Goal: Task Accomplishment & Management: Use online tool/utility

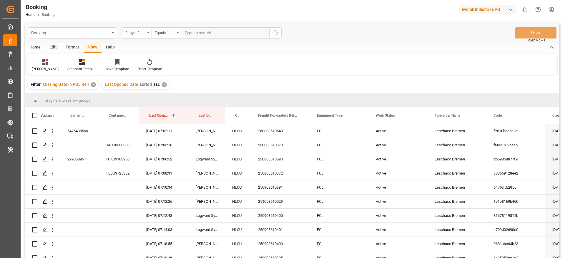
click at [70, 49] on div "Format" at bounding box center [72, 48] width 22 height 10
click at [34, 64] on div at bounding box center [40, 62] width 17 height 6
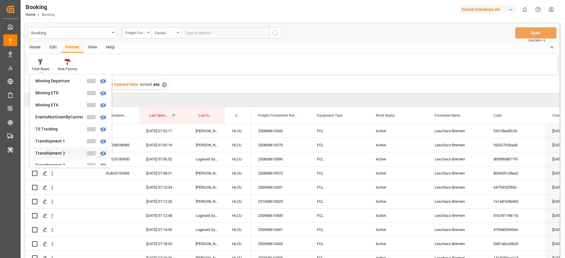
scroll to position [138, 0]
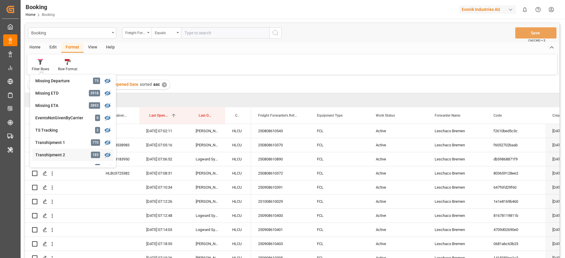
click at [52, 155] on div "Transhipment 2" at bounding box center [60, 155] width 51 height 6
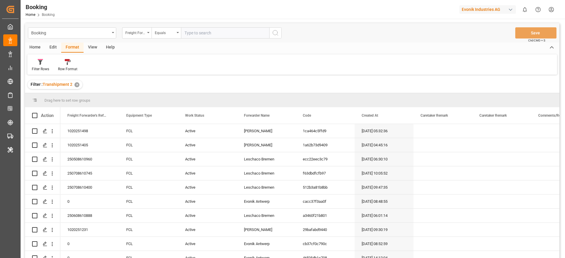
drag, startPoint x: 85, startPoint y: 51, endPoint x: 87, endPoint y: 48, distance: 3.3
click at [86, 49] on div "View" at bounding box center [93, 48] width 18 height 10
click at [87, 49] on div "View" at bounding box center [93, 48] width 18 height 10
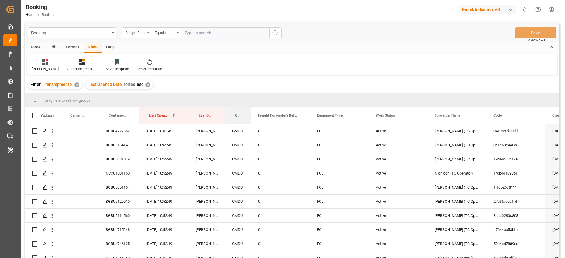
drag, startPoint x: 234, startPoint y: 111, endPoint x: 241, endPoint y: 90, distance: 22.5
click at [241, 90] on div "Booking Freight Forwarder's Reference No. Equals Save Ctrl/CMD + S Home Edit Fo…" at bounding box center [292, 148] width 534 height 251
drag, startPoint x: 239, startPoint y: 114, endPoint x: 248, endPoint y: 102, distance: 14.8
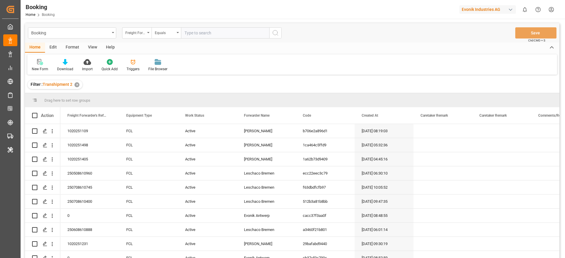
click at [90, 46] on div "View" at bounding box center [93, 48] width 18 height 10
click at [43, 61] on div at bounding box center [37, 62] width 11 height 6
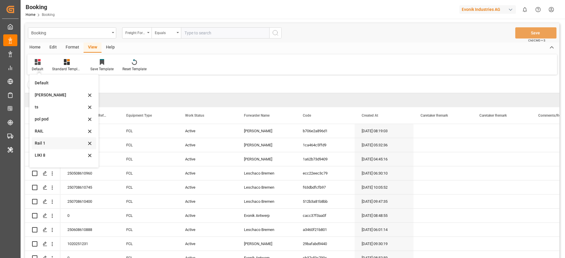
click at [56, 140] on div "Rail 1" at bounding box center [60, 143] width 51 height 6
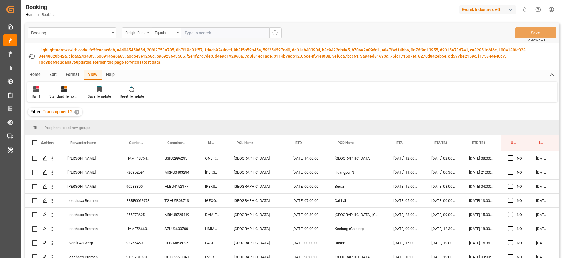
click at [143, 32] on div "Freight Forwarder's Reference No." at bounding box center [135, 32] width 20 height 7
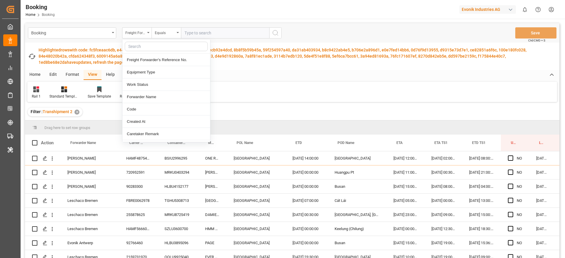
click at [143, 48] on input "text" at bounding box center [166, 46] width 83 height 9
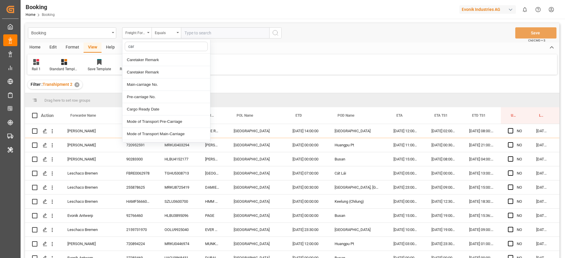
type input "carr"
click at [131, 120] on div "Carrier SCAC" at bounding box center [166, 122] width 88 height 12
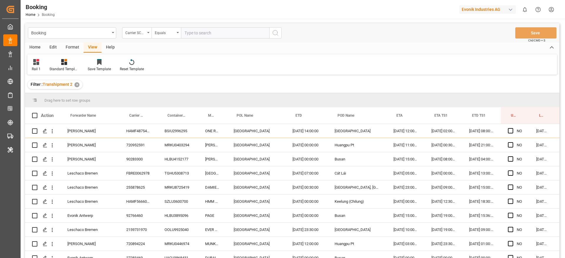
click at [197, 31] on input "text" at bounding box center [225, 32] width 88 height 11
type input "cmdu"
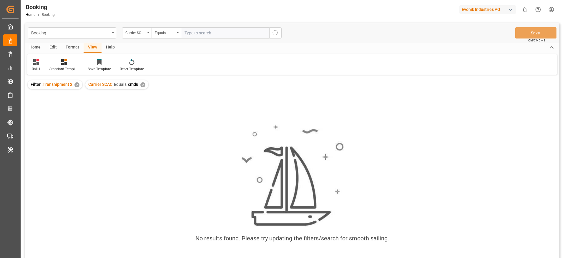
click at [143, 85] on div "✕" at bounding box center [142, 84] width 5 height 5
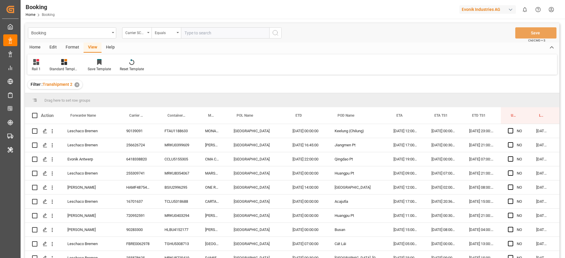
click at [211, 34] on input "text" at bounding box center [225, 32] width 88 height 11
type input "cmdu"
click at [378, 181] on div "Banjarmasin" at bounding box center [356, 188] width 59 height 14
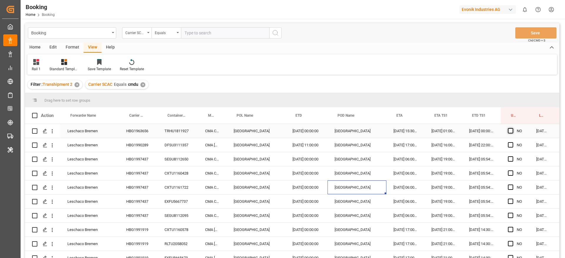
click at [508, 130] on span "Press SPACE to select this row." at bounding box center [510, 130] width 5 height 5
click at [512, 128] on input "Press SPACE to select this row." at bounding box center [512, 128] width 0 height 0
click at [138, 131] on div "HBG1963656" at bounding box center [138, 131] width 38 height 14
click at [150, 148] on div "HBG1990289" at bounding box center [138, 145] width 38 height 14
click at [53, 132] on icon "open menu" at bounding box center [52, 131] width 6 height 6
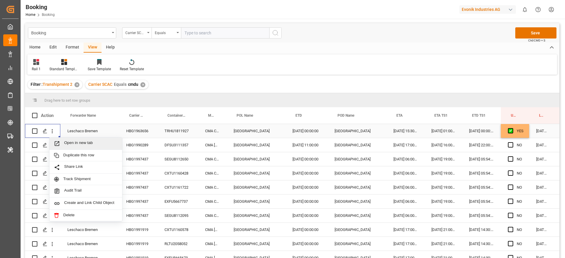
click at [75, 146] on span "Open in new tab" at bounding box center [91, 144] width 54 height 6
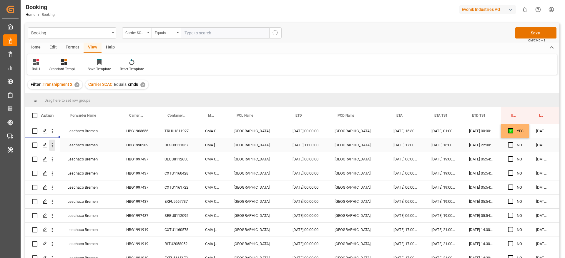
click at [50, 146] on icon "open menu" at bounding box center [52, 145] width 6 height 6
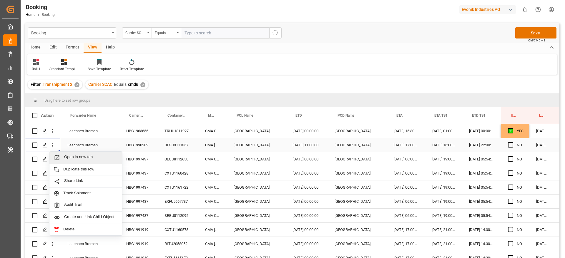
click at [74, 156] on span "Open in new tab" at bounding box center [91, 158] width 54 height 6
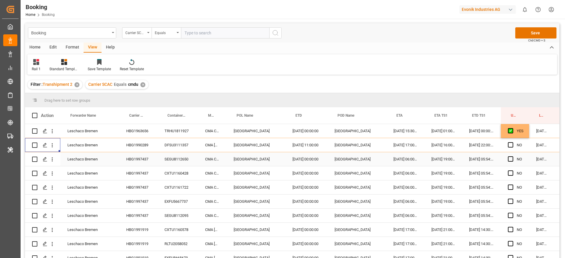
click at [133, 161] on div "HBG1997437" at bounding box center [138, 159] width 38 height 14
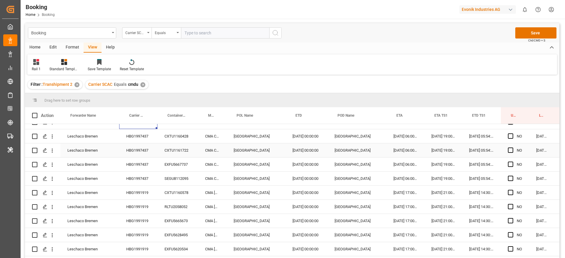
scroll to position [38, 0]
click at [148, 191] on div "HBG1991919" at bounding box center [138, 192] width 38 height 14
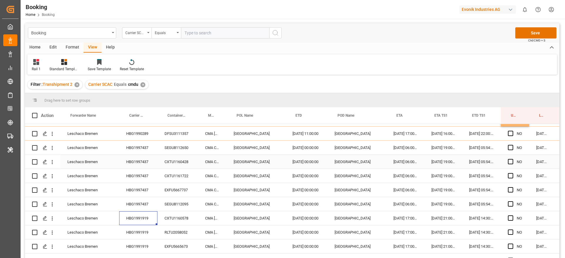
scroll to position [12, 0]
click at [141, 146] on div "HBG1997437" at bounding box center [138, 147] width 38 height 14
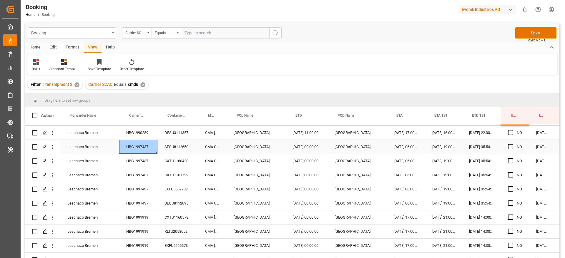
click at [141, 146] on div "HBG1997437" at bounding box center [138, 147] width 38 height 14
click at [53, 147] on icon "open menu" at bounding box center [52, 147] width 1 height 4
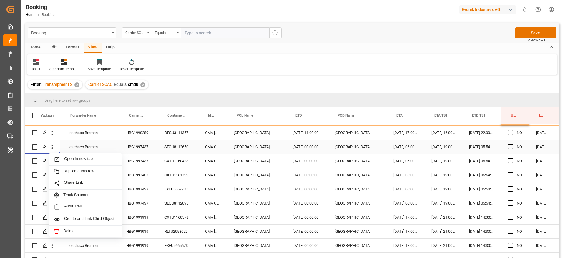
click at [77, 159] on span "Open in new tab" at bounding box center [91, 159] width 54 height 6
click at [149, 217] on div "HBG1991919" at bounding box center [138, 218] width 38 height 14
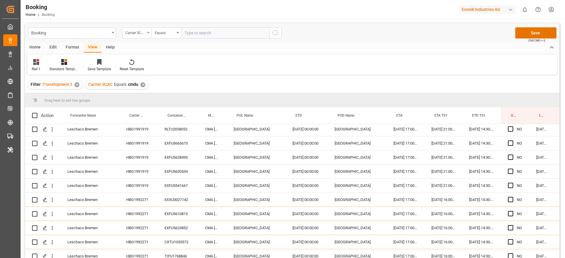
scroll to position [115, 0]
click at [149, 195] on div "HBG1992271" at bounding box center [138, 199] width 38 height 14
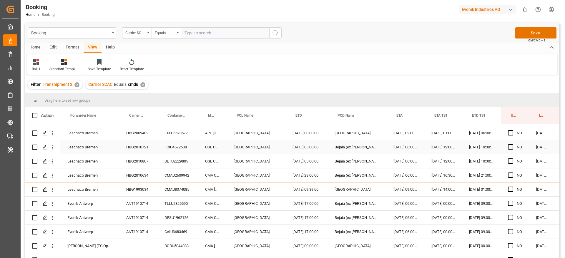
scroll to position [379, 0]
click at [150, 203] on div "ANT1910714" at bounding box center [138, 203] width 38 height 14
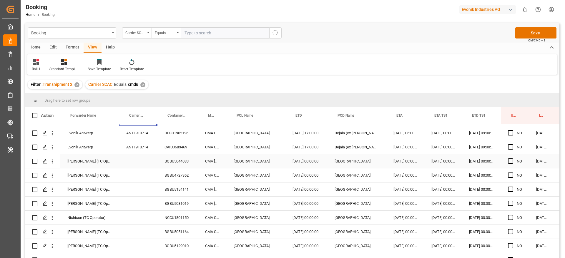
click at [177, 161] on div "BGBU5044083" at bounding box center [177, 161] width 41 height 14
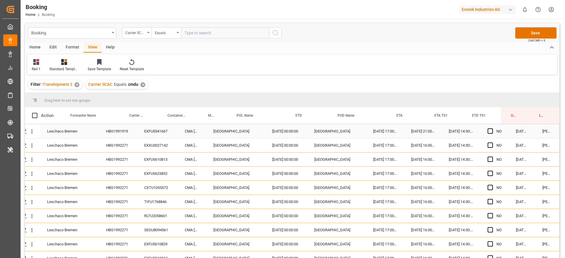
scroll to position [0, 22]
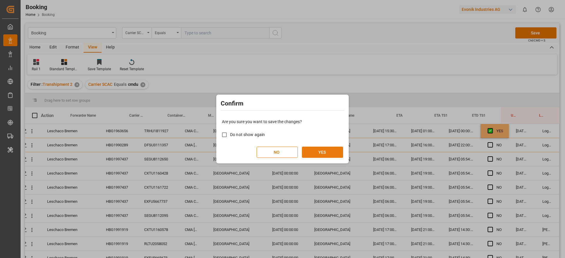
click at [323, 155] on button "YES" at bounding box center [322, 152] width 41 height 11
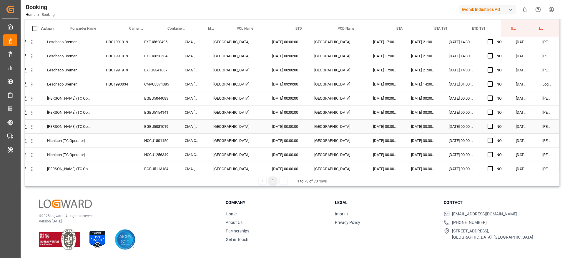
scroll to position [620, 22]
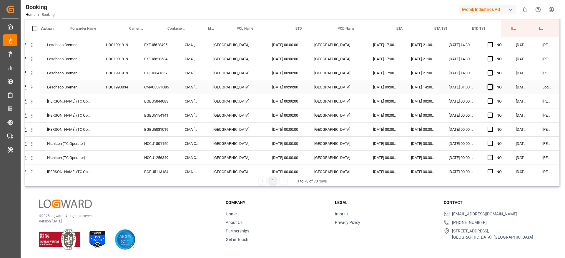
click at [488, 88] on span "Press SPACE to select this row." at bounding box center [489, 86] width 5 height 5
click at [492, 84] on input "Press SPACE to select this row." at bounding box center [492, 84] width 0 height 0
click at [488, 88] on span "Press SPACE to select this row." at bounding box center [489, 86] width 5 height 5
click at [492, 84] on input "Press SPACE to select this row." at bounding box center [492, 84] width 0 height 0
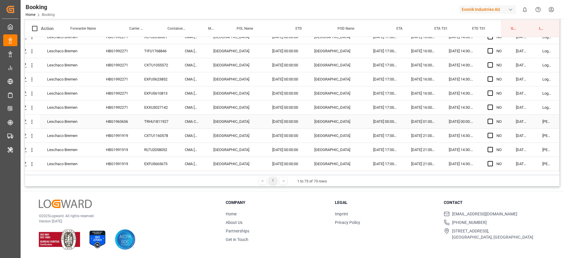
scroll to position [486, 22]
click at [488, 92] on span "Press SPACE to select this row." at bounding box center [489, 93] width 5 height 5
click at [492, 91] on input "Press SPACE to select this row." at bounding box center [492, 91] width 0 height 0
click at [488, 81] on span "Press SPACE to select this row." at bounding box center [489, 79] width 5 height 5
click at [492, 77] on input "Press SPACE to select this row." at bounding box center [492, 77] width 0 height 0
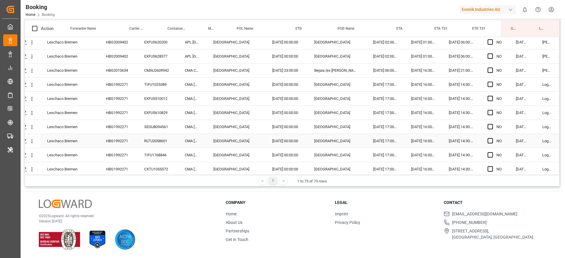
scroll to position [383, 22]
click at [491, 84] on div "Press SPACE to select this row." at bounding box center [491, 85] width 9 height 14
click at [489, 85] on span "Press SPACE to select this row." at bounding box center [489, 83] width 5 height 5
click at [492, 81] on input "Press SPACE to select this row." at bounding box center [492, 81] width 0 height 0
drag, startPoint x: 506, startPoint y: 90, endPoint x: 489, endPoint y: 163, distance: 75.1
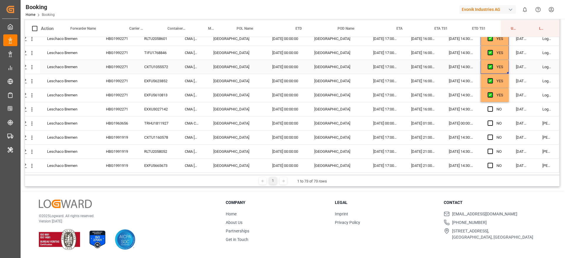
scroll to position [485, 22]
click at [488, 108] on span "Press SPACE to select this row." at bounding box center [489, 108] width 5 height 5
click at [492, 106] on input "Press SPACE to select this row." at bounding box center [492, 106] width 0 height 0
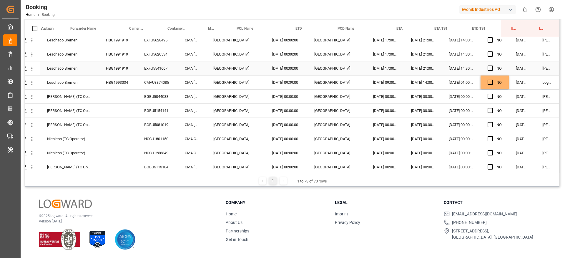
scroll to position [631, 22]
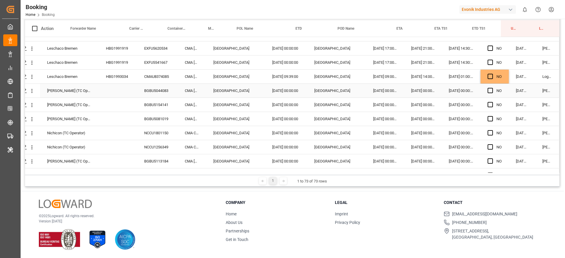
click at [150, 91] on div "BGBU5044083" at bounding box center [157, 91] width 41 height 14
click at [162, 103] on div "BGBU5154141" at bounding box center [157, 105] width 41 height 14
click at [488, 91] on span "Press SPACE to select this row." at bounding box center [489, 90] width 5 height 5
click at [492, 88] on input "Press SPACE to select this row." at bounding box center [492, 88] width 0 height 0
click at [488, 107] on span "Press SPACE to select this row." at bounding box center [489, 104] width 5 height 5
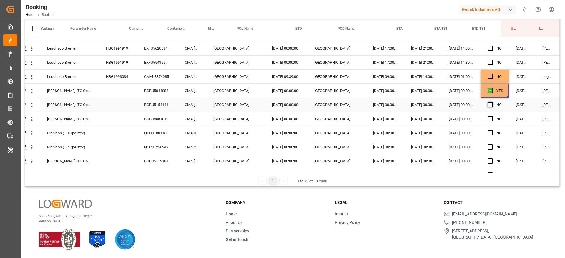
click at [492, 102] on input "Press SPACE to select this row." at bounding box center [492, 102] width 0 height 0
click at [488, 119] on span "Press SPACE to select this row." at bounding box center [489, 118] width 5 height 5
click at [492, 116] on input "Press SPACE to select this row." at bounding box center [492, 116] width 0 height 0
click at [156, 136] on div "NCCU1801150" at bounding box center [157, 133] width 41 height 14
click at [149, 150] on div "NCCU1256349" at bounding box center [157, 147] width 41 height 14
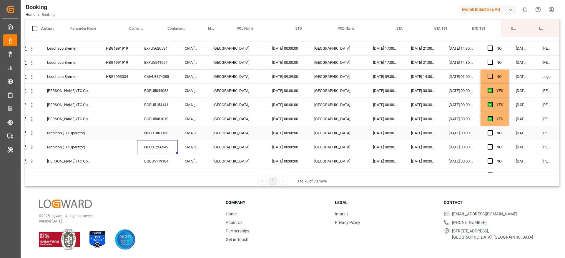
drag, startPoint x: 488, startPoint y: 135, endPoint x: 488, endPoint y: 157, distance: 22.4
click at [488, 134] on span "Press SPACE to select this row." at bounding box center [489, 132] width 5 height 5
click at [492, 130] on input "Press SPACE to select this row." at bounding box center [492, 130] width 0 height 0
click at [488, 152] on div "Press SPACE to select this row." at bounding box center [491, 148] width 9 height 14
click at [488, 149] on span "Press SPACE to select this row." at bounding box center [489, 146] width 5 height 5
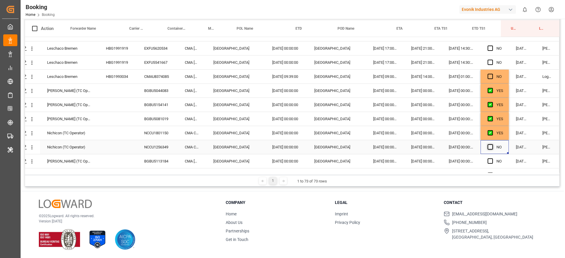
click at [492, 144] on input "Press SPACE to select this row." at bounding box center [492, 144] width 0 height 0
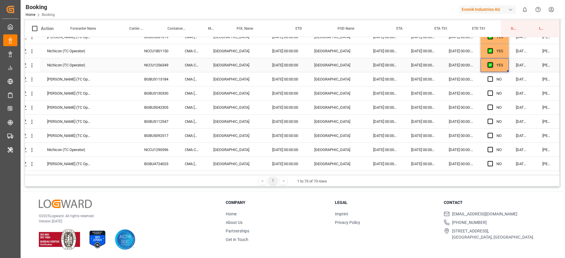
scroll to position [713, 22]
click at [161, 78] on div "BGBU5113184" at bounding box center [157, 79] width 41 height 14
click at [151, 96] on div "BGBU5130330" at bounding box center [157, 93] width 41 height 14
click at [488, 80] on span "Press SPACE to select this row." at bounding box center [489, 78] width 5 height 5
click at [492, 76] on input "Press SPACE to select this row." at bounding box center [492, 76] width 0 height 0
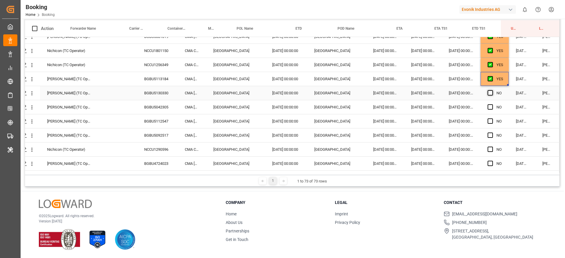
click at [489, 95] on span "Press SPACE to select this row." at bounding box center [489, 92] width 5 height 5
click at [492, 90] on input "Press SPACE to select this row." at bounding box center [492, 90] width 0 height 0
click at [162, 105] on div "BGBU5042305" at bounding box center [157, 107] width 41 height 14
click at [156, 123] on div "BGBU5112547" at bounding box center [157, 121] width 41 height 14
click at [488, 107] on span "Press SPACE to select this row." at bounding box center [489, 106] width 5 height 5
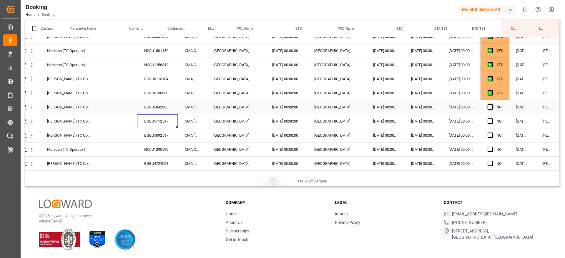
click at [492, 104] on input "Press SPACE to select this row." at bounding box center [492, 104] width 0 height 0
click at [488, 122] on span "Press SPACE to select this row." at bounding box center [489, 121] width 5 height 5
click at [492, 119] on input "Press SPACE to select this row." at bounding box center [492, 119] width 0 height 0
click at [165, 134] on div "BGBU5092517" at bounding box center [157, 136] width 41 height 14
click at [154, 144] on div "NCCU1290596" at bounding box center [157, 150] width 41 height 14
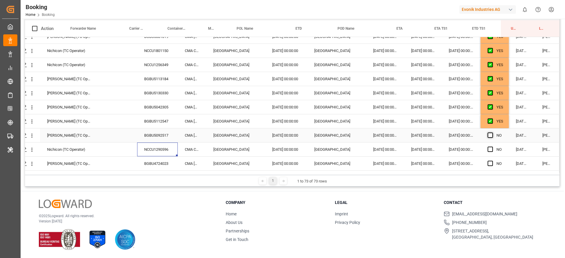
click at [489, 135] on span "Press SPACE to select this row." at bounding box center [489, 135] width 5 height 5
click at [492, 133] on input "Press SPACE to select this row." at bounding box center [492, 133] width 0 height 0
click at [489, 149] on span "Press SPACE to select this row." at bounding box center [489, 149] width 5 height 5
click at [492, 147] on input "Press SPACE to select this row." at bounding box center [492, 147] width 0 height 0
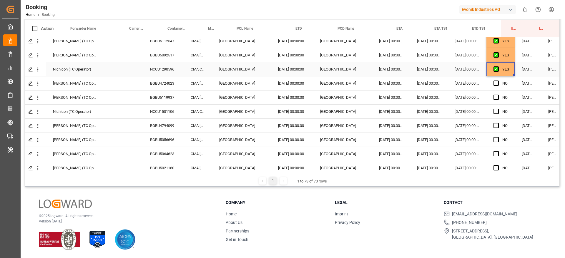
scroll to position [796, 14]
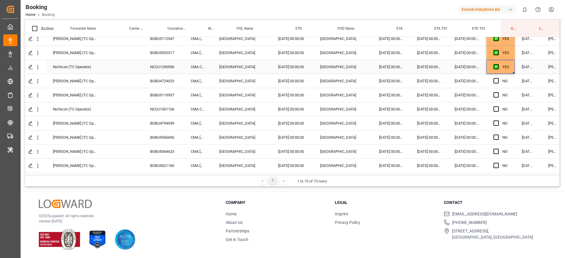
click at [173, 79] on div "BGBU4724023" at bounding box center [163, 81] width 41 height 14
click at [161, 95] on div "BGBU5119937" at bounding box center [163, 95] width 41 height 14
click at [496, 80] on span "Press SPACE to select this row." at bounding box center [495, 80] width 5 height 5
click at [498, 78] on input "Press SPACE to select this row." at bounding box center [498, 78] width 0 height 0
drag, startPoint x: 500, startPoint y: 97, endPoint x: 497, endPoint y: 95, distance: 3.3
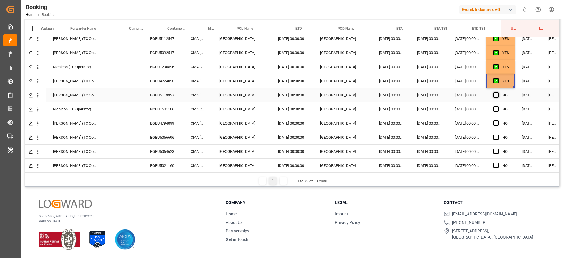
click at [499, 96] on div "Press SPACE to select this row." at bounding box center [497, 96] width 9 height 14
click at [497, 95] on span "Press SPACE to select this row." at bounding box center [495, 94] width 5 height 5
click at [498, 92] on input "Press SPACE to select this row." at bounding box center [498, 92] width 0 height 0
click at [171, 109] on div "NCCU1501106" at bounding box center [163, 109] width 41 height 14
click at [156, 124] on div "BGBU4794099" at bounding box center [163, 123] width 41 height 14
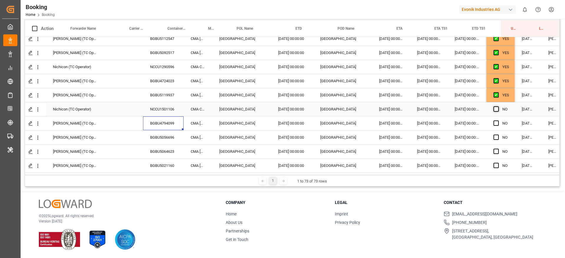
click at [495, 110] on span "Press SPACE to select this row." at bounding box center [495, 108] width 5 height 5
click at [498, 106] on input "Press SPACE to select this row." at bounding box center [498, 106] width 0 height 0
click at [496, 122] on span "Press SPACE to select this row." at bounding box center [495, 123] width 5 height 5
click at [498, 121] on input "Press SPACE to select this row." at bounding box center [498, 121] width 0 height 0
click at [170, 136] on div "BGBU5056696" at bounding box center [163, 138] width 41 height 14
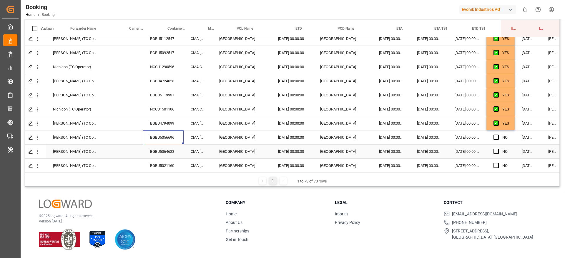
click at [167, 153] on div "BGBU5064623" at bounding box center [163, 152] width 41 height 14
click at [495, 137] on span "Press SPACE to select this row." at bounding box center [495, 137] width 5 height 5
click at [498, 135] on input "Press SPACE to select this row." at bounding box center [498, 135] width 0 height 0
click at [496, 152] on span "Press SPACE to select this row." at bounding box center [495, 151] width 5 height 5
click at [498, 149] on input "Press SPACE to select this row." at bounding box center [498, 149] width 0 height 0
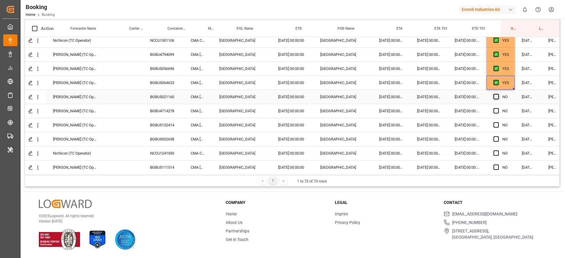
scroll to position [867, 14]
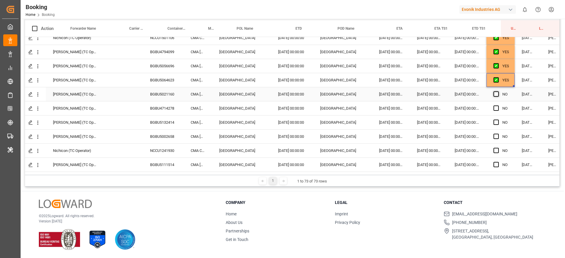
click at [495, 94] on span "Press SPACE to select this row." at bounding box center [495, 93] width 5 height 5
click at [498, 91] on input "Press SPACE to select this row." at bounding box center [498, 91] width 0 height 0
click at [179, 106] on div "BGBU4714278" at bounding box center [163, 108] width 41 height 14
click at [167, 121] on div "BGBU5132414" at bounding box center [163, 123] width 41 height 14
click at [495, 109] on span "Press SPACE to select this row." at bounding box center [495, 108] width 5 height 5
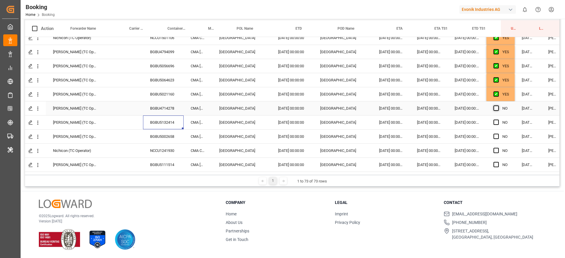
click at [498, 106] on input "Press SPACE to select this row." at bounding box center [498, 106] width 0 height 0
click at [495, 122] on span "Press SPACE to select this row." at bounding box center [495, 122] width 5 height 5
click at [498, 120] on input "Press SPACE to select this row." at bounding box center [498, 120] width 0 height 0
click at [150, 141] on div "BGBU5002658" at bounding box center [163, 137] width 41 height 14
drag, startPoint x: 495, startPoint y: 135, endPoint x: 495, endPoint y: 141, distance: 5.9
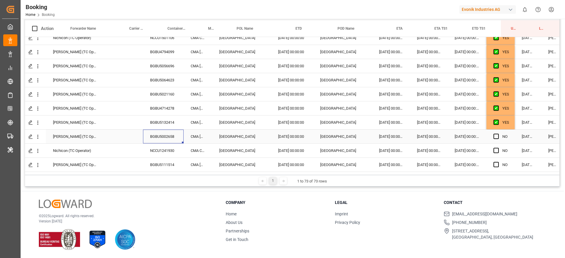
click at [495, 134] on span "Press SPACE to select this row." at bounding box center [495, 136] width 5 height 5
click at [498, 134] on input "Press SPACE to select this row." at bounding box center [498, 134] width 0 height 0
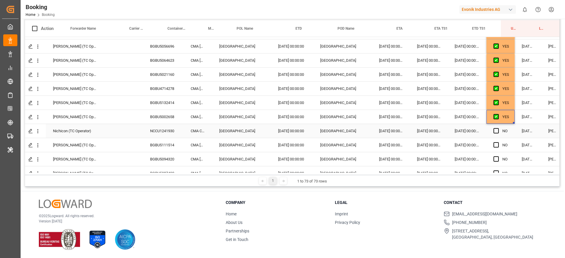
scroll to position [897, 14]
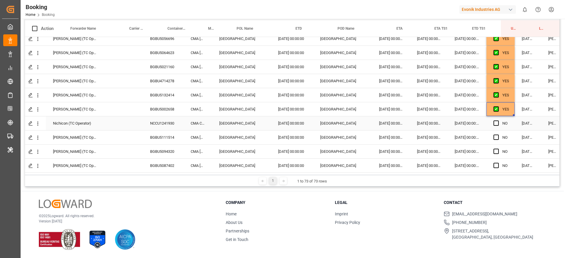
click at [154, 119] on div "NCCU1241930" at bounding box center [163, 123] width 41 height 14
click at [174, 139] on div "BGBU5111514" at bounding box center [163, 138] width 41 height 14
click at [171, 123] on div "NCCU1241930" at bounding box center [163, 123] width 41 height 14
click at [498, 122] on span "Press SPACE to select this row." at bounding box center [495, 123] width 5 height 5
click at [498, 121] on input "Press SPACE to select this row." at bounding box center [498, 121] width 0 height 0
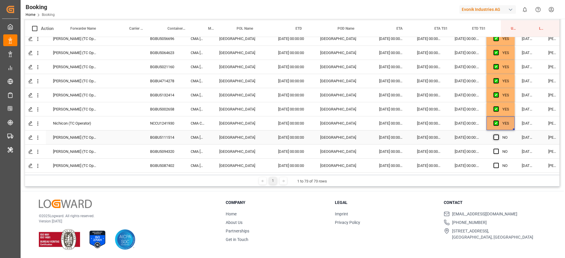
click at [495, 135] on span "Press SPACE to select this row." at bounding box center [495, 137] width 5 height 5
click at [498, 135] on input "Press SPACE to select this row." at bounding box center [498, 135] width 0 height 0
click at [495, 149] on span "Press SPACE to select this row." at bounding box center [495, 151] width 5 height 5
click at [498, 149] on input "Press SPACE to select this row." at bounding box center [498, 149] width 0 height 0
click at [495, 166] on div "Press SPACE to select this row." at bounding box center [497, 166] width 9 height 14
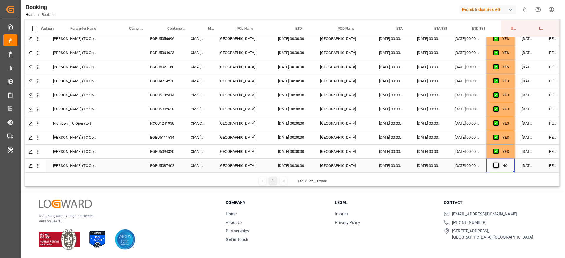
click at [496, 163] on span "Press SPACE to select this row." at bounding box center [495, 165] width 5 height 5
click at [498, 163] on input "Press SPACE to select this row." at bounding box center [498, 163] width 0 height 0
drag, startPoint x: 374, startPoint y: 197, endPoint x: 410, endPoint y: 94, distance: 108.4
click at [374, 197] on div "© 2025 Logward. All rights reserved. Version 1.1.86 Company Home About Us Partn…" at bounding box center [292, 224] width 543 height 67
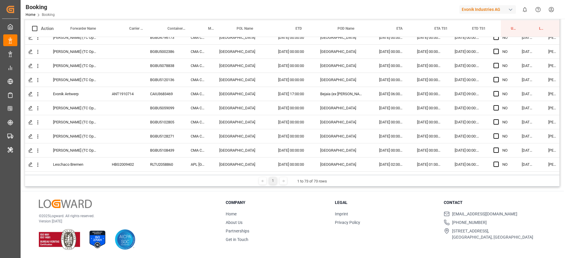
scroll to position [0, 14]
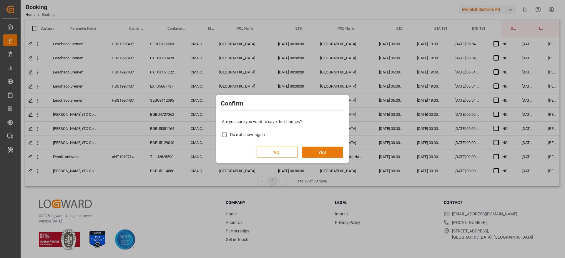
click at [332, 154] on button "YES" at bounding box center [322, 152] width 41 height 11
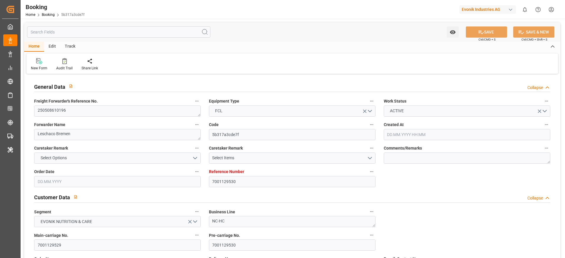
type input "7001129530"
type input "9410741"
type input "CMACGM"
type input "CMA CGM Group"
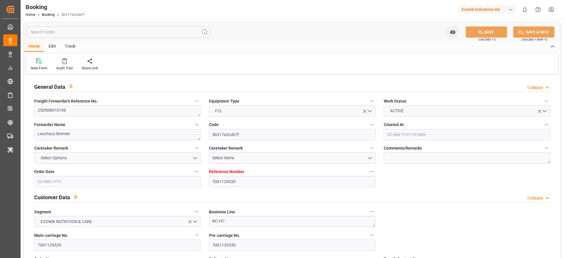
type input "NLRTM"
type input "PKKHI"
type input "OMSOH"
type input "AEJEA"
type input "0"
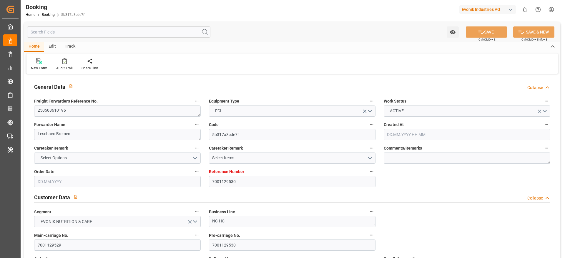
type input "-46"
type input "NLRTM"
type input "PKKHI"
type input "9243605"
type input "9367827"
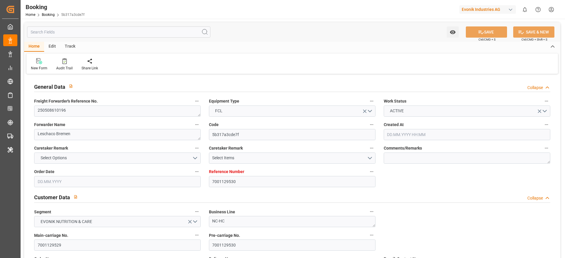
type input "9367827"
type input "01.04.2025 12:26"
type input "01.04.2025"
type input "15.06.2025"
type input "13.05.2025"
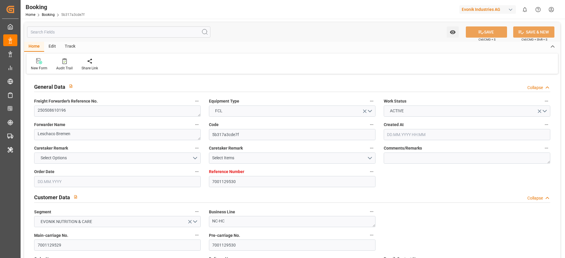
type input "13.05.2025 00:00"
type input "02.04.2025"
type input "04.08.2025"
type input "27.05.2025 00:00"
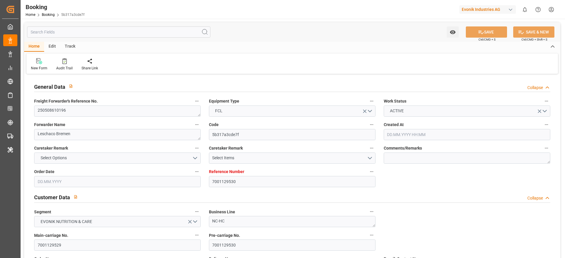
type input "24.05.2025 00:00"
type input "26.05.2025"
type input "26.05.2025 21:30"
type input "19.05.2025 09:09"
type input "31.08.2025 15:30"
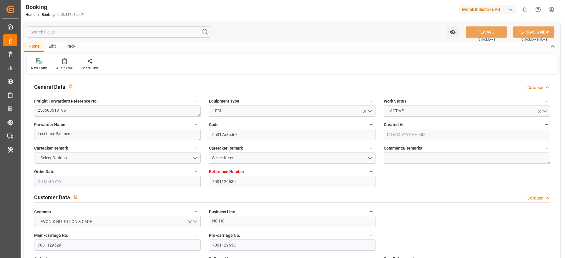
type input "15.06.2025 00:00"
type input "12.07.2025"
type input "20.07.2025 01:00"
type input "20.07.2025 00:00"
type input "20.07.2025 06:30"
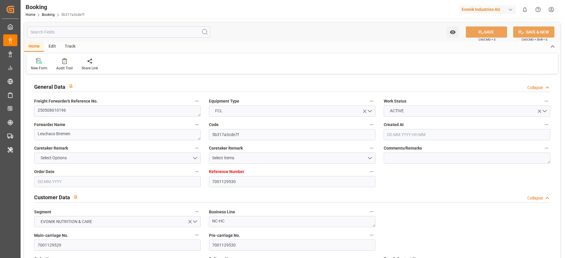
type input "[DATE] 00:00"
type input "06.08.2025 00:00"
type input "31.07.2025 18:12"
type input "01.08.2025 19:00"
type input "01.08.2025 21:00"
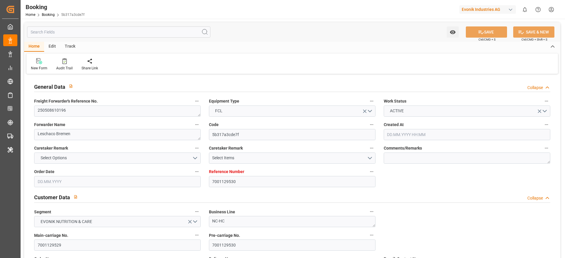
type input "01.08.2025 21:00"
type input "27.08.2025 10:00"
type input "07.08.2025 00:00"
type input "04.08.2025"
type input "22.08.2025 06:04"
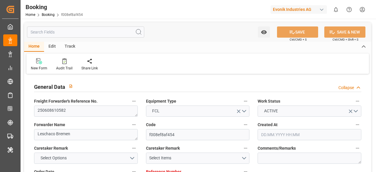
type input "7001168629"
type input "9839210"
type input "CMACGM"
type input "CMA CGM Group"
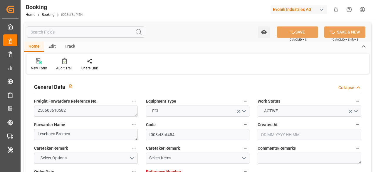
type input "NLRTM"
type input "IDSUB"
type input "MYPKG"
type input "SGSIN"
type input "0"
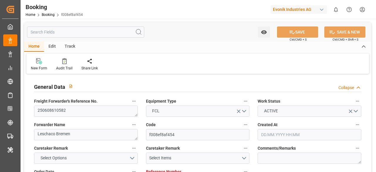
type input "-37"
type input "NLRTM"
type input "IDSUB"
type input "9839909"
type input "9845037"
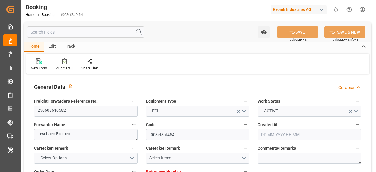
type input "9845037"
type input "14.05.2025 13:44"
type input "14.05.2025"
type input "13.07.2025"
type input "19.05.2025"
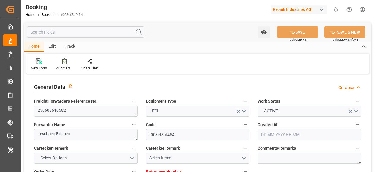
type input "19.05.2025 00:00"
type input "[DATE]"
type input "19.08.2025"
type input "19.06.2025 11:00"
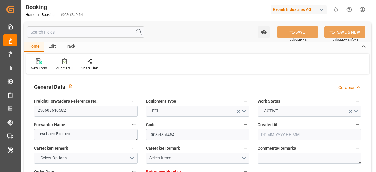
type input "13.06.2025 00:00"
type input "14.06.2025"
type input "19.06.2025 15:04"
type input "14.06.2025 12:22"
type input "24.08.2025 17:00"
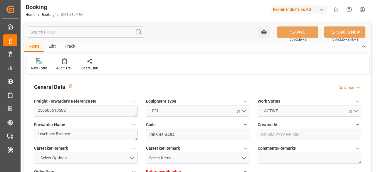
type input "13.07.2025 00:00"
type input "26.07.2025"
type input "04.08.2025 16:00"
type input "28.07.2025 00:00"
type input "05.08.2025 04:02"
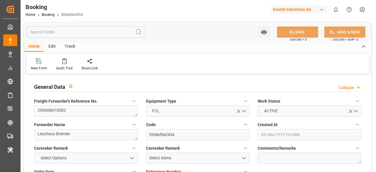
type input "08.08.2025 22:00"
type input "[DATE] 00:00"
type input "[DATE] 22:00"
type input "[DATE] 21:00"
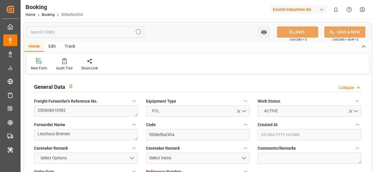
type input "[DATE] 05:30"
type input "[DATE] 17:00"
type input "[DATE] 15:00"
type input "[DATE]"
type input "22.08.2025 06:02"
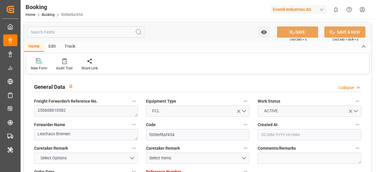
type input "[DATE]"
type input "[DATE] 10:45"
type input "[DATE] 13:05"
type input "[DATE] 11:00"
type input "[DATE] 16:31"
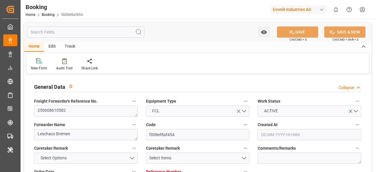
type input "[DATE] 16:00"
type input "[DATE] 21:49"
type input "[DATE] 07:34"
type input "[DATE] 04:20"
type input "[DATE] 15:36"
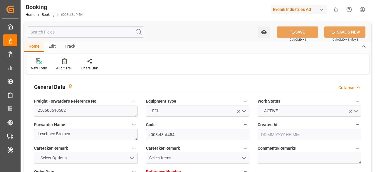
type input "[DATE] 19:18"
type input "[DATE] 23:37"
type input "[DATE] 21:00"
type input "[DATE] 21:08"
type input "[DATE] 09:35"
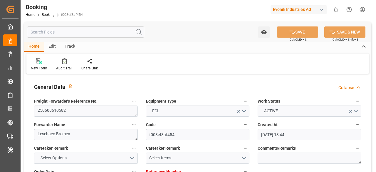
type input "[DATE] 09:00"
type input "[DATE] 12:14"
type input "[DATE] 17:00"
type input "[DATE] 23:11"
type input "[DATE] 17:00"
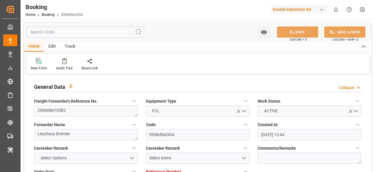
type input "[DATE] 04:41"
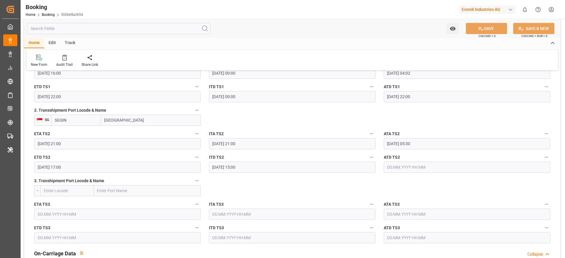
scroll to position [699, 0]
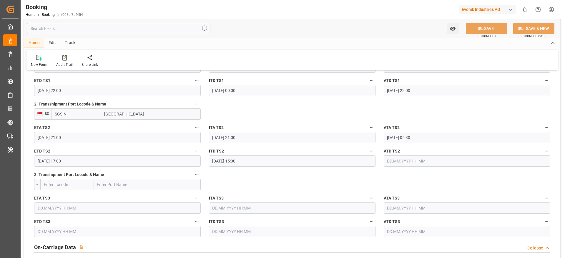
click at [376, 157] on input "text" at bounding box center [466, 161] width 166 height 11
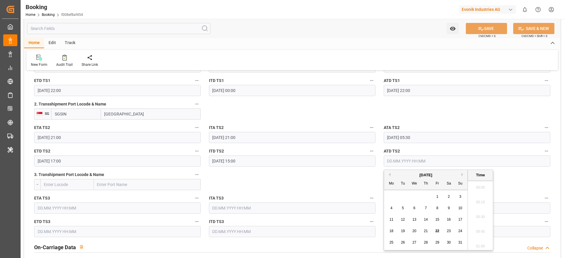
scroll to position [752, 0]
click at [376, 172] on div "22" at bounding box center [436, 231] width 7 height 7
type input "[DATE] 00:00"
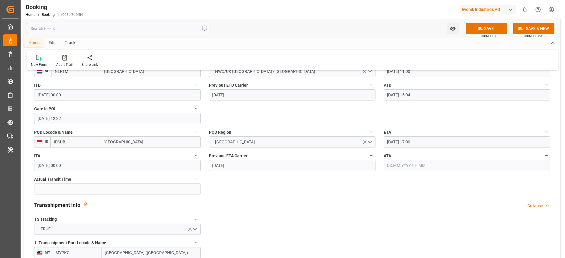
scroll to position [490, 0]
click at [376, 31] on button "SAVE" at bounding box center [486, 28] width 41 height 11
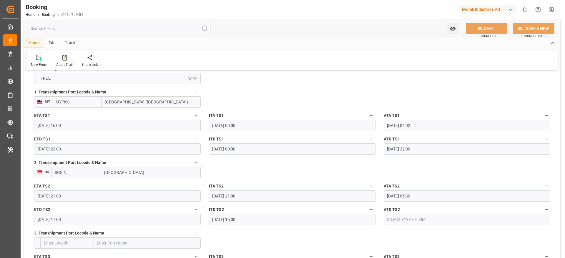
scroll to position [655, 0]
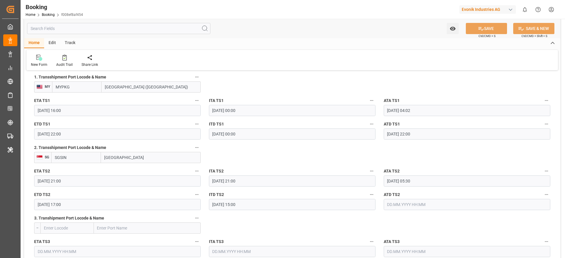
click at [93, 88] on input "MYPKG" at bounding box center [76, 86] width 49 height 11
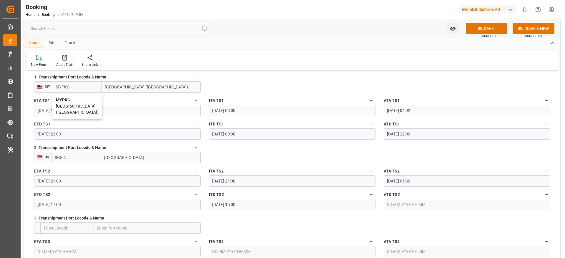
click at [78, 99] on span "MYPKG - [GEOGRAPHIC_DATA] ([GEOGRAPHIC_DATA])" at bounding box center [77, 106] width 43 height 17
type input "MYPKG"
type input "[GEOGRAPHIC_DATA] ([GEOGRAPHIC_DATA])"
click at [87, 152] on input "SGSIN" at bounding box center [76, 157] width 50 height 11
click at [84, 171] on span "SGSIN - [GEOGRAPHIC_DATA]" at bounding box center [75, 173] width 40 height 11
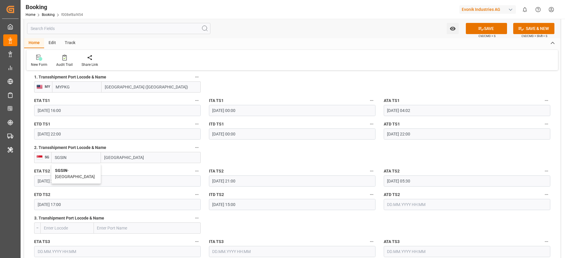
type input "SGSIN"
type input "[GEOGRAPHIC_DATA]"
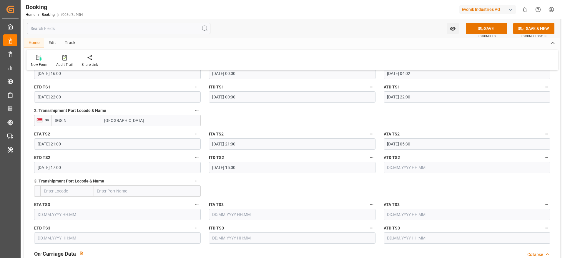
scroll to position [690, 0]
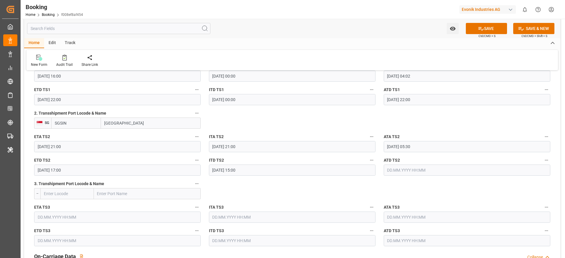
click at [386, 170] on input "text" at bounding box center [466, 170] width 166 height 11
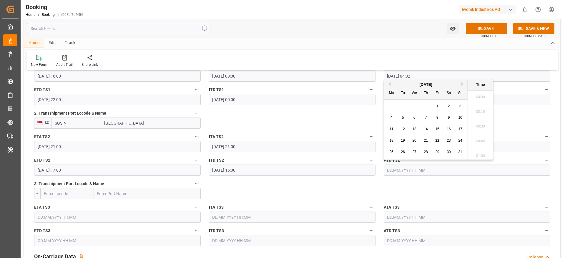
scroll to position [752, 0]
click at [436, 142] on span "22" at bounding box center [437, 141] width 4 height 4
type input "[DATE] 00:00"
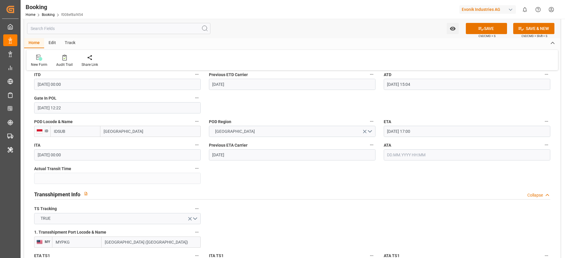
scroll to position [495, 0]
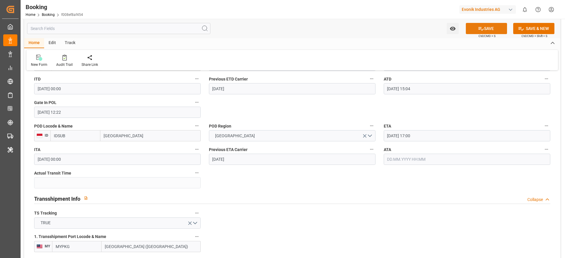
click at [482, 28] on icon at bounding box center [481, 29] width 6 height 6
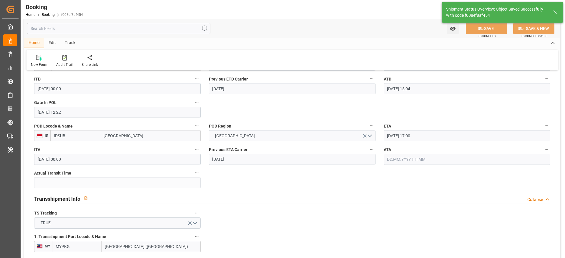
type textarea "[PERSON_NAME]"
type input "22.08.2025 07:53"
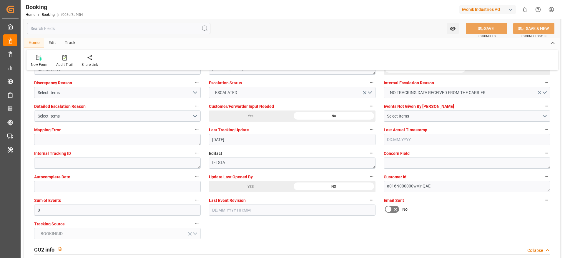
scroll to position [1055, 0]
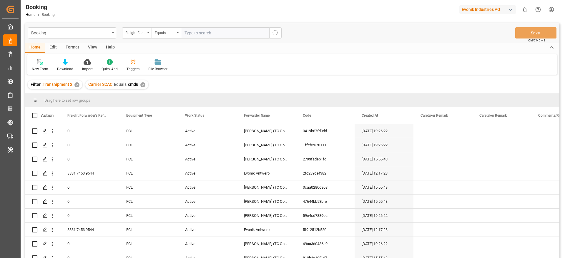
click at [144, 85] on div "Carrier SCAC Equals cmdu ✕" at bounding box center [116, 84] width 63 height 9
click at [144, 85] on div "✕" at bounding box center [142, 84] width 5 height 5
click at [76, 86] on div "✕" at bounding box center [76, 84] width 5 height 5
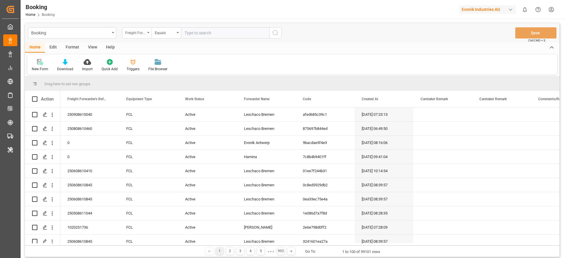
click at [134, 33] on div "Freight Forwarder's Reference No." at bounding box center [135, 32] width 20 height 7
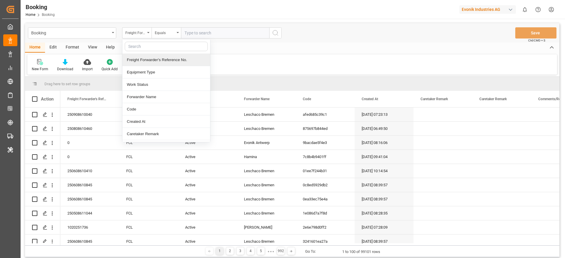
click at [148, 43] on input "text" at bounding box center [166, 46] width 83 height 9
type input "booki"
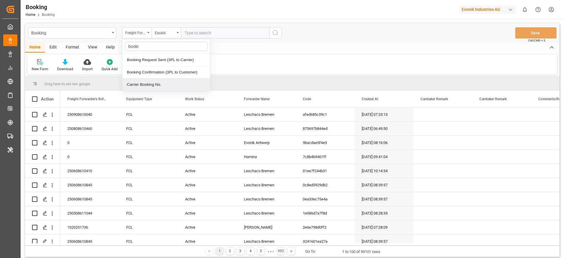
click at [179, 84] on div "Carrier Booking No." at bounding box center [166, 85] width 88 height 12
click at [199, 30] on input "text" at bounding box center [225, 32] width 88 height 11
paste input "HBG1997437"
type input "HBG1997437"
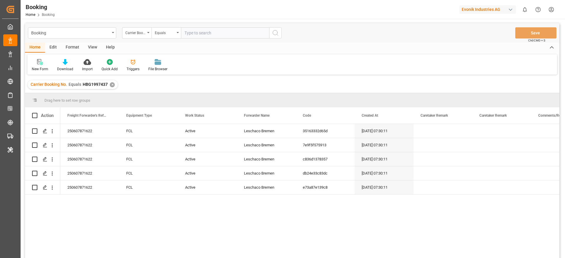
click at [91, 50] on div "View" at bounding box center [93, 48] width 18 height 10
click at [38, 63] on icon at bounding box center [38, 62] width 6 height 6
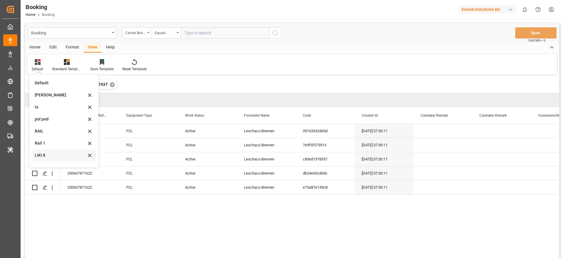
scroll to position [8, 0]
click at [56, 134] on div "Rail 1" at bounding box center [60, 135] width 51 height 6
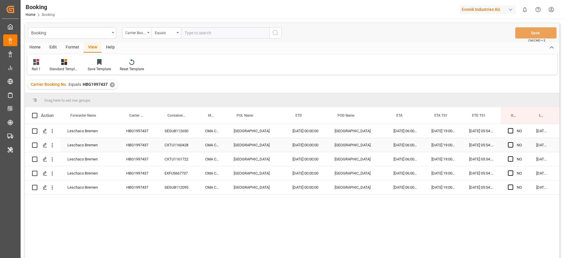
scroll to position [0, 22]
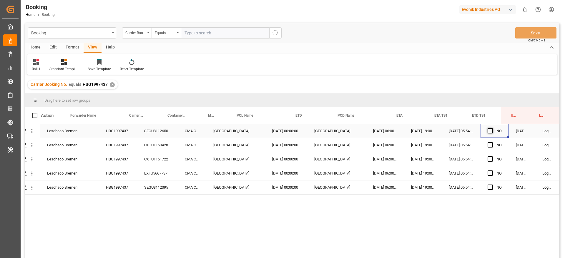
click at [490, 131] on span "Press SPACE to select this row." at bounding box center [489, 130] width 5 height 5
click at [492, 128] on input "Press SPACE to select this row." at bounding box center [492, 128] width 0 height 0
drag, startPoint x: 505, startPoint y: 137, endPoint x: 505, endPoint y: 203, distance: 65.9
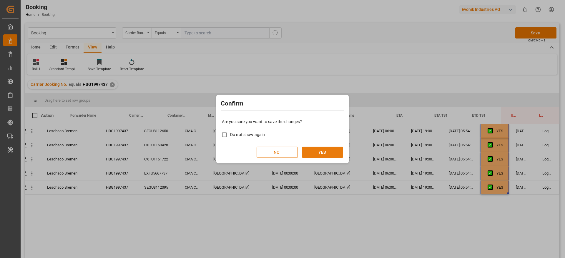
click at [326, 148] on button "YES" at bounding box center [322, 152] width 41 height 11
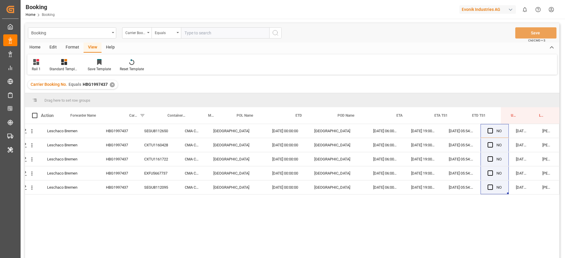
click at [205, 31] on input "text" at bounding box center [225, 32] width 88 height 11
paste input "HBG1991919"
type input "HBG1991919"
click at [275, 32] on icon "search button" at bounding box center [275, 32] width 7 height 7
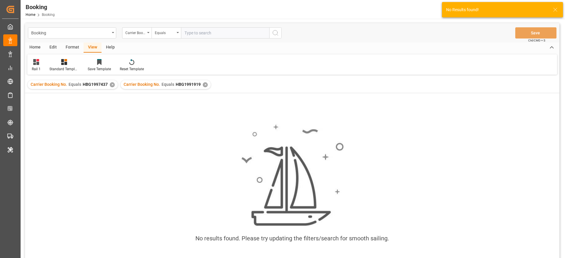
click at [110, 83] on div "✕" at bounding box center [112, 84] width 5 height 5
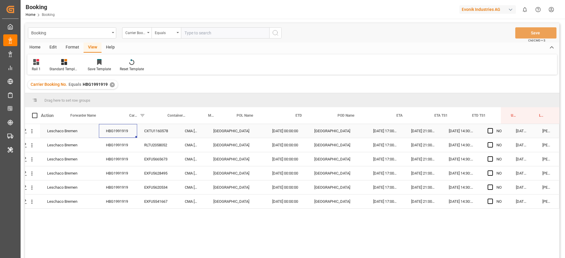
click at [110, 130] on div "HBG1991919" at bounding box center [118, 131] width 38 height 14
click at [319, 34] on div "Booking Carrier Booking No. Equals Save Ctrl/CMD + S" at bounding box center [292, 32] width 534 height 19
click at [183, 104] on div "Drag here to set row groups" at bounding box center [292, 100] width 534 height 14
click at [172, 218] on div "Leschaco Bremen HBG1991919 CXTU1160578 CMA CGM SORBONNE Rotterdam 19.06.2025 00…" at bounding box center [292, 192] width 534 height 136
drag, startPoint x: 172, startPoint y: 204, endPoint x: 215, endPoint y: 218, distance: 45.1
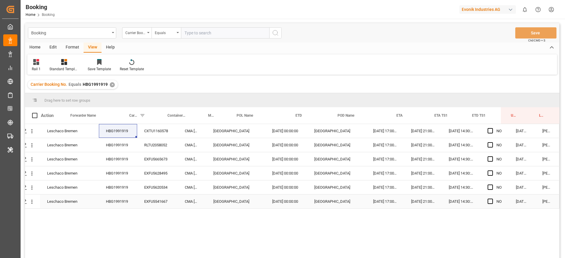
click at [172, 205] on div "EXFU5541667" at bounding box center [157, 202] width 41 height 14
click at [215, 218] on div "Leschaco Bremen HBG1991919 CXTU1160578 CMA CGM SORBONNE Rotterdam 19.06.2025 00…" at bounding box center [292, 192] width 534 height 136
click at [190, 77] on div "Carrier Booking No. Equals HBG1991919 ✕" at bounding box center [292, 84] width 534 height 16
click at [284, 4] on div "Booking Home Booking Evonik Industries AG 0 Notifications Only show unread All …" at bounding box center [290, 9] width 548 height 19
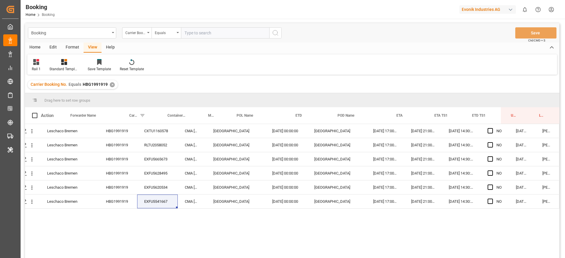
click at [204, 35] on input "text" at bounding box center [225, 32] width 88 height 11
paste input "ANT1910714"
type input "ANT1910714"
click at [276, 35] on icon "search button" at bounding box center [275, 32] width 7 height 7
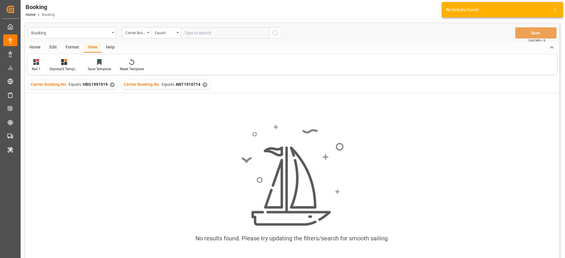
click at [111, 88] on div "Carrier Booking No. Equals HBG1991919 ✕" at bounding box center [73, 84] width 90 height 9
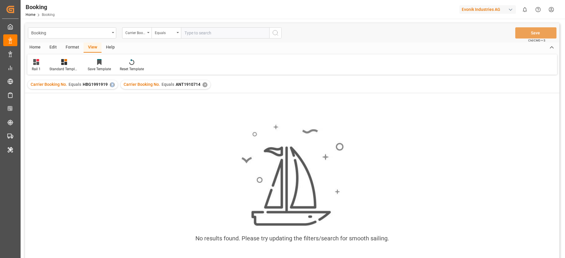
click at [111, 84] on div "✕" at bounding box center [112, 84] width 5 height 5
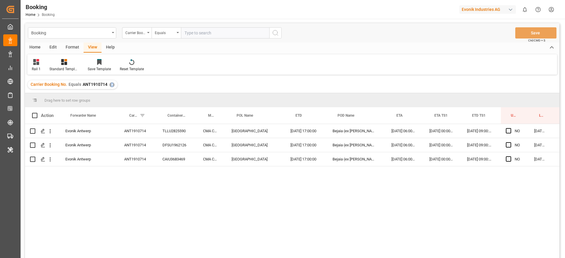
scroll to position [0, 22]
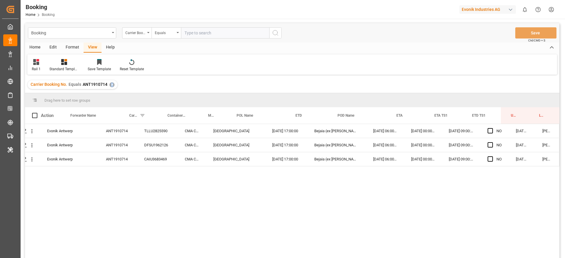
click at [114, 88] on div "Carrier Booking No. Equals ANT1910714 ✕" at bounding box center [73, 84] width 90 height 9
click at [111, 88] on div "Carrier Booking No. Equals ANT1910714 ✕" at bounding box center [73, 84] width 90 height 9
click at [112, 86] on div "✕" at bounding box center [111, 84] width 5 height 5
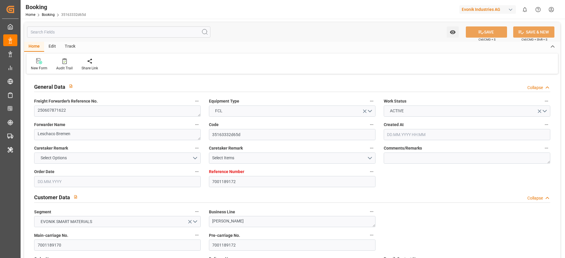
type input "7001189172"
type input "9776420"
type input "CMACGM"
type input "CMA CGM Group"
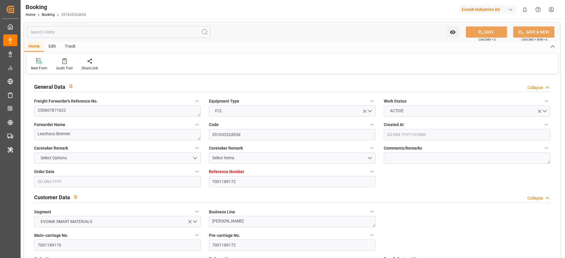
type input "NLRTM"
type input "IDBDJ"
type input "MYPKG"
type input "IDJKT"
type input "49"
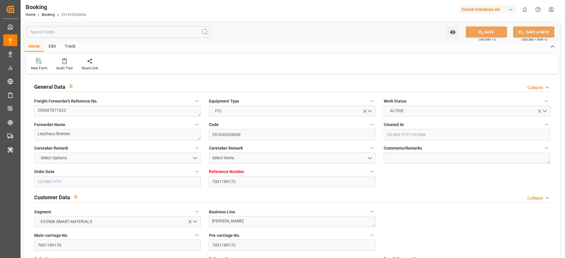
type input "0"
type input "NLRTM"
type input "IDBDJ"
type input "9983425"
type input "9709300"
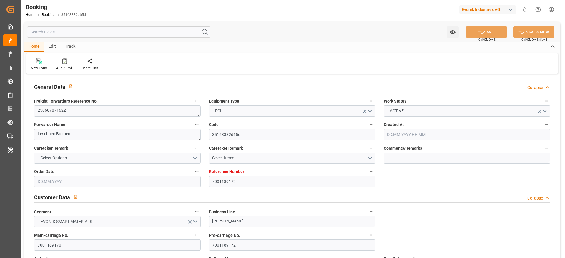
type input "9709300"
type input "[DATE] 07:30"
type input "[DATE]"
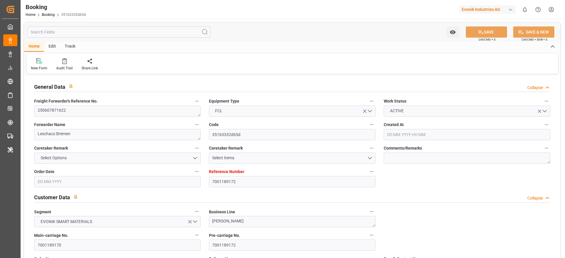
type input "[DATE]"
type input "[DATE] 00:00"
type input "[DATE] 15:39"
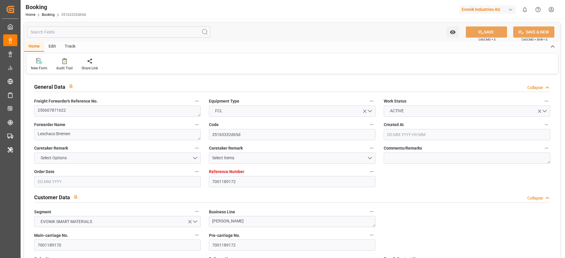
type input "[DATE] 17:10"
type input "[DATE] 06:00"
type input "[DATE] 00:00"
type input "[DATE] 19:00"
type input "[DATE] 00:00"
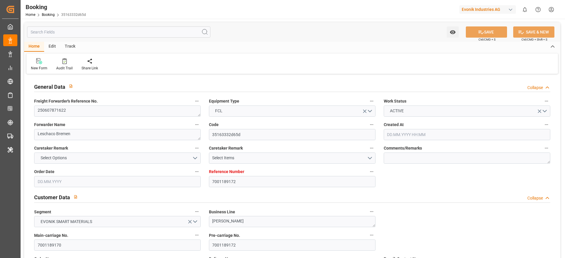
type input "[DATE] 02:56"
type input "[DATE] 05:54"
type input "[DATE] 00:00"
type input "[DATE] 07:18"
type input "[DATE] 22:00"
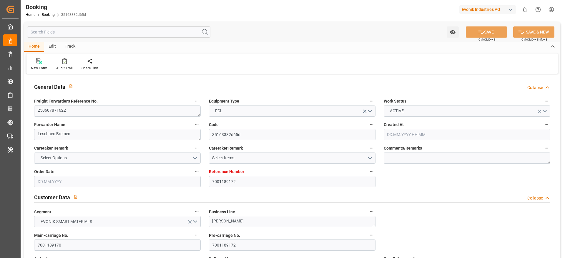
type input "[DATE] 00:00"
type input "[DATE] 05:00"
type input "[DATE] 14:00"
type input "20.08.2025 00:00"
type input "25.06.2025"
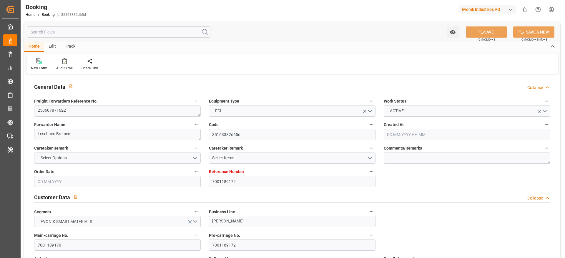
type input "22.08.2025 08:17"
type input "22.08.2025"
type input "04.07.2025 15:31"
type input "05.07.2025 14:57"
type input "13.08.2025 19:00"
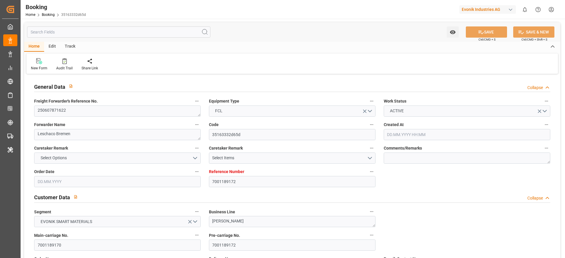
type input "13.08.2025 18:48"
type input "14.08.2025 04:02"
type input "14.08.2025 13:29"
type input "15.08.2025 18:14"
type input "16.08.2025 01:00"
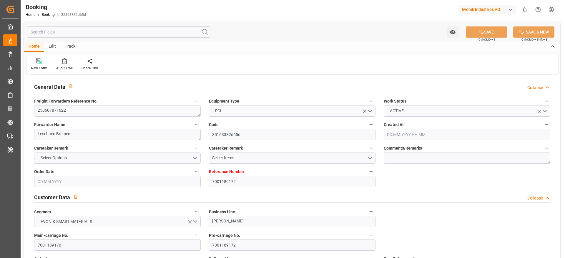
type input "15.08.2025 23:28"
type input "19.08.2025 22:00"
type input "19.08.2025 21:57"
type input "20.08.2025 09:13"
type input "20.08.2025 08:53"
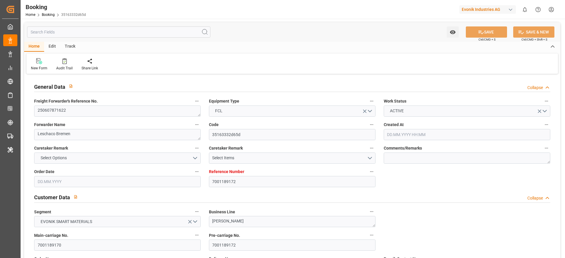
type input "26.08.2025 14:00"
type input "22.08.2025 21:51"
type input "30.08.2025 06:00"
type input "30.08.2025 12:40"
type input "03.09.2025 12:40"
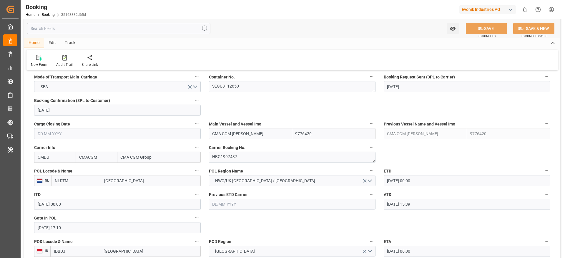
scroll to position [390, 0]
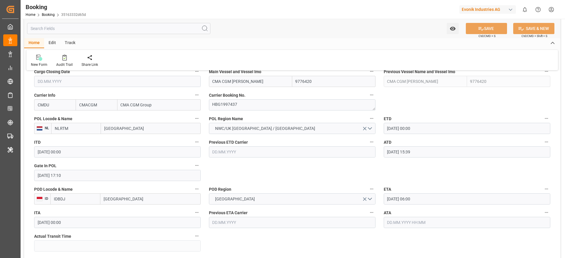
scroll to position [412, 0]
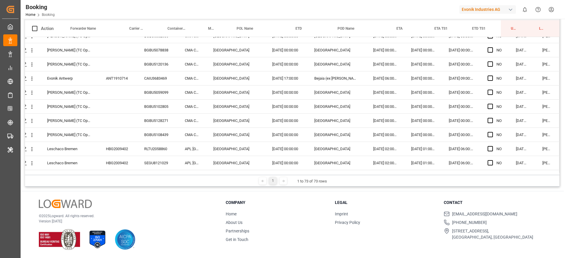
scroll to position [897, 22]
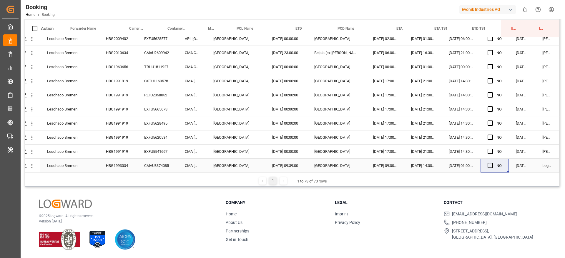
click at [490, 163] on div "Press SPACE to select this row." at bounding box center [491, 166] width 9 height 14
click at [488, 163] on span "Press SPACE to select this row." at bounding box center [489, 165] width 5 height 5
click at [492, 163] on input "Press SPACE to select this row." at bounding box center [492, 163] width 0 height 0
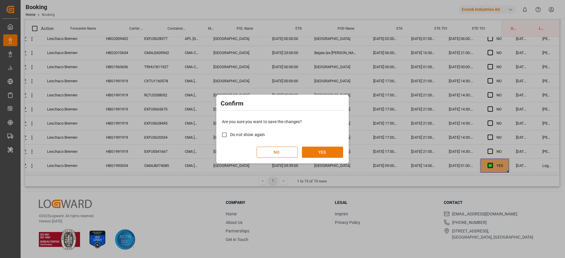
click at [335, 153] on button "YES" at bounding box center [322, 152] width 41 height 11
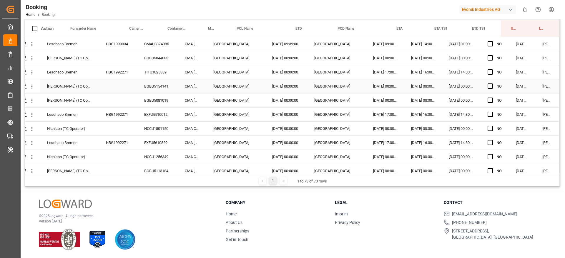
scroll to position [0, 0]
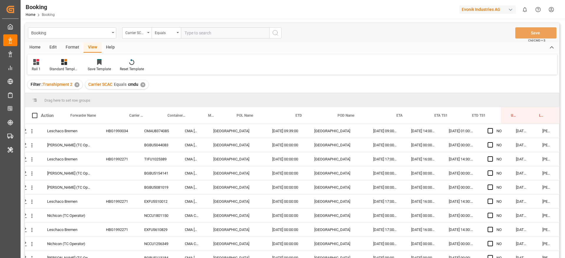
click at [141, 83] on div "✕" at bounding box center [142, 84] width 5 height 5
click at [188, 29] on input "text" at bounding box center [225, 32] width 88 height 11
type input "hlcu"
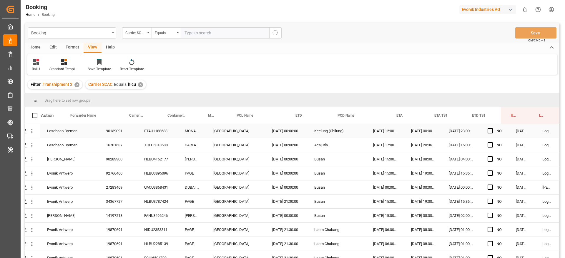
click at [148, 132] on div "FTAU1188633" at bounding box center [157, 131] width 41 height 14
click at [489, 127] on div "Press SPACE to select this row." at bounding box center [491, 131] width 9 height 14
click at [488, 133] on div "Press SPACE to select this row." at bounding box center [491, 131] width 9 height 14
click at [488, 130] on span "Press SPACE to select this row." at bounding box center [489, 130] width 5 height 5
click at [492, 128] on input "Press SPACE to select this row." at bounding box center [492, 128] width 0 height 0
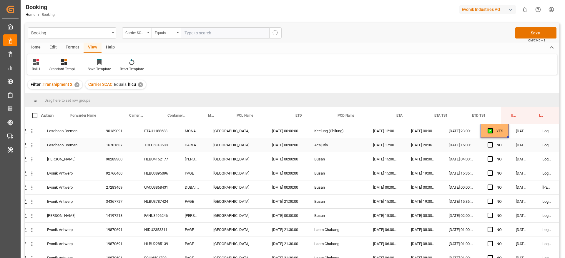
click at [122, 144] on div "16701637" at bounding box center [118, 145] width 38 height 14
click at [120, 161] on div "90283300" at bounding box center [118, 159] width 38 height 14
click at [487, 160] on span "Press SPACE to select this row." at bounding box center [489, 158] width 5 height 5
click at [492, 156] on input "Press SPACE to select this row." at bounding box center [492, 156] width 0 height 0
click at [126, 171] on div "92766460" at bounding box center [118, 173] width 38 height 14
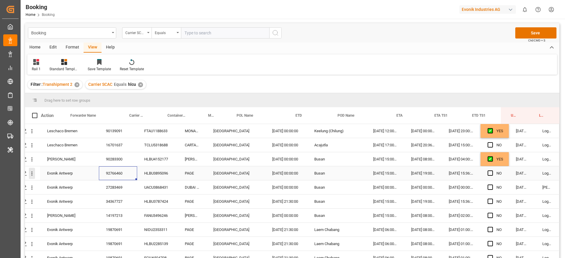
click at [31, 175] on icon "open menu" at bounding box center [32, 174] width 6 height 6
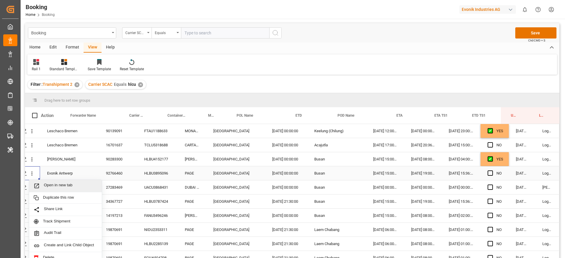
click at [59, 185] on span "Open in new tab" at bounding box center [71, 186] width 54 height 6
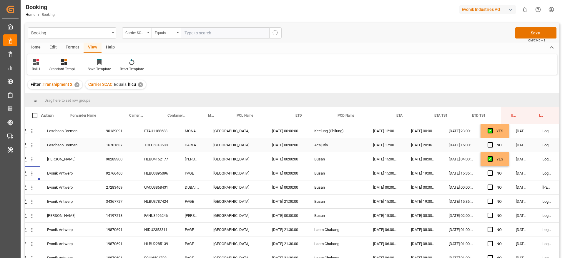
click at [29, 148] on icon "open menu" at bounding box center [32, 145] width 6 height 6
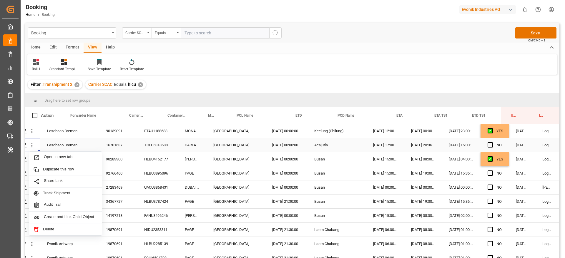
click at [51, 155] on span "Open in new tab" at bounding box center [71, 158] width 54 height 6
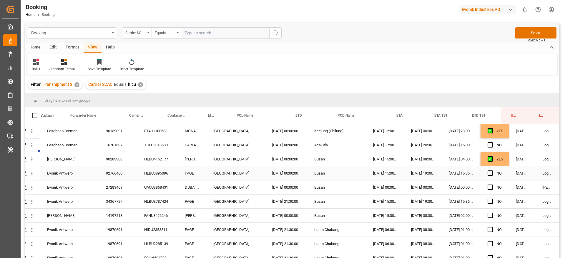
click at [154, 172] on div "HLBU3895096" at bounding box center [157, 173] width 41 height 14
click at [154, 195] on div "HLBU3787424" at bounding box center [157, 202] width 41 height 14
click at [157, 189] on div "UACU3868431" at bounding box center [157, 188] width 41 height 14
click at [175, 171] on div "Evonik Antwerp 92766460 HLBU3895096 PAGE Rotterdam 20.07.2025 00:00:00 Busan 13…" at bounding box center [282, 173] width 554 height 14
click at [169, 171] on div "HLBU3895096" at bounding box center [157, 173] width 41 height 14
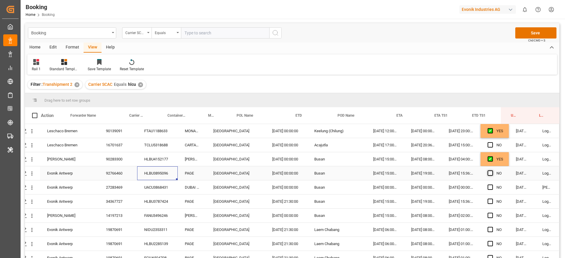
click at [490, 172] on span "Press SPACE to select this row." at bounding box center [489, 173] width 5 height 5
click at [492, 171] on input "Press SPACE to select this row." at bounding box center [492, 171] width 0 height 0
click at [169, 191] on div "UACU3868431" at bounding box center [157, 188] width 41 height 14
click at [170, 205] on div "HLBU3787424" at bounding box center [157, 202] width 41 height 14
click at [487, 189] on span "Press SPACE to select this row." at bounding box center [489, 187] width 5 height 5
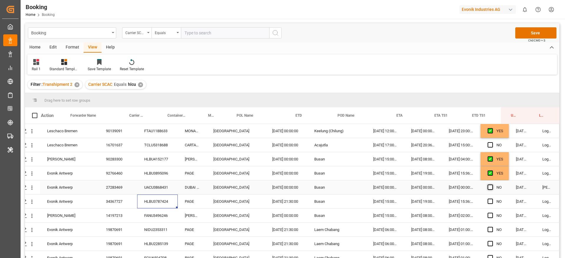
click at [492, 185] on input "Press SPACE to select this row." at bounding box center [492, 185] width 0 height 0
click at [487, 202] on span "Press SPACE to select this row." at bounding box center [489, 201] width 5 height 5
click at [492, 199] on input "Press SPACE to select this row." at bounding box center [492, 199] width 0 height 0
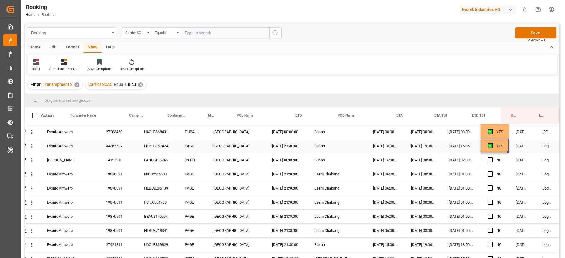
scroll to position [56, 22]
click at [165, 156] on div "FANU3496246" at bounding box center [157, 159] width 41 height 14
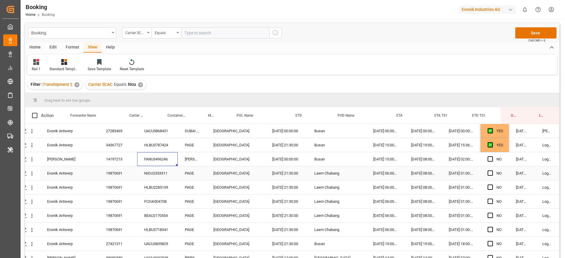
click at [164, 173] on div "NIDU2353311" at bounding box center [157, 173] width 41 height 14
click at [488, 157] on span "Press SPACE to select this row." at bounding box center [489, 158] width 5 height 5
click at [492, 156] on input "Press SPACE to select this row." at bounding box center [492, 156] width 0 height 0
click at [490, 173] on span "Press SPACE to select this row." at bounding box center [489, 173] width 5 height 5
click at [492, 171] on input "Press SPACE to select this row." at bounding box center [492, 171] width 0 height 0
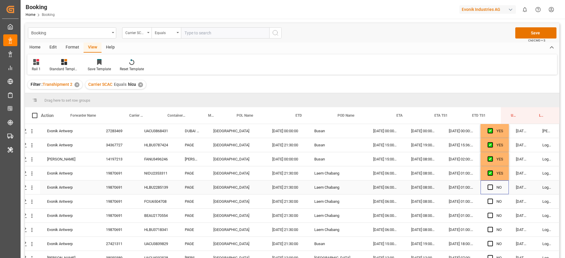
click at [487, 190] on div "Press SPACE to select this row." at bounding box center [491, 188] width 9 height 14
click at [488, 227] on span "Press SPACE to select this row." at bounding box center [489, 229] width 5 height 5
click at [492, 227] on input "Press SPACE to select this row." at bounding box center [492, 227] width 0 height 0
click at [505, 171] on div "YES" at bounding box center [494, 173] width 28 height 14
drag, startPoint x: 505, startPoint y: 178, endPoint x: 508, endPoint y: 215, distance: 36.3
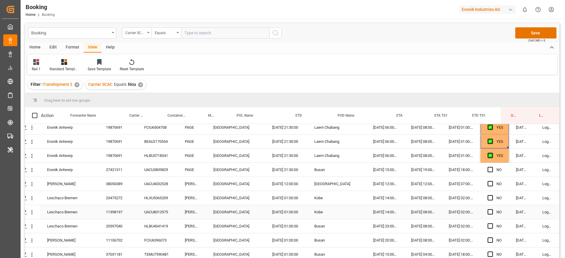
scroll to position [131, 22]
click at [124, 171] on div "27421311" at bounding box center [118, 169] width 38 height 14
click at [171, 176] on div "UACU3839829" at bounding box center [157, 169] width 41 height 14
click at [161, 183] on div "UACU4032528" at bounding box center [157, 183] width 41 height 14
click at [488, 183] on span "Press SPACE to select this row." at bounding box center [489, 183] width 5 height 5
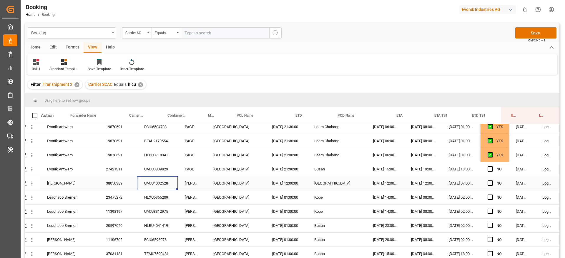
click at [492, 181] on input "Press SPACE to select this row." at bounding box center [492, 181] width 0 height 0
click at [488, 171] on span "Press SPACE to select this row." at bounding box center [489, 168] width 5 height 5
click at [492, 166] on input "Press SPACE to select this row." at bounding box center [492, 166] width 0 height 0
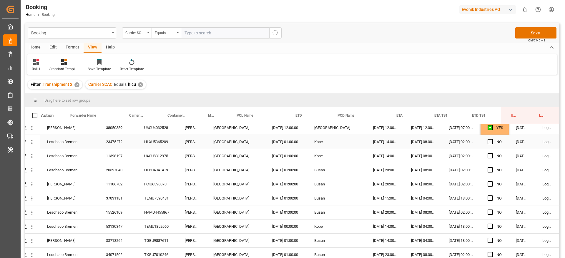
scroll to position [186, 22]
click at [170, 142] on div "HLXU5365209" at bounding box center [157, 143] width 41 height 14
click at [166, 156] on div "UACU8312975" at bounding box center [157, 157] width 41 height 14
click at [487, 155] on span "Press SPACE to select this row." at bounding box center [489, 156] width 5 height 5
click at [492, 154] on input "Press SPACE to select this row." at bounding box center [492, 154] width 0 height 0
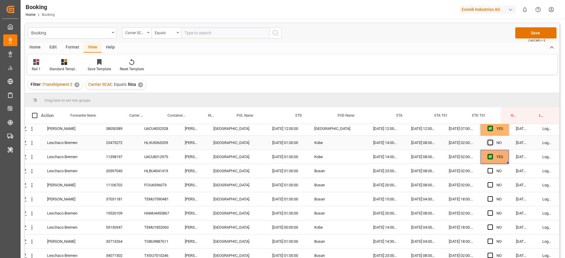
click at [488, 143] on span "Press SPACE to select this row." at bounding box center [489, 142] width 5 height 5
click at [492, 140] on input "Press SPACE to select this row." at bounding box center [492, 140] width 0 height 0
click at [160, 170] on div "HLBU4041419" at bounding box center [157, 171] width 41 height 14
click at [161, 181] on div "FCIU6596073" at bounding box center [157, 185] width 41 height 14
click at [487, 171] on span "Press SPACE to select this row." at bounding box center [489, 170] width 5 height 5
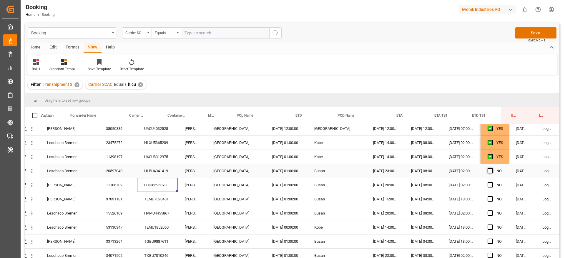
click at [492, 168] on input "Press SPACE to select this row." at bounding box center [492, 168] width 0 height 0
click at [489, 186] on span "Press SPACE to select this row." at bounding box center [489, 184] width 5 height 5
click at [492, 182] on input "Press SPACE to select this row." at bounding box center [492, 182] width 0 height 0
click at [158, 198] on div "TEMU7590481" at bounding box center [157, 199] width 41 height 14
click at [160, 207] on div "HAMU4455867" at bounding box center [157, 213] width 41 height 14
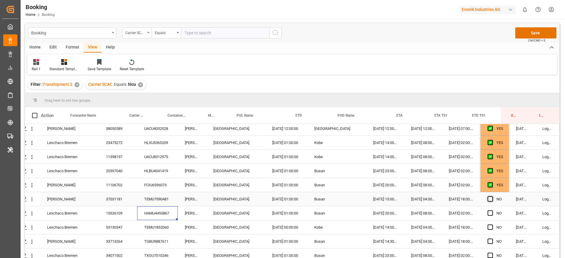
click at [487, 198] on span "Press SPACE to select this row." at bounding box center [489, 198] width 5 height 5
click at [492, 196] on input "Press SPACE to select this row." at bounding box center [492, 196] width 0 height 0
click at [487, 215] on span "Press SPACE to select this row." at bounding box center [489, 213] width 5 height 5
click at [492, 211] on input "Press SPACE to select this row." at bounding box center [492, 211] width 0 height 0
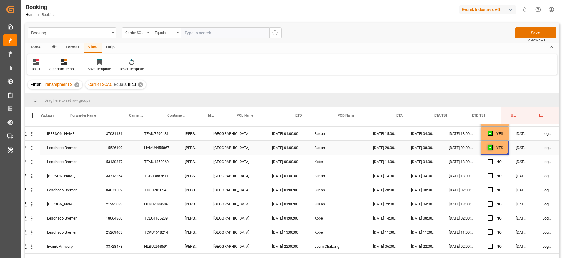
scroll to position [252, 22]
click at [168, 164] on div "TEMU1852060" at bounding box center [157, 161] width 41 height 14
click at [156, 172] on div "TGBU9887611" at bounding box center [157, 175] width 41 height 14
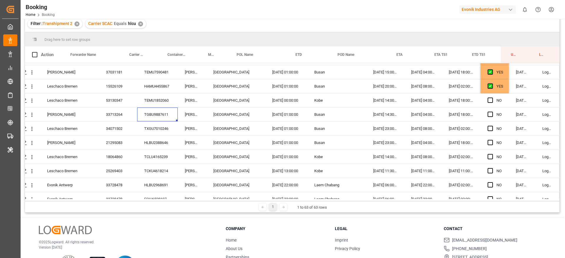
scroll to position [68, 0]
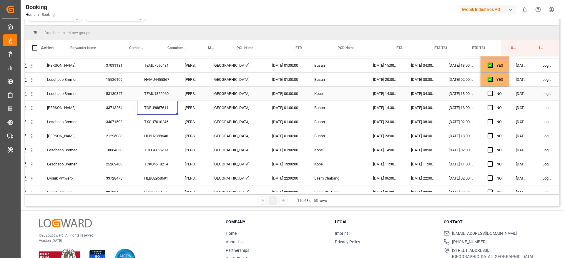
drag, startPoint x: 490, startPoint y: 94, endPoint x: 488, endPoint y: 112, distance: 19.0
click at [490, 93] on span "Press SPACE to select this row." at bounding box center [489, 93] width 5 height 5
click at [492, 91] on input "Press SPACE to select this row." at bounding box center [492, 91] width 0 height 0
click at [488, 108] on span "Press SPACE to select this row." at bounding box center [489, 107] width 5 height 5
click at [492, 105] on input "Press SPACE to select this row." at bounding box center [492, 105] width 0 height 0
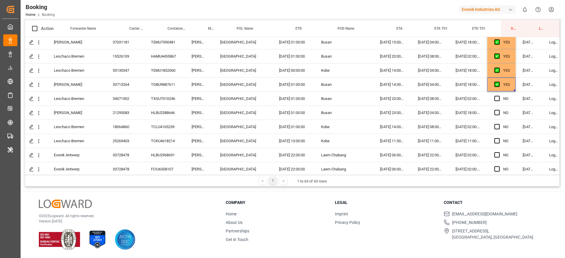
scroll to position [255, 14]
click at [498, 99] on span "Press SPACE to select this row." at bounding box center [496, 98] width 5 height 5
click at [498, 96] on input "Press SPACE to select this row." at bounding box center [498, 96] width 0 height 0
click at [496, 113] on span "Press SPACE to select this row." at bounding box center [496, 113] width 5 height 5
click at [498, 111] on input "Press SPACE to select this row." at bounding box center [498, 111] width 0 height 0
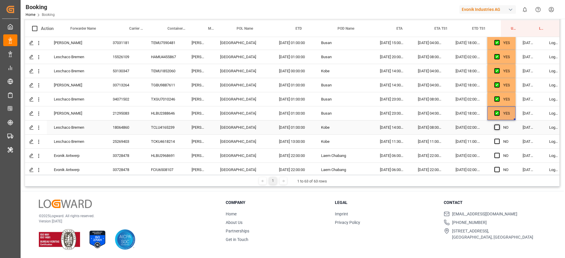
click at [496, 125] on span "Press SPACE to select this row." at bounding box center [496, 127] width 5 height 5
click at [498, 125] on input "Press SPACE to select this row." at bounding box center [498, 125] width 0 height 0
click at [179, 142] on div "TCKU4618214" at bounding box center [164, 142] width 41 height 14
click at [495, 142] on span "Press SPACE to select this row." at bounding box center [496, 141] width 5 height 5
click at [498, 139] on input "Press SPACE to select this row." at bounding box center [498, 139] width 0 height 0
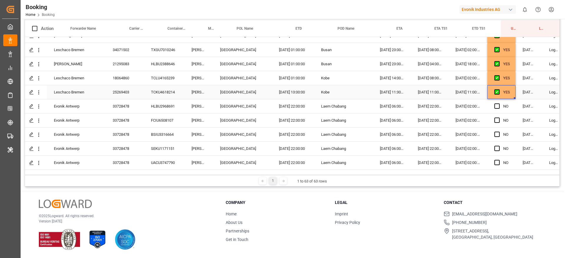
scroll to position [305, 14]
click at [495, 106] on span "Press SPACE to select this row." at bounding box center [496, 105] width 5 height 5
click at [498, 103] on input "Press SPACE to select this row." at bounding box center [498, 103] width 0 height 0
click at [163, 107] on div "HLBU2968691" at bounding box center [164, 106] width 41 height 14
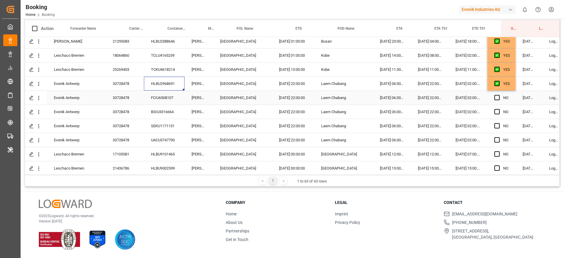
click at [178, 98] on div "FCIU6508107" at bounding box center [164, 98] width 41 height 14
click at [494, 96] on span "Press SPACE to select this row." at bounding box center [496, 97] width 5 height 5
click at [498, 95] on input "Press SPACE to select this row." at bounding box center [498, 95] width 0 height 0
click at [496, 112] on span "Press SPACE to select this row." at bounding box center [496, 111] width 5 height 5
click at [498, 109] on input "Press SPACE to select this row." at bounding box center [498, 109] width 0 height 0
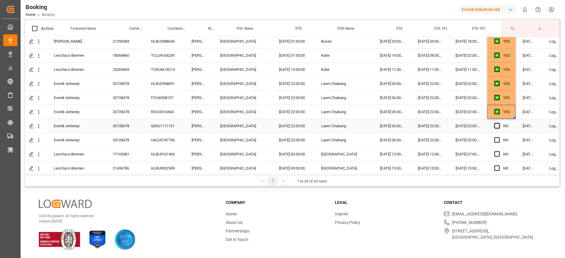
click at [498, 123] on span "Press SPACE to select this row." at bounding box center [496, 125] width 5 height 5
click at [498, 123] on input "Press SPACE to select this row." at bounding box center [498, 123] width 0 height 0
click at [499, 140] on div "Press SPACE to select this row." at bounding box center [498, 141] width 9 height 14
click at [495, 141] on span "Press SPACE to select this row." at bounding box center [496, 139] width 5 height 5
click at [498, 137] on input "Press SPACE to select this row." at bounding box center [498, 137] width 0 height 0
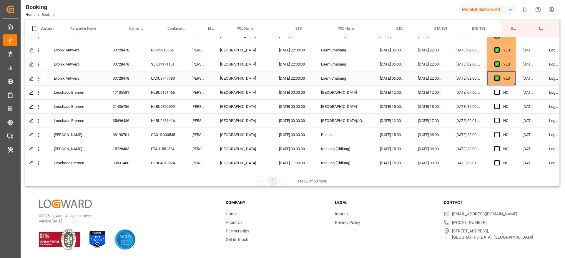
scroll to position [390, 14]
click at [496, 93] on span "Press SPACE to select this row." at bounding box center [496, 91] width 5 height 5
click at [498, 89] on input "Press SPACE to select this row." at bounding box center [498, 89] width 0 height 0
click at [496, 106] on span "Press SPACE to select this row." at bounding box center [496, 105] width 5 height 5
click at [498, 103] on input "Press SPACE to select this row." at bounding box center [498, 103] width 0 height 0
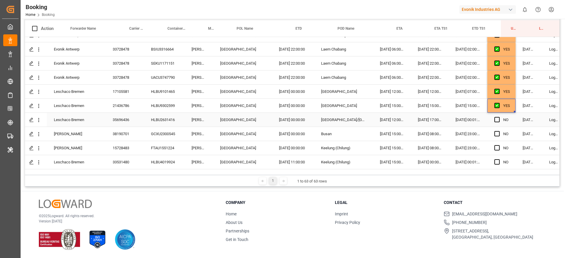
click at [172, 117] on div "HLBU2631416" at bounding box center [164, 120] width 41 height 14
click at [163, 136] on div "GCXU2300545" at bounding box center [164, 134] width 41 height 14
drag, startPoint x: 498, startPoint y: 133, endPoint x: 495, endPoint y: 155, distance: 22.4
click at [498, 133] on span "Press SPACE to select this row." at bounding box center [496, 133] width 5 height 5
click at [498, 131] on input "Press SPACE to select this row." at bounding box center [498, 131] width 0 height 0
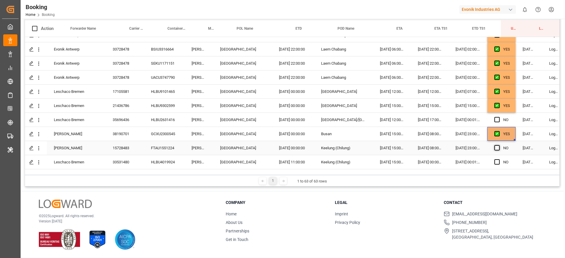
click at [497, 148] on span "Press SPACE to select this row." at bounding box center [496, 147] width 5 height 5
click at [498, 145] on input "Press SPACE to select this row." at bounding box center [498, 145] width 0 height 0
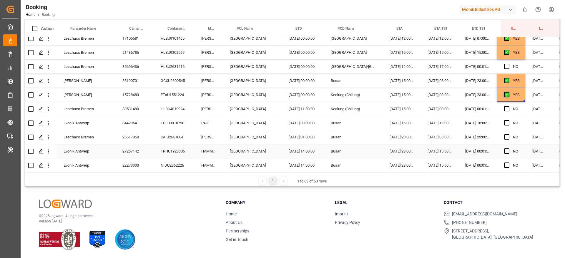
scroll to position [444, 4]
click at [507, 108] on span "Press SPACE to select this row." at bounding box center [506, 108] width 5 height 5
click at [508, 106] on input "Press SPACE to select this row." at bounding box center [508, 106] width 0 height 0
click at [179, 123] on div "TCLU3910790" at bounding box center [174, 123] width 41 height 14
drag, startPoint x: 507, startPoint y: 123, endPoint x: 505, endPoint y: 141, distance: 18.7
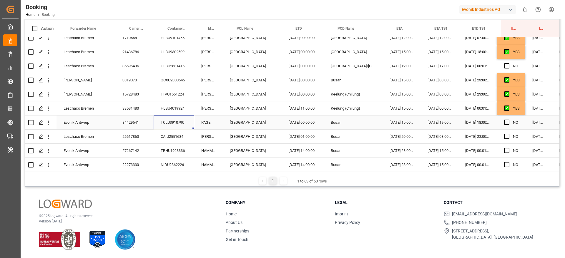
click at [507, 123] on span "Press SPACE to select this row." at bounding box center [506, 122] width 5 height 5
click at [508, 120] on input "Press SPACE to select this row." at bounding box center [508, 120] width 0 height 0
click at [505, 136] on span "Press SPACE to select this row." at bounding box center [506, 136] width 5 height 5
click at [508, 134] on input "Press SPACE to select this row." at bounding box center [508, 134] width 0 height 0
click at [505, 66] on span "Press SPACE to select this row." at bounding box center [506, 65] width 5 height 5
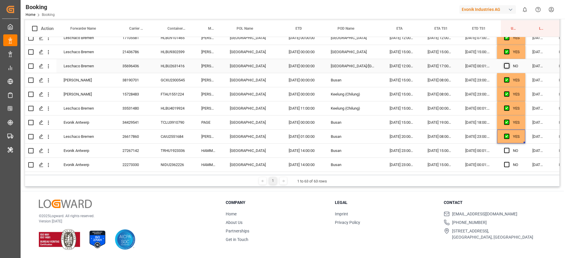
click at [508, 63] on input "Press SPACE to select this row." at bounding box center [508, 63] width 0 height 0
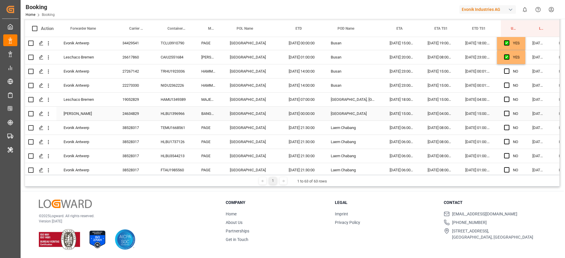
scroll to position [524, 4]
click at [182, 71] on div "TRHU1923336" at bounding box center [174, 71] width 41 height 14
click at [178, 83] on div "NIDU2362226" at bounding box center [174, 85] width 41 height 14
click at [508, 69] on span "Press SPACE to select this row." at bounding box center [506, 70] width 5 height 5
click at [508, 68] on input "Press SPACE to select this row." at bounding box center [508, 68] width 0 height 0
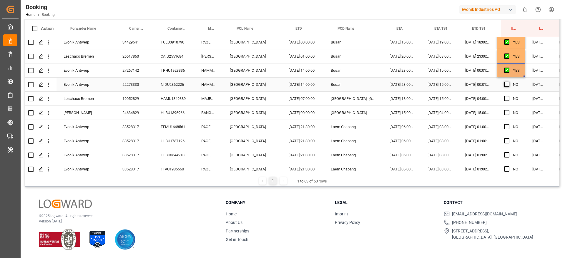
click at [508, 84] on span "Press SPACE to select this row." at bounding box center [506, 84] width 5 height 5
click at [508, 82] on input "Press SPACE to select this row." at bounding box center [508, 82] width 0 height 0
click at [176, 97] on div "HAMU1349389" at bounding box center [174, 99] width 41 height 14
click at [183, 110] on div "HLBU1396966" at bounding box center [174, 113] width 41 height 14
click at [508, 98] on span "Press SPACE to select this row." at bounding box center [506, 98] width 5 height 5
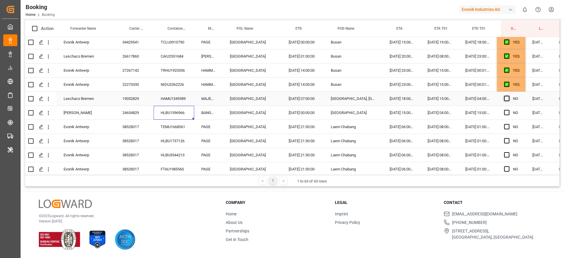
click at [508, 96] on input "Press SPACE to select this row." at bounding box center [508, 96] width 0 height 0
click at [508, 115] on span "Press SPACE to select this row." at bounding box center [506, 112] width 5 height 5
click at [508, 110] on input "Press SPACE to select this row." at bounding box center [508, 110] width 0 height 0
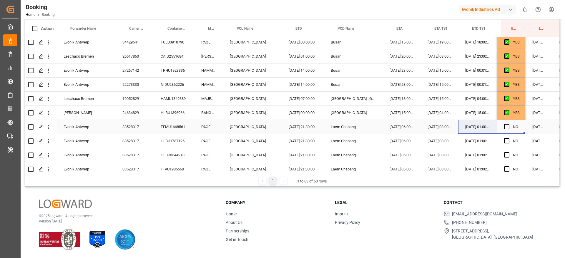
drag, startPoint x: 505, startPoint y: 128, endPoint x: 457, endPoint y: 129, distance: 48.5
click at [457, 129] on div "Evonik Antwerp 38528317 TEMU1668561 PAGE Antwerp 03.08.2025 21:30:00 Laem Chaba…" at bounding box center [298, 127] width 554 height 14
click at [394, 125] on div "19.09.2025 06:00:00" at bounding box center [401, 127] width 38 height 14
click at [173, 132] on div "TEMU1668561" at bounding box center [174, 127] width 41 height 14
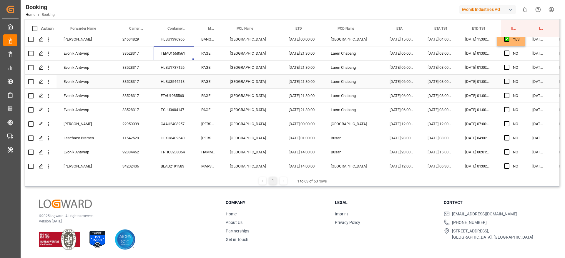
scroll to position [607, 4]
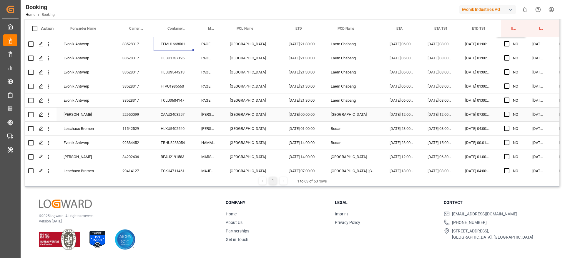
click at [182, 119] on div "CAAU2403257" at bounding box center [174, 115] width 41 height 14
click at [507, 116] on span "Press SPACE to select this row." at bounding box center [506, 114] width 5 height 5
click at [508, 112] on input "Press SPACE to select this row." at bounding box center [508, 112] width 0 height 0
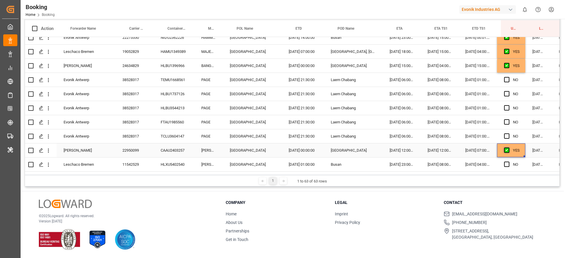
scroll to position [569, 4]
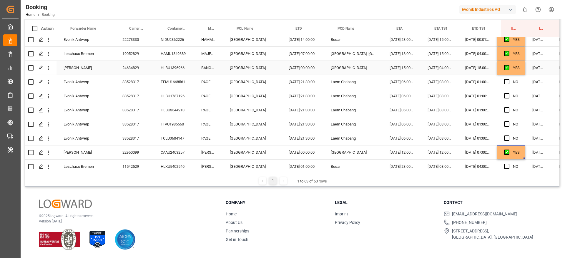
click at [515, 70] on div "YES" at bounding box center [516, 68] width 7 height 14
drag, startPoint x: 523, startPoint y: 73, endPoint x: 515, endPoint y: 133, distance: 60.9
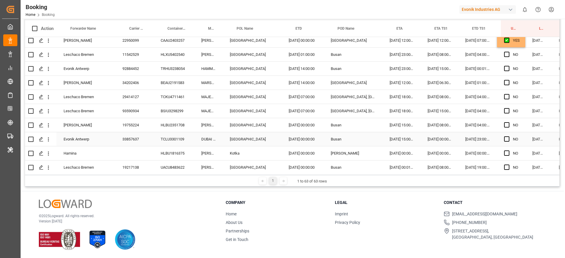
scroll to position [681, 4]
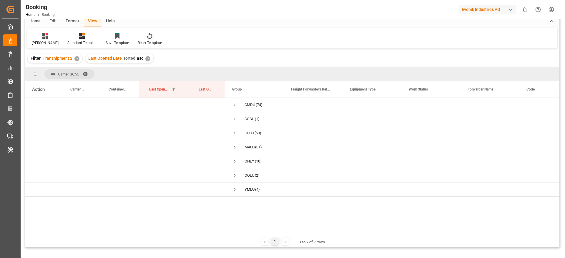
scroll to position [26, 0]
drag, startPoint x: 208, startPoint y: 86, endPoint x: 212, endPoint y: 76, distance: 10.3
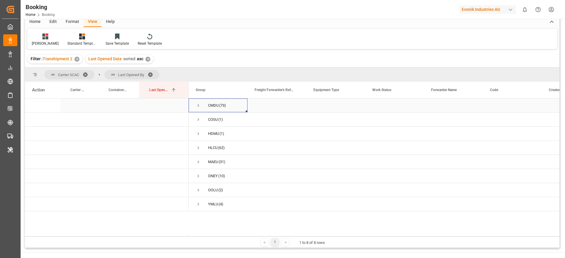
click at [199, 105] on span "Press SPACE to select this row." at bounding box center [198, 105] width 5 height 5
click at [197, 166] on span "Press SPACE to select this row." at bounding box center [198, 162] width 5 height 14
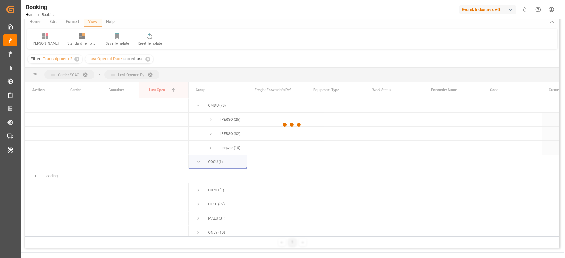
drag, startPoint x: 197, startPoint y: 166, endPoint x: 195, endPoint y: 162, distance: 4.6
click at [195, 162] on div at bounding box center [292, 125] width 534 height 255
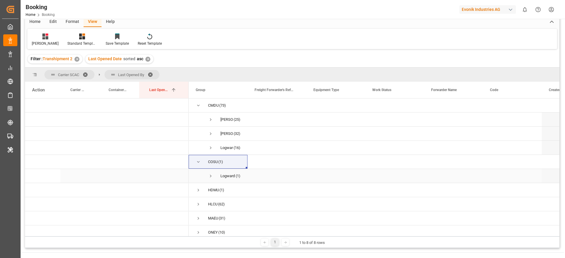
scroll to position [36, 0]
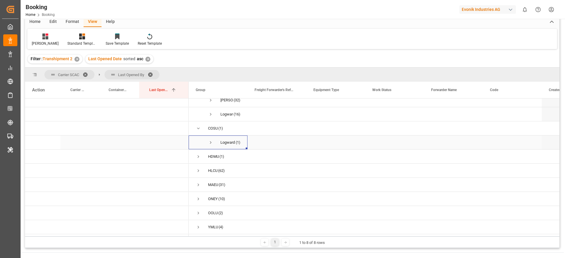
click at [210, 140] on span "Press SPACE to select this row." at bounding box center [210, 142] width 5 height 5
click at [87, 156] on div "6418338820" at bounding box center [79, 155] width 38 height 14
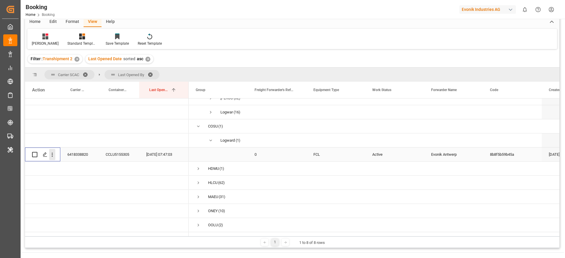
click at [50, 156] on icon "open menu" at bounding box center [52, 155] width 6 height 6
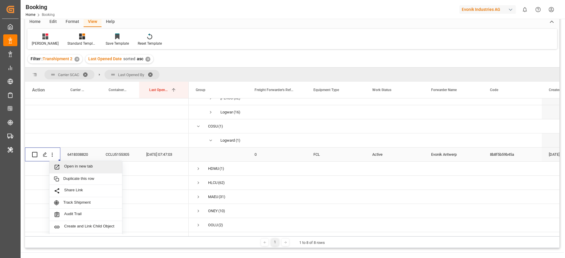
click at [72, 169] on span "Open in new tab" at bounding box center [91, 167] width 54 height 6
click at [196, 168] on span "Press SPACE to select this row." at bounding box center [198, 168] width 5 height 5
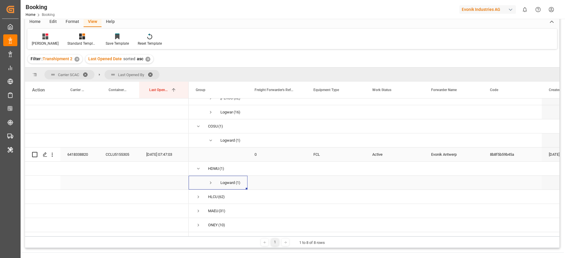
click at [208, 183] on span "Press SPACE to select this row." at bounding box center [210, 182] width 5 height 5
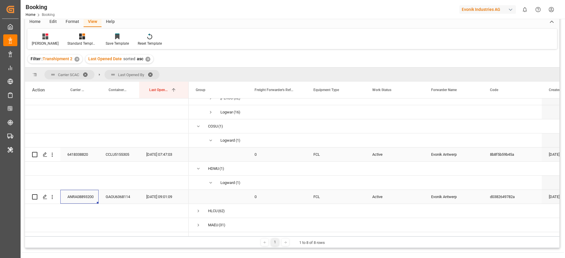
click at [85, 196] on div "ANRA08893200" at bounding box center [79, 197] width 38 height 14
click at [52, 198] on icon "open menu" at bounding box center [52, 197] width 1 height 4
click at [68, 207] on span "Open in new tab" at bounding box center [91, 209] width 54 height 6
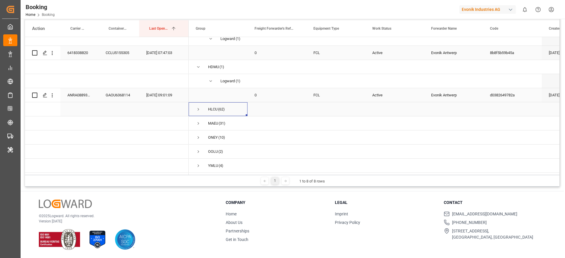
click at [197, 107] on span "Press SPACE to select this row." at bounding box center [198, 109] width 5 height 5
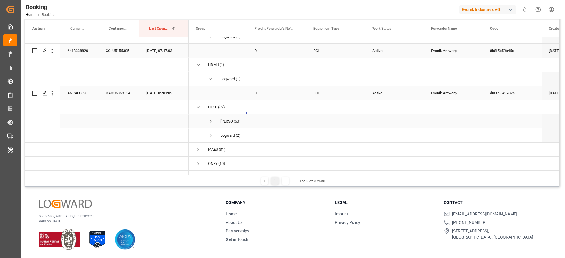
scroll to position [106, 0]
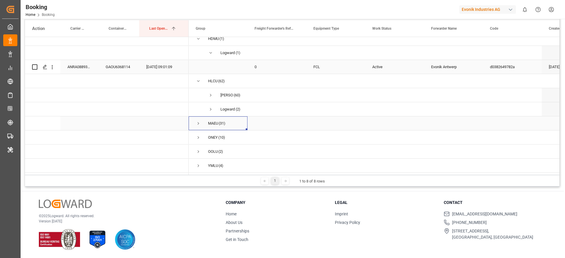
click at [198, 121] on span "Press SPACE to select this row." at bounding box center [198, 123] width 5 height 5
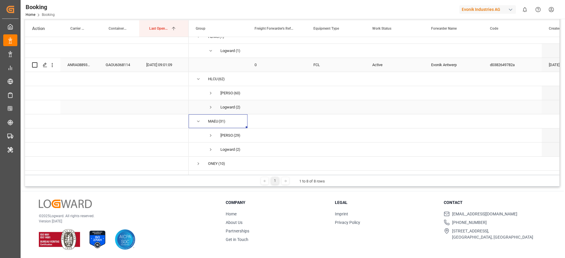
scroll to position [134, 0]
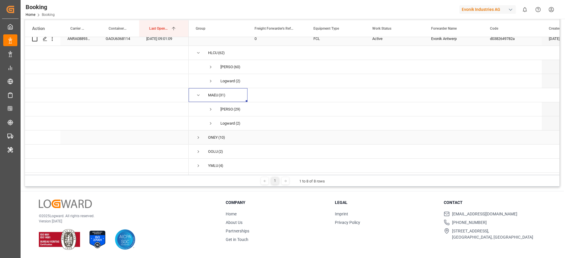
click at [195, 137] on div "[PERSON_NAME] (10)" at bounding box center [217, 138] width 59 height 14
click at [195, 136] on div "[PERSON_NAME] (10)" at bounding box center [217, 138] width 59 height 14
click at [200, 136] on span "Press SPACE to select this row." at bounding box center [198, 137] width 5 height 5
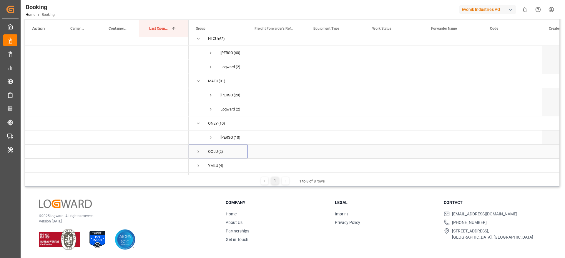
click at [198, 150] on span "Press SPACE to select this row." at bounding box center [198, 151] width 5 height 5
click at [199, 163] on span "Press SPACE to select this row." at bounding box center [198, 165] width 5 height 5
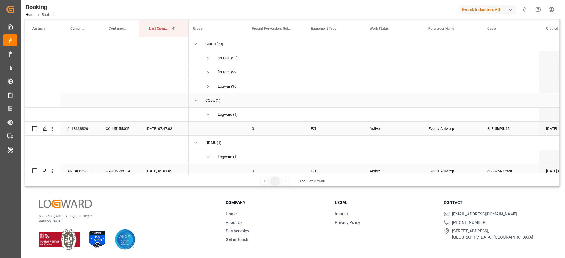
scroll to position [0, 0]
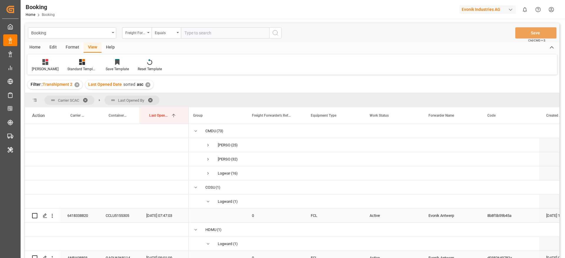
click at [74, 51] on div "Format" at bounding box center [72, 48] width 22 height 10
click at [48, 68] on div "Filter Rows" at bounding box center [40, 68] width 17 height 5
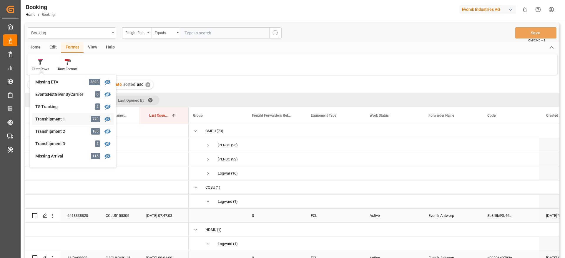
scroll to position [166, 0]
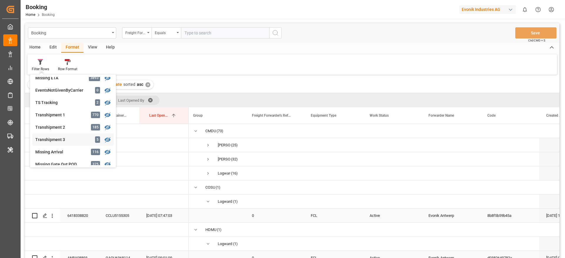
click at [76, 140] on div "Booking Freight Forwarder's Reference No. Equals Save Ctrl/CMD + S Home Edit Fo…" at bounding box center [292, 148] width 534 height 251
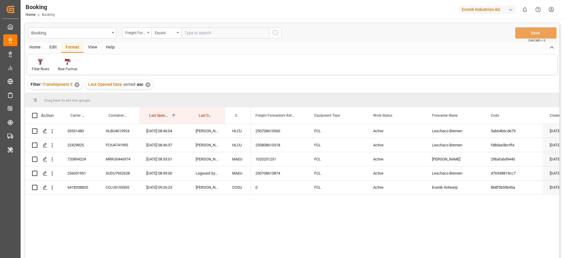
click at [41, 67] on div "Filter Rows" at bounding box center [40, 68] width 17 height 5
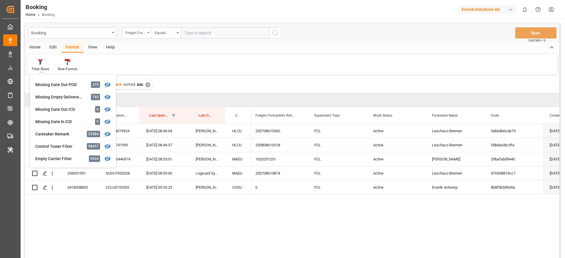
scroll to position [251, 0]
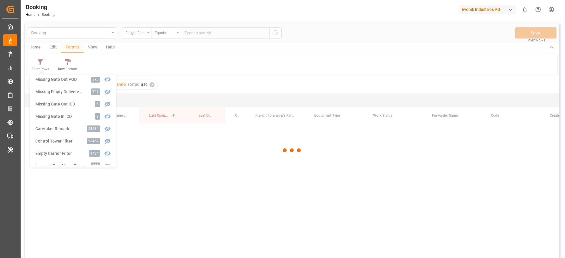
click at [79, 126] on div "Booking Freight Forwarder's Reference No. Equals Save Ctrl/CMD + S Home Edit Fo…" at bounding box center [292, 148] width 534 height 251
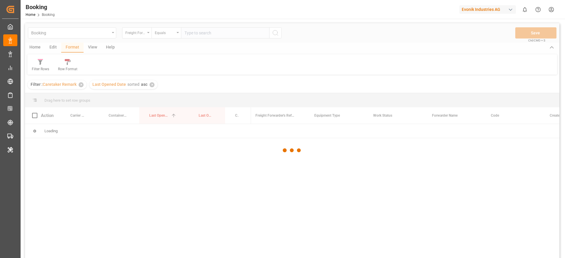
drag, startPoint x: 79, startPoint y: 126, endPoint x: 242, endPoint y: 63, distance: 175.3
click at [242, 63] on div at bounding box center [292, 150] width 534 height 255
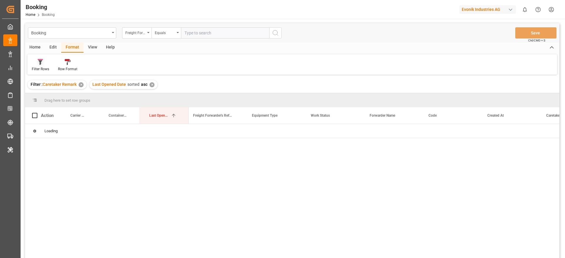
click at [37, 69] on div "Filter Rows" at bounding box center [40, 68] width 17 height 5
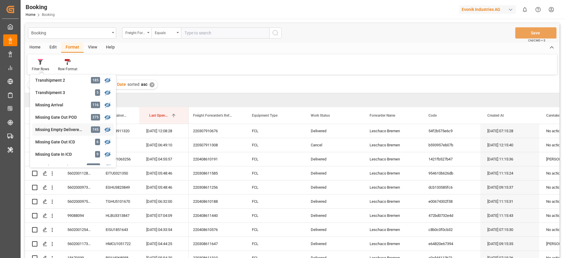
scroll to position [226, 0]
click at [77, 115] on div "Missing Empty Delivered Depot" at bounding box center [60, 117] width 51 height 6
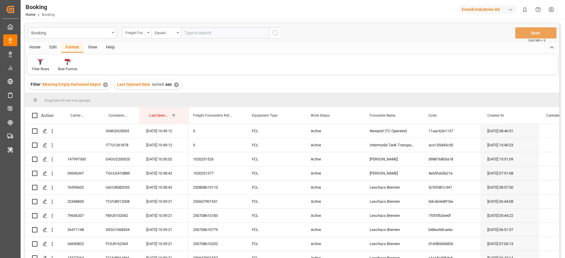
click at [94, 48] on div "View" at bounding box center [93, 48] width 18 height 10
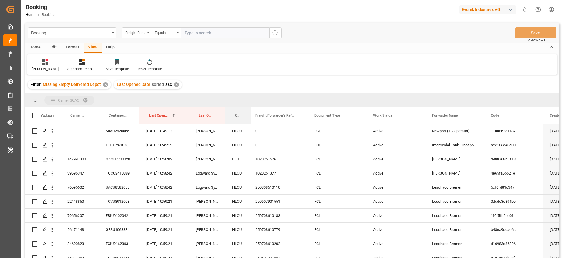
drag, startPoint x: 238, startPoint y: 111, endPoint x: 244, endPoint y: 96, distance: 16.0
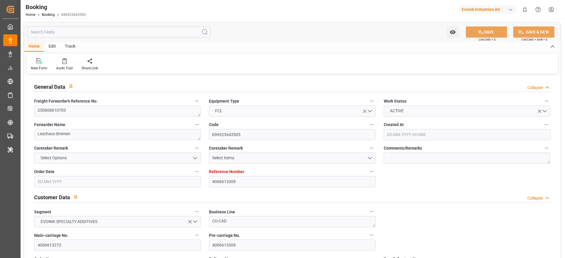
type input "4006613309"
type input "9777618"
type input "Hapag [PERSON_NAME]"
type input "Hapag [PERSON_NAME] Aktiengesellschaft"
type input "DEHAM"
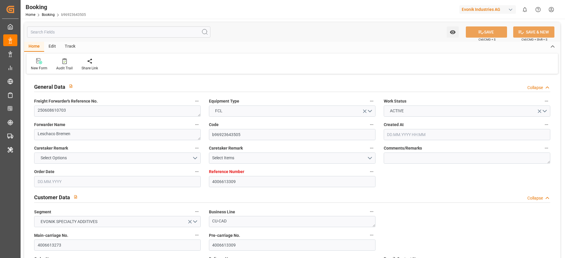
type input "SVAQJ"
type input "COBUN"
type input "MXLZC"
type input "0"
type input "DEHAM"
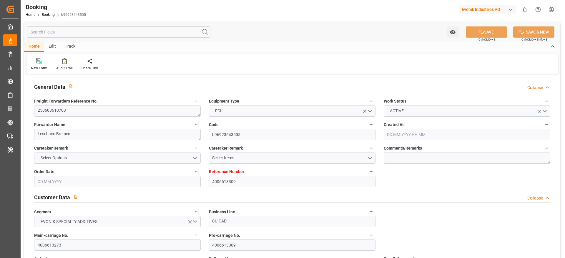
type input "SVAQJ"
type input "9975612"
type input "9235983"
type input "[DATE] 07:12"
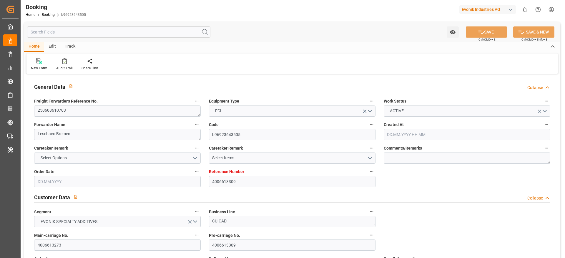
type input "[DATE]"
type input "[DATE] 00:00"
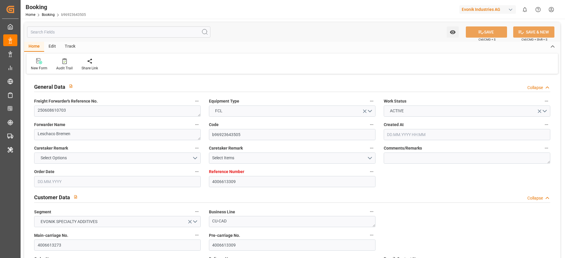
type input "[DATE] 00:00"
type input "[DATE] 07:00"
type input "[DATE] 00:33"
type input "[DATE] 17:00"
type input "[DATE] 00:00"
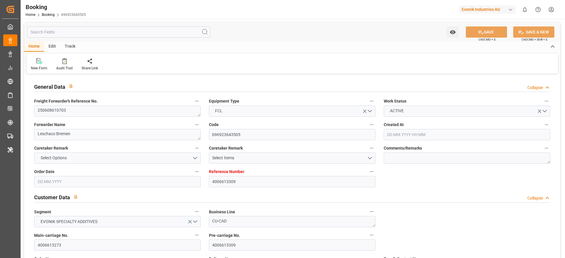
type input "[DATE] 20:36"
type input "[DATE] 00:00"
type input "[DATE] 21:00"
type input "[DATE] 15:00"
type input "[DATE] 00:00"
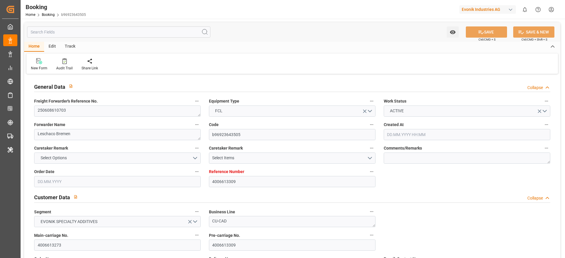
type input "[DATE] 09:50"
type input "[DATE] 00:00"
type input "[DATE] 23:12"
type input "[DATE] 04:00"
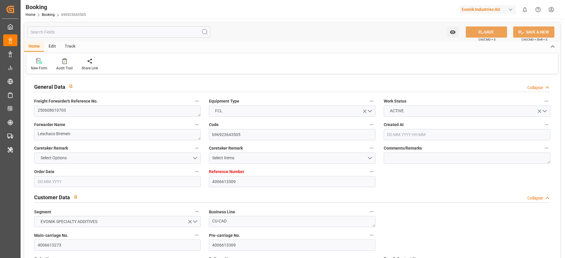
type input "[DATE] 00:00"
type input "[DATE]"
type input "[DATE] 07:47"
type input "[DATE]"
type input "[DATE] 14:17"
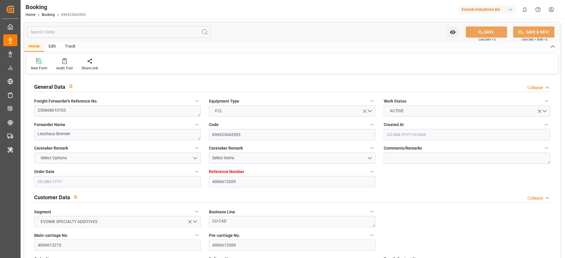
type input "[DATE] 05:13"
type input "[DATE] 07:40"
type input "[DATE] 20:36"
type input "[DATE] 20:18"
type input "[DATE] 21:00"
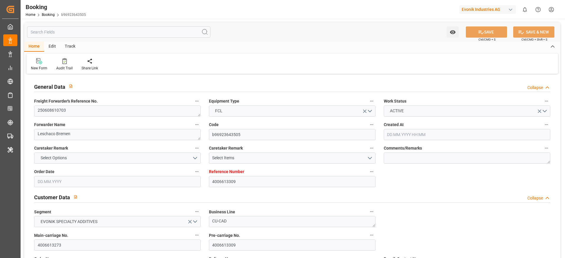
type input "[DATE] 21:00"
type input "[DATE] 06:16"
type input "[DATE] 09:09"
type input "[DATE] 22:53"
type input "[DATE] 15:00"
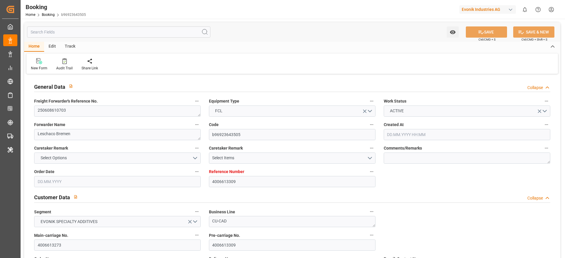
type input "[DATE] 10:05"
type input "[DATE] 09:37"
type input "[DATE] 23:20"
type input "[DATE] 22:50"
type input "[DATE] 00:01"
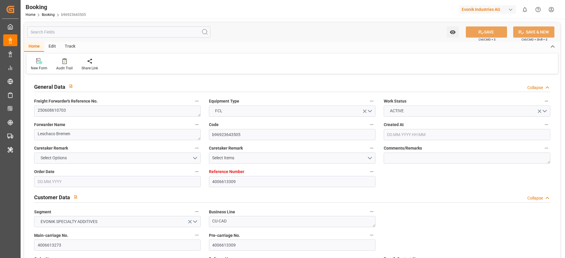
type input "[DATE] 00:01"
type input "[DATE] 05:37"
type input "[DATE] 04:00"
type input "[DATE] 07:00"
type input "[DATE] 02:22"
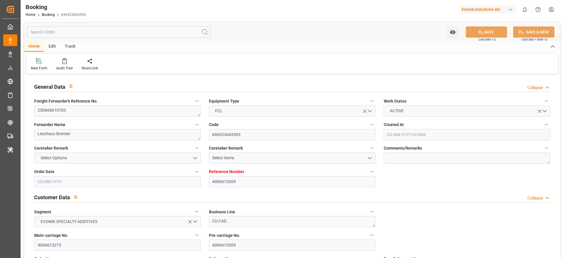
type input "[DATE] 02:22"
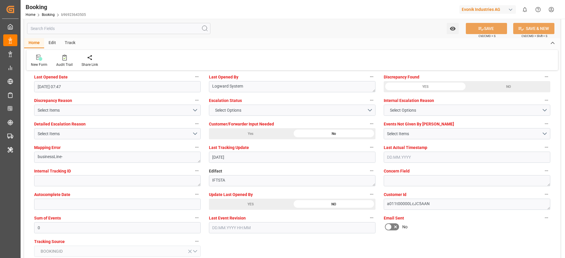
scroll to position [1082, 0]
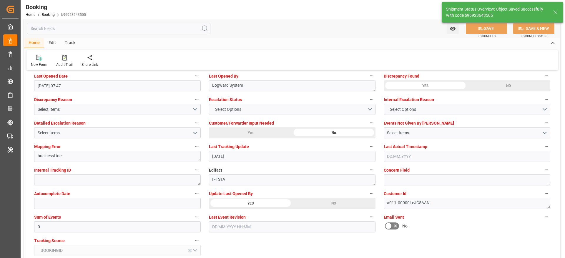
type textarea "[PERSON_NAME]"
type input "[DATE] 08:31"
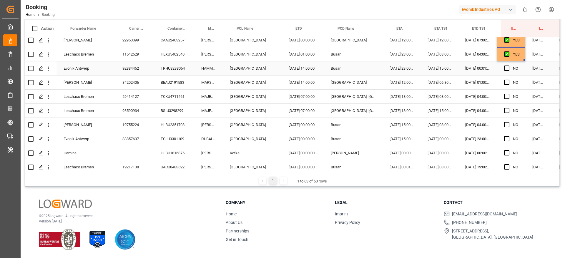
click at [173, 71] on div "TRHU3238054" at bounding box center [174, 68] width 41 height 14
click at [167, 84] on div "BEAU2191583" at bounding box center [174, 83] width 41 height 14
click at [49, 83] on icon "open menu" at bounding box center [48, 83] width 6 height 6
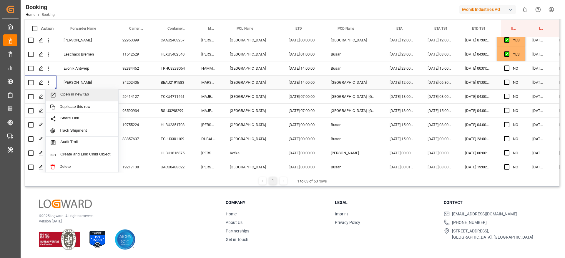
click at [73, 93] on span "Open in new tab" at bounding box center [87, 95] width 54 height 6
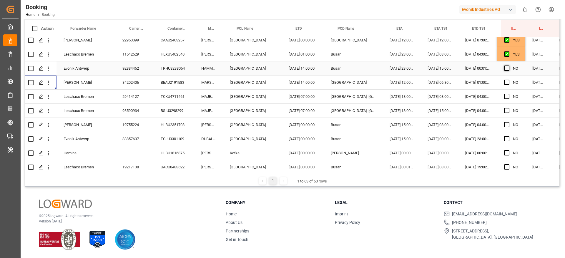
click at [505, 66] on span "Press SPACE to select this row." at bounding box center [506, 68] width 5 height 5
click at [508, 66] on input "Press SPACE to select this row." at bounding box center [508, 66] width 0 height 0
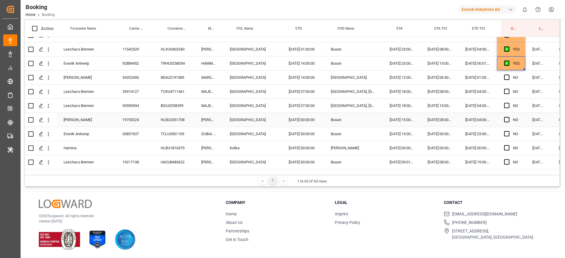
scroll to position [687, 4]
click at [166, 81] on div "BEAU2191583" at bounding box center [174, 77] width 41 height 14
click at [179, 86] on div "TCKU4711461" at bounding box center [174, 91] width 41 height 14
click at [163, 108] on div "BSIU3298299" at bounding box center [174, 106] width 41 height 14
click at [180, 119] on div "HLBU2351708" at bounding box center [174, 120] width 41 height 14
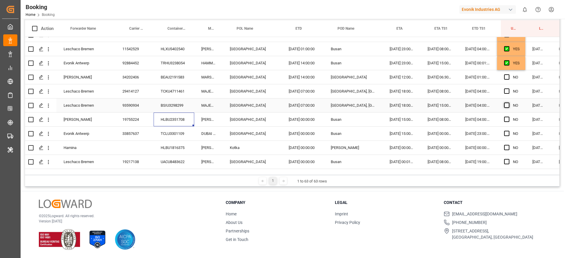
click at [505, 106] on span "Press SPACE to select this row." at bounding box center [506, 105] width 5 height 5
click at [508, 103] on input "Press SPACE to select this row." at bounding box center [508, 103] width 0 height 0
click at [506, 92] on span "Press SPACE to select this row." at bounding box center [506, 91] width 5 height 5
click at [508, 89] on input "Press SPACE to select this row." at bounding box center [508, 89] width 0 height 0
click at [506, 79] on span "Press SPACE to select this row." at bounding box center [506, 76] width 5 height 5
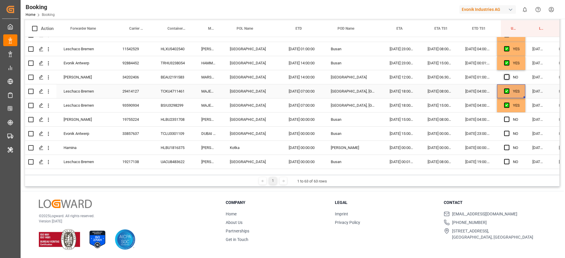
click at [508, 74] on input "Press SPACE to select this row." at bounding box center [508, 74] width 0 height 0
click at [508, 121] on span "Press SPACE to select this row." at bounding box center [506, 119] width 5 height 5
click at [508, 117] on input "Press SPACE to select this row." at bounding box center [508, 117] width 0 height 0
click at [166, 136] on div "TCLU3301109" at bounding box center [174, 134] width 41 height 14
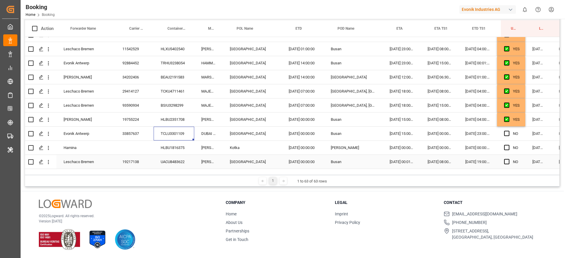
click at [179, 151] on div "HLBU1816375" at bounding box center [174, 148] width 41 height 14
click at [506, 149] on span "Press SPACE to select this row." at bounding box center [506, 147] width 5 height 5
click at [508, 145] on input "Press SPACE to select this row." at bounding box center [508, 145] width 0 height 0
click at [506, 134] on span "Press SPACE to select this row." at bounding box center [506, 133] width 5 height 5
click at [508, 131] on input "Press SPACE to select this row." at bounding box center [508, 131] width 0 height 0
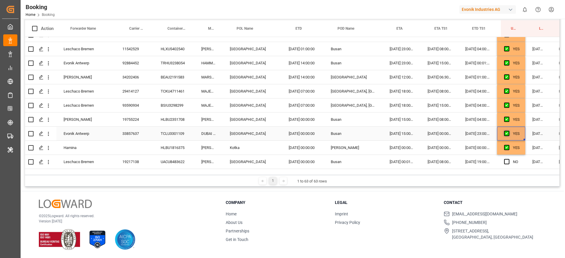
scroll to position [755, 4]
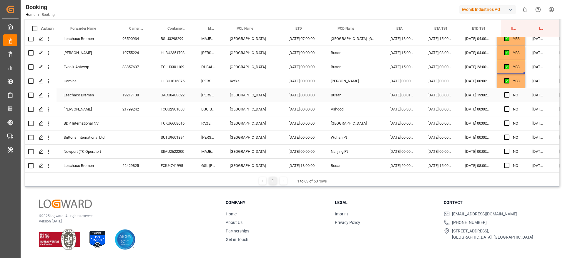
click at [176, 93] on div "UACU8483622" at bounding box center [174, 95] width 41 height 14
click at [169, 109] on div "FCGU2301053" at bounding box center [174, 109] width 41 height 14
click at [508, 94] on span "Press SPACE to select this row." at bounding box center [506, 94] width 5 height 5
click at [508, 92] on input "Press SPACE to select this row." at bounding box center [508, 92] width 0 height 0
click at [507, 104] on div "Press SPACE to select this row." at bounding box center [508, 110] width 9 height 14
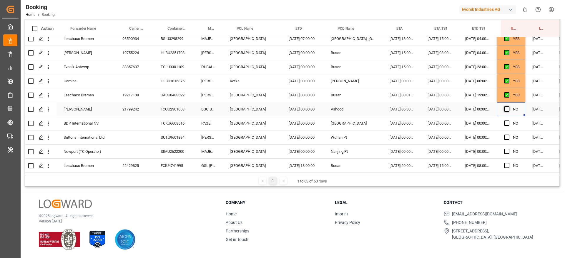
click at [507, 108] on span "Press SPACE to select this row." at bounding box center [506, 108] width 5 height 5
click at [508, 106] on input "Press SPACE to select this row." at bounding box center [508, 106] width 0 height 0
click at [184, 120] on div "TCKU6608616" at bounding box center [174, 123] width 41 height 14
click at [173, 132] on div "SUTU9601894" at bounding box center [174, 138] width 41 height 14
click at [48, 138] on icon "open menu" at bounding box center [48, 138] width 6 height 6
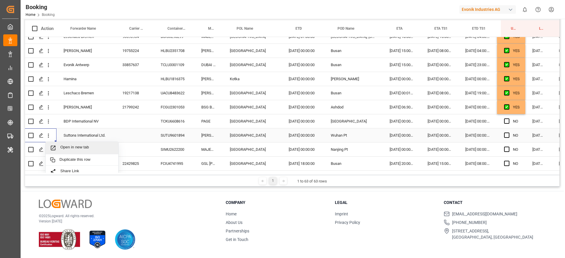
click at [82, 147] on span "Open in new tab" at bounding box center [87, 148] width 54 height 6
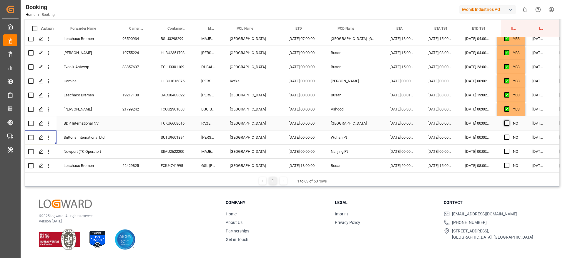
click at [506, 121] on span "Press SPACE to select this row." at bounding box center [506, 123] width 5 height 5
click at [508, 121] on input "Press SPACE to select this row." at bounding box center [508, 121] width 0 height 0
click at [183, 151] on div "SIMU2622200" at bounding box center [174, 152] width 41 height 14
click at [504, 136] on span "Press SPACE to select this row." at bounding box center [506, 137] width 5 height 5
click at [508, 135] on input "Press SPACE to select this row." at bounding box center [508, 135] width 0 height 0
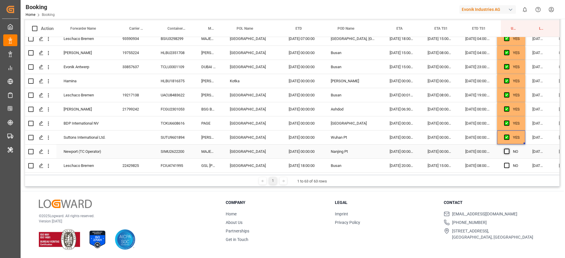
click at [508, 151] on span "Press SPACE to select this row." at bounding box center [506, 151] width 5 height 5
click at [508, 149] on input "Press SPACE to select this row." at bounding box center [508, 149] width 0 height 0
click at [508, 163] on span "Press SPACE to select this row." at bounding box center [506, 165] width 5 height 5
click at [508, 163] on input "Press SPACE to select this row." at bounding box center [508, 163] width 0 height 0
click at [168, 163] on div "FCIU4741995" at bounding box center [174, 166] width 41 height 14
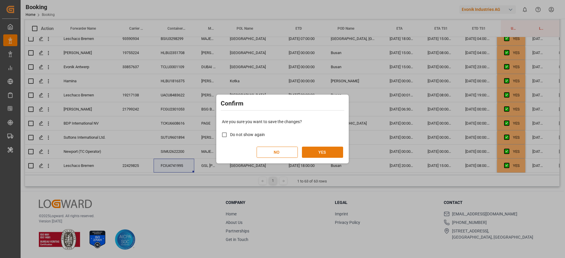
click at [331, 153] on button "YES" at bounding box center [322, 152] width 41 height 11
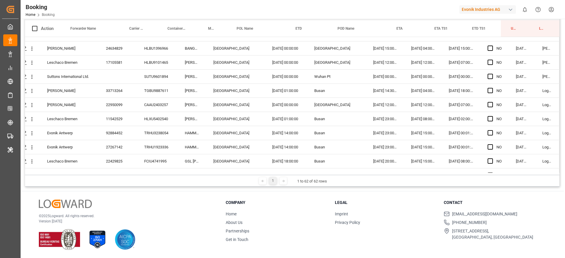
scroll to position [741, 22]
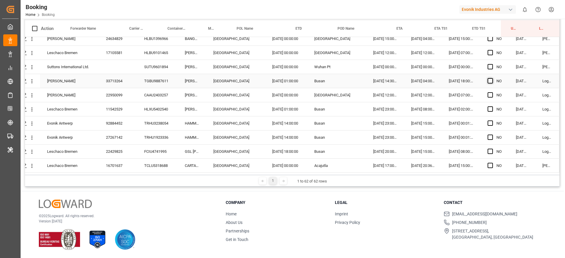
click at [487, 79] on span "Press SPACE to select this row." at bounding box center [489, 80] width 5 height 5
click at [492, 78] on input "Press SPACE to select this row." at bounding box center [492, 78] width 0 height 0
drag, startPoint x: 505, startPoint y: 84, endPoint x: 501, endPoint y: 168, distance: 84.5
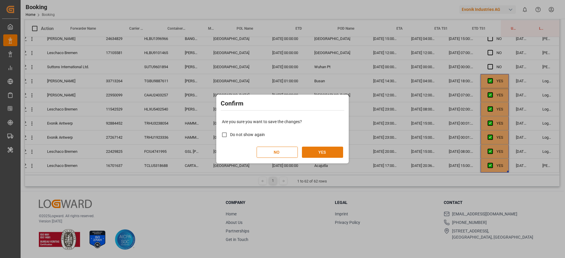
click at [340, 151] on button "YES" at bounding box center [322, 152] width 41 height 11
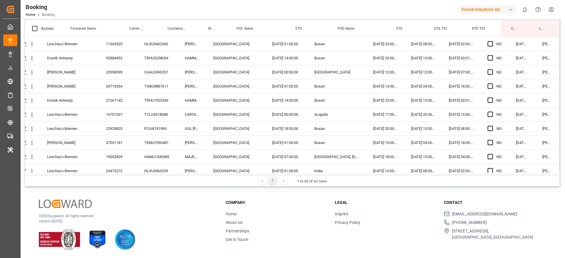
scroll to position [0, 0]
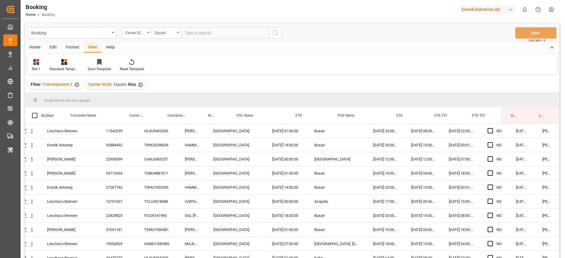
click at [140, 86] on div "✕" at bounding box center [140, 84] width 5 height 5
click at [199, 32] on input "text" at bounding box center [225, 32] width 88 height 11
type input "n"
type input "maeu"
click at [123, 132] on div "254807551" at bounding box center [118, 131] width 38 height 14
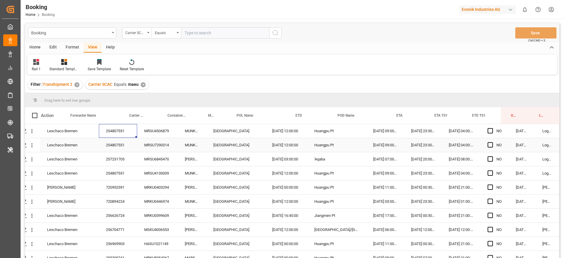
click at [134, 142] on div "254807551" at bounding box center [118, 145] width 38 height 14
click at [126, 158] on div "257231705" at bounding box center [118, 159] width 38 height 14
click at [124, 173] on div "254807551" at bounding box center [118, 173] width 38 height 14
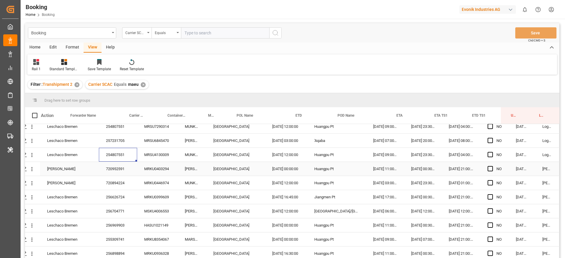
scroll to position [20, 22]
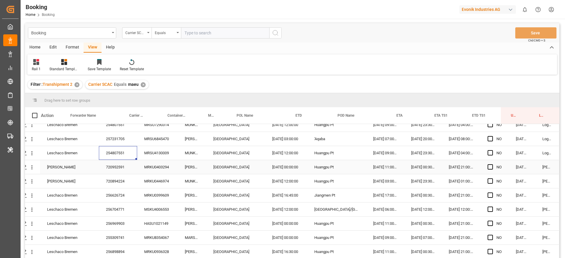
click at [117, 166] on div "720952591" at bounding box center [118, 167] width 38 height 14
click at [124, 181] on div "720894224" at bounding box center [118, 181] width 38 height 14
click at [133, 212] on div "256704771" at bounding box center [118, 210] width 38 height 14
click at [147, 1] on div "Booking Home Booking Evonik Industries AG 0 Notifications Only show unread All …" at bounding box center [290, 9] width 548 height 19
click at [127, 226] on div "256969903" at bounding box center [118, 224] width 38 height 14
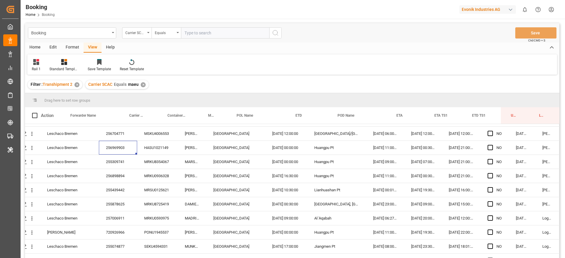
scroll to position [97, 22]
click at [106, 166] on div "Leschaco Bremen 254807551 MRSU4506879 MUNKEBO MAERSK Rotterdam 07.07.2025 12:00…" at bounding box center [282, 246] width 554 height 438
click at [109, 164] on div "255309741" at bounding box center [118, 161] width 38 height 14
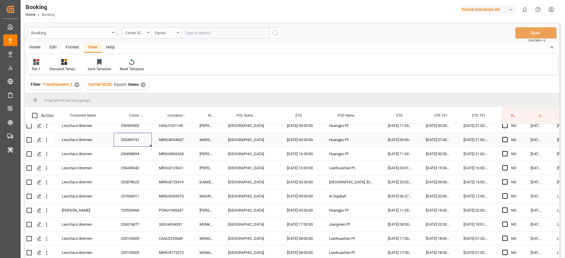
scroll to position [119, 6]
click at [136, 157] on div "256898894" at bounding box center [133, 153] width 38 height 14
click at [504, 153] on span "Press SPACE to select this row." at bounding box center [504, 152] width 5 height 5
click at [506, 150] on input "Press SPACE to select this row." at bounding box center [506, 150] width 0 height 0
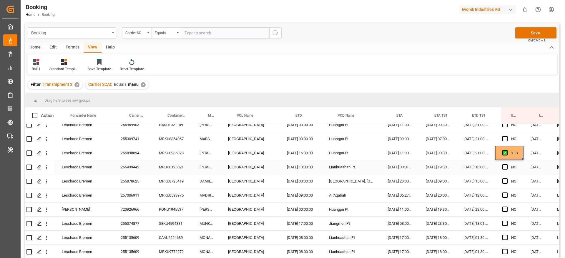
click at [139, 169] on div "255439442" at bounding box center [133, 167] width 38 height 14
click at [503, 168] on span "Press SPACE to select this row." at bounding box center [504, 166] width 5 height 5
click at [506, 164] on input "Press SPACE to select this row." at bounding box center [506, 164] width 0 height 0
click at [140, 178] on div "255878625" at bounding box center [133, 181] width 38 height 14
click at [505, 179] on span "Press SPACE to select this row." at bounding box center [504, 180] width 5 height 5
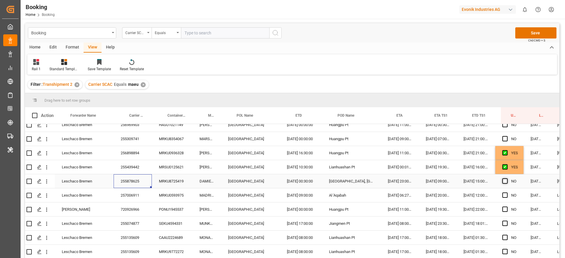
click at [506, 178] on input "Press SPACE to select this row." at bounding box center [506, 178] width 0 height 0
click at [144, 193] on div "257006911" at bounding box center [133, 195] width 38 height 14
click at [129, 208] on div "720926966" at bounding box center [133, 210] width 38 height 14
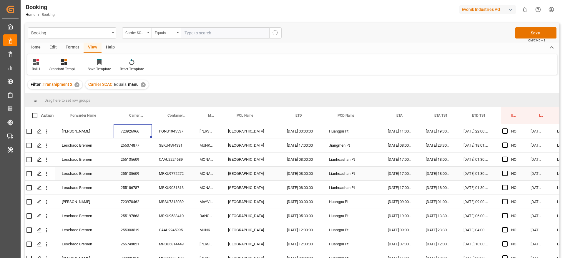
scroll to position [201, 6]
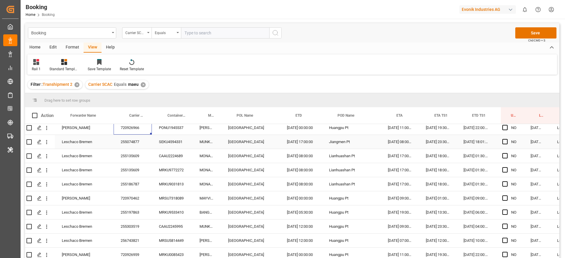
click at [140, 141] on div "255074877" at bounding box center [133, 142] width 38 height 14
click at [135, 152] on div "255135609" at bounding box center [133, 156] width 38 height 14
click at [502, 156] on div "NO" at bounding box center [509, 156] width 28 height 14
click at [503, 170] on span "Press SPACE to select this row." at bounding box center [504, 169] width 5 height 5
click at [506, 167] on input "Press SPACE to select this row." at bounding box center [506, 167] width 0 height 0
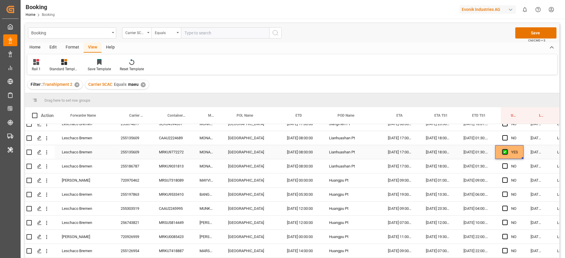
scroll to position [211, 6]
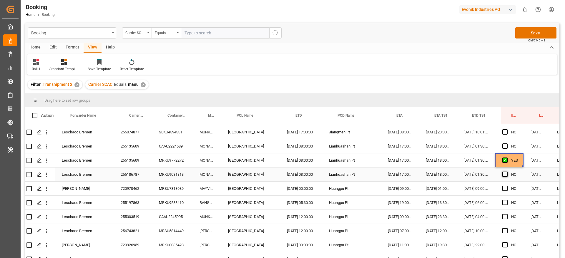
click at [503, 173] on span "Press SPACE to select this row." at bounding box center [504, 174] width 5 height 5
click at [506, 172] on input "Press SPACE to select this row." at bounding box center [506, 172] width 0 height 0
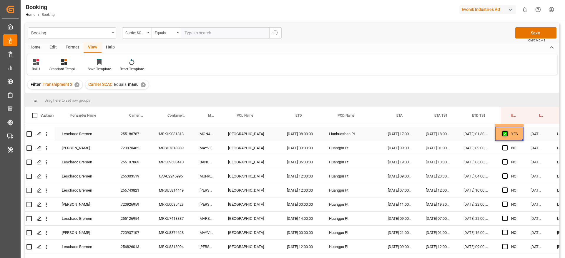
scroll to position [252, 6]
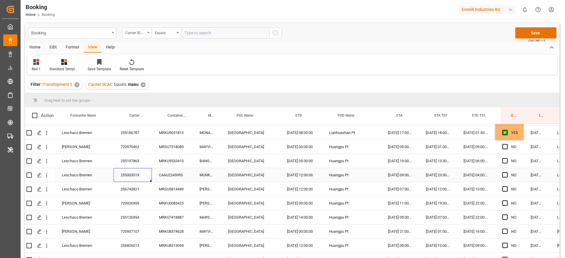
click at [139, 173] on div "255303519" at bounding box center [133, 175] width 38 height 14
click at [139, 202] on div "720926959" at bounding box center [133, 203] width 38 height 14
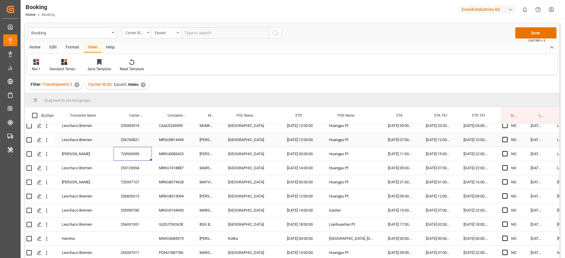
scroll to position [303, 6]
click at [133, 169] on div "255126954" at bounding box center [133, 168] width 38 height 14
click at [135, 183] on div "720937107" at bounding box center [133, 182] width 38 height 14
click at [504, 182] on span "Press SPACE to select this row." at bounding box center [504, 181] width 5 height 5
click at [506, 179] on input "Press SPACE to select this row." at bounding box center [506, 179] width 0 height 0
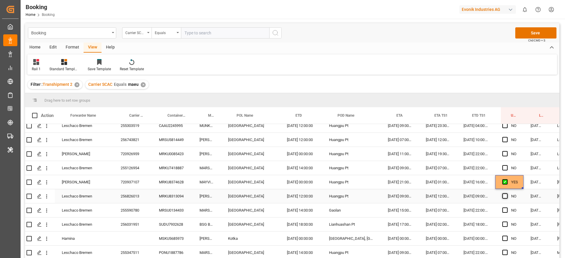
click at [503, 193] on span "Press SPACE to select this row." at bounding box center [504, 195] width 5 height 5
click at [506, 193] on input "Press SPACE to select this row." at bounding box center [506, 193] width 0 height 0
click at [506, 209] on span "Press SPACE to select this row." at bounding box center [504, 210] width 5 height 5
click at [506, 208] on input "Press SPACE to select this row." at bounding box center [506, 208] width 0 height 0
click at [506, 225] on span "Press SPACE to select this row." at bounding box center [504, 224] width 5 height 5
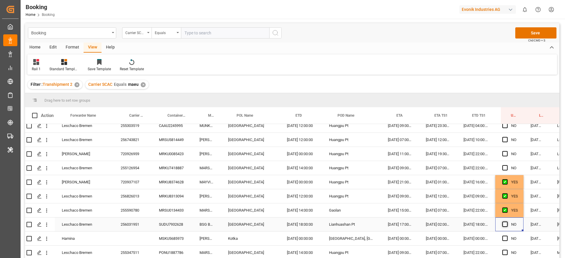
click at [506, 222] on input "Press SPACE to select this row." at bounding box center [506, 222] width 0 height 0
click at [139, 218] on div "256031951" at bounding box center [133, 225] width 38 height 14
click at [176, 239] on div "MSKU5685973" at bounding box center [172, 239] width 41 height 14
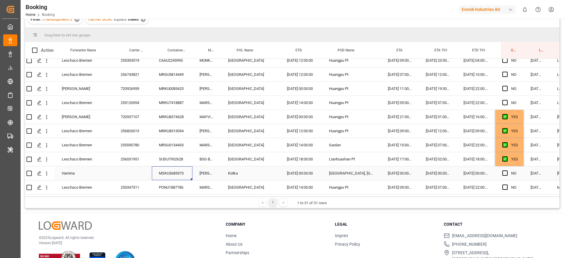
scroll to position [67, 0]
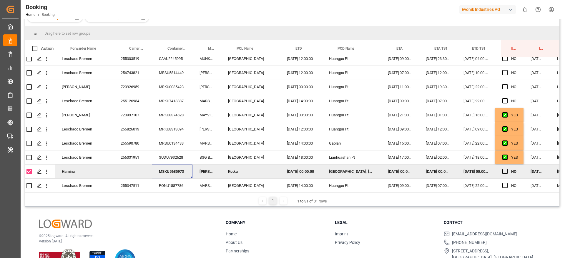
click at [28, 172] on input "Press Space to toggle row selection (checked)" at bounding box center [28, 171] width 5 height 5
checkbox input "false"
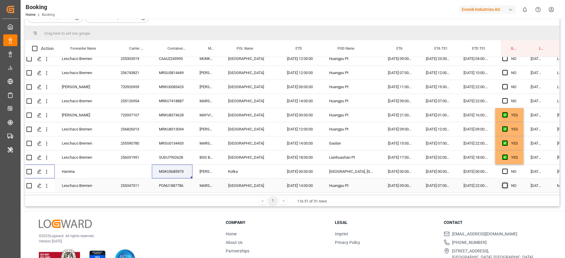
click at [505, 184] on span "Press SPACE to select this row." at bounding box center [504, 185] width 5 height 5
click at [506, 183] on input "Press SPACE to select this row." at bounding box center [506, 183] width 0 height 0
click at [178, 181] on div "PONU1887786" at bounding box center [172, 186] width 41 height 14
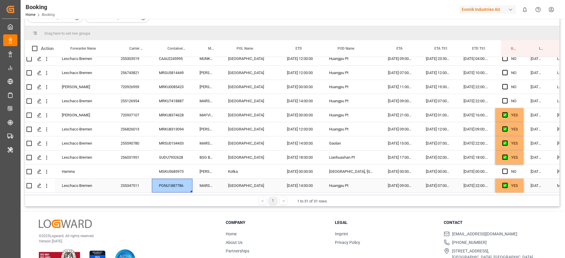
click at [136, 181] on div "255347511" at bounding box center [133, 186] width 38 height 14
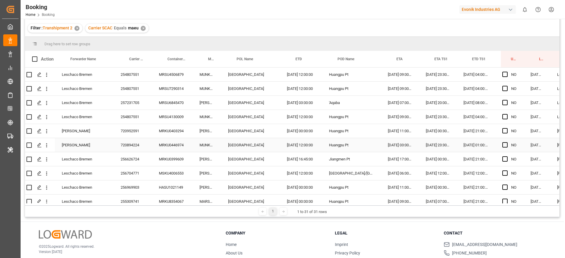
scroll to position [56, 0]
click at [505, 76] on span "Press SPACE to select this row." at bounding box center [504, 74] width 5 height 5
click at [506, 72] on input "Press SPACE to select this row." at bounding box center [506, 72] width 0 height 0
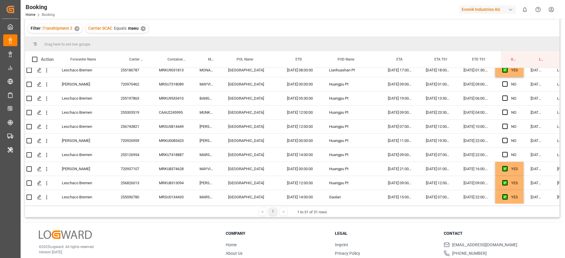
scroll to position [304, 6]
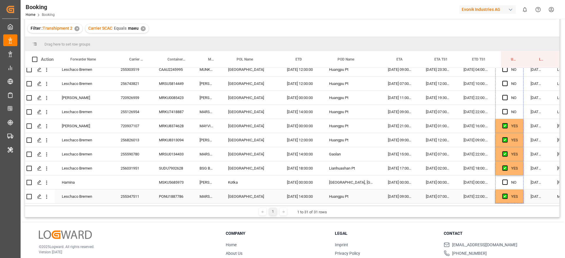
drag, startPoint x: 522, startPoint y: 81, endPoint x: 513, endPoint y: 200, distance: 119.4
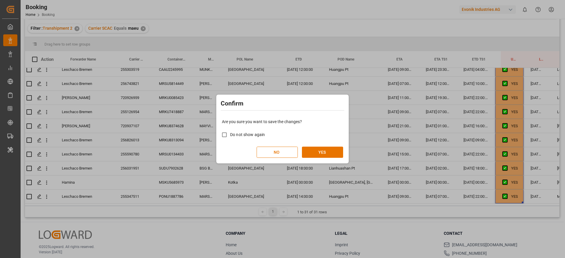
click at [338, 145] on div "Are you sure you want to save the changes? Do not show again NO YES" at bounding box center [282, 138] width 129 height 47
click at [332, 151] on button "YES" at bounding box center [322, 152] width 41 height 11
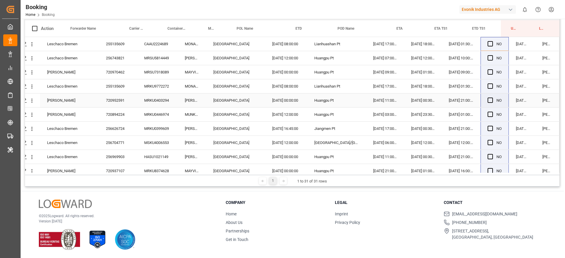
scroll to position [0, 0]
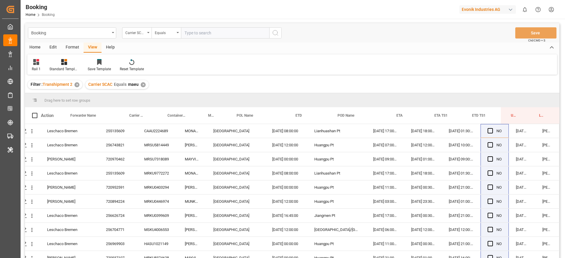
click at [143, 84] on div "✕" at bounding box center [143, 84] width 5 height 5
click at [193, 31] on input "text" at bounding box center [225, 32] width 88 height 11
type input "oney"
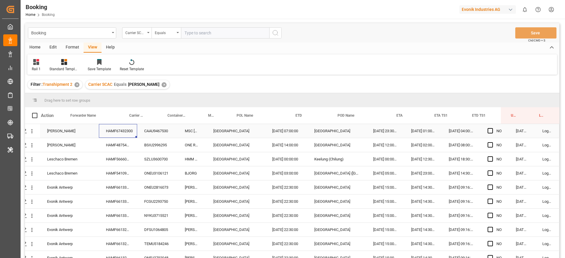
click at [127, 131] on div "HAMF67432300" at bounding box center [118, 131] width 38 height 14
click at [126, 146] on div "HAMF48754900" at bounding box center [118, 145] width 38 height 14
click at [489, 132] on span "Press SPACE to select this row." at bounding box center [489, 130] width 5 height 5
click at [492, 128] on input "Press SPACE to select this row." at bounding box center [492, 128] width 0 height 0
click at [130, 142] on div "HAMF48754900" at bounding box center [118, 145] width 38 height 14
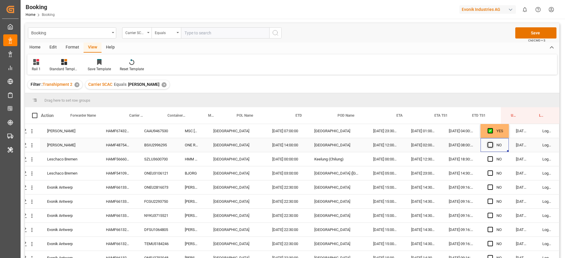
click at [489, 146] on span "Press SPACE to select this row." at bounding box center [489, 144] width 5 height 5
click at [492, 142] on input "Press SPACE to select this row." at bounding box center [492, 142] width 0 height 0
click at [125, 159] on div "HAMF56660400" at bounding box center [118, 159] width 38 height 14
click at [487, 160] on span "Press SPACE to select this row." at bounding box center [489, 158] width 5 height 5
click at [492, 156] on input "Press SPACE to select this row." at bounding box center [492, 156] width 0 height 0
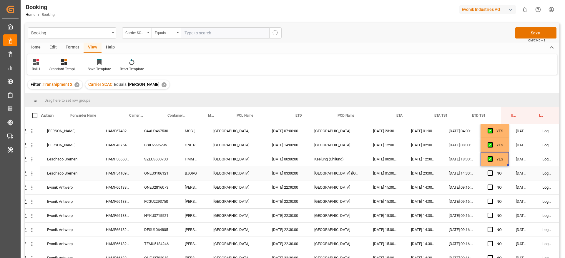
click at [491, 173] on div "Press SPACE to select this row." at bounding box center [491, 174] width 9 height 14
click at [488, 173] on span "Press SPACE to select this row." at bounding box center [489, 173] width 5 height 5
click at [492, 171] on input "Press SPACE to select this row." at bounding box center [492, 171] width 0 height 0
click at [126, 173] on div "HAMF54109700" at bounding box center [118, 173] width 38 height 14
click at [485, 190] on div "NO" at bounding box center [494, 188] width 28 height 14
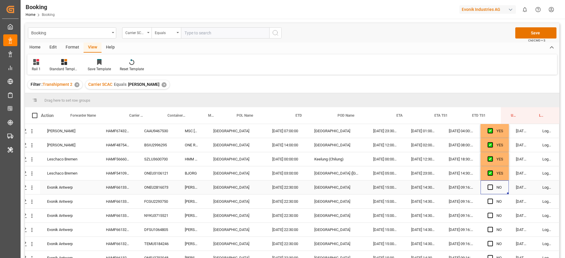
click at [128, 186] on div "HAMF66133700" at bounding box center [118, 188] width 38 height 14
click at [124, 199] on div "HAMF66133700" at bounding box center [118, 202] width 38 height 14
click at [130, 219] on div "HAMF66133700" at bounding box center [118, 216] width 38 height 14
click at [134, 227] on div "HAMF66132600" at bounding box center [118, 230] width 38 height 14
click at [132, 218] on div "HAMF66133700" at bounding box center [118, 216] width 38 height 14
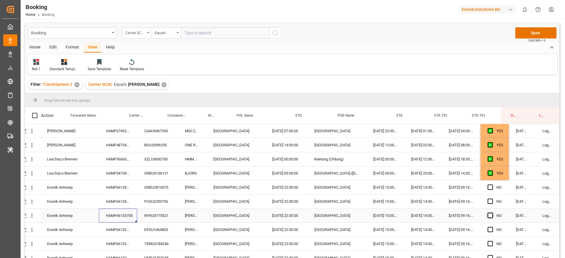
click at [488, 217] on span "Press SPACE to select this row." at bounding box center [489, 215] width 5 height 5
click at [492, 213] on input "Press SPACE to select this row." at bounding box center [492, 213] width 0 height 0
click at [501, 178] on div "YES" at bounding box center [494, 173] width 28 height 14
drag, startPoint x: 505, startPoint y: 179, endPoint x: 499, endPoint y: 208, distance: 29.2
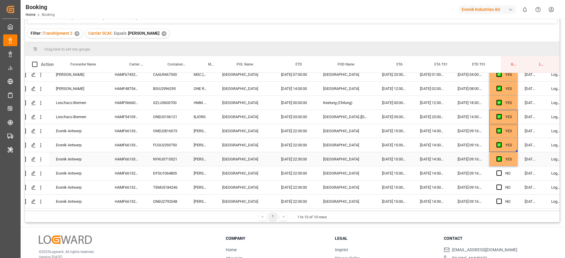
scroll to position [7, 12]
click at [511, 166] on div "NO" at bounding box center [502, 173] width 28 height 14
click at [514, 159] on div "YES" at bounding box center [502, 159] width 28 height 14
drag, startPoint x: 516, startPoint y: 163, endPoint x: 508, endPoint y: 210, distance: 47.7
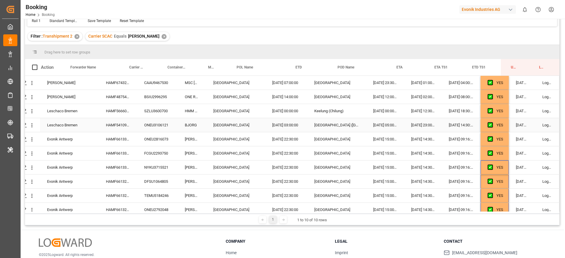
scroll to position [0, 0]
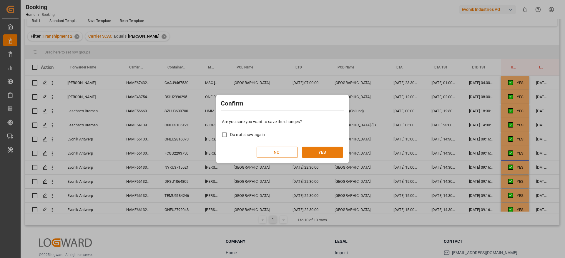
click at [319, 152] on button "YES" at bounding box center [322, 152] width 41 height 11
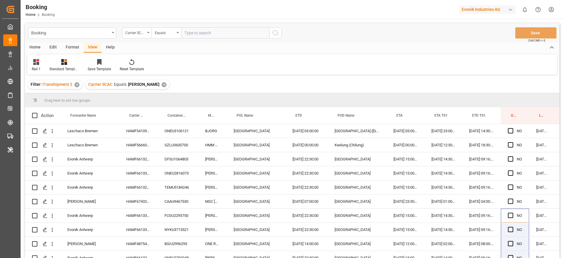
click at [143, 86] on div "Carrier SCAC Equals oney ✕" at bounding box center [127, 84] width 84 height 9
click at [143, 83] on div "Carrier SCAC Equals oney ✕" at bounding box center [127, 84] width 84 height 9
click at [161, 83] on div "✕" at bounding box center [163, 84] width 5 height 5
click at [201, 32] on input "text" at bounding box center [225, 32] width 88 height 11
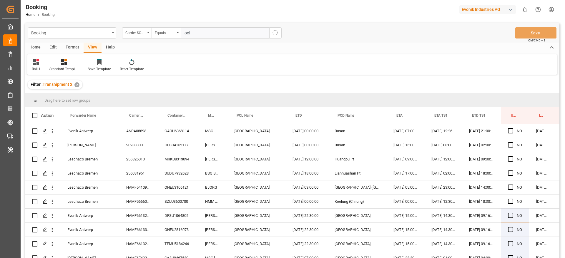
type input "oolu"
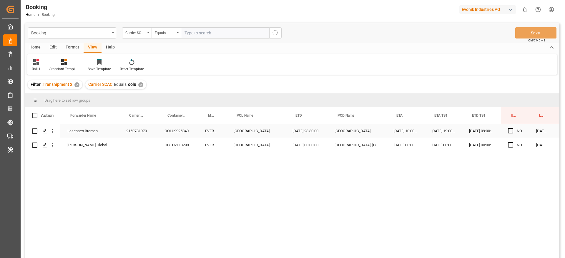
click at [132, 130] on div "2159731970" at bounding box center [138, 131] width 38 height 14
click at [171, 139] on div "HGTU2113293" at bounding box center [177, 145] width 41 height 14
click at [509, 131] on span "Press SPACE to select this row." at bounding box center [510, 130] width 5 height 5
click at [512, 128] on input "Press SPACE to select this row." at bounding box center [512, 128] width 0 height 0
click at [510, 146] on span "Press SPACE to select this row." at bounding box center [510, 144] width 5 height 5
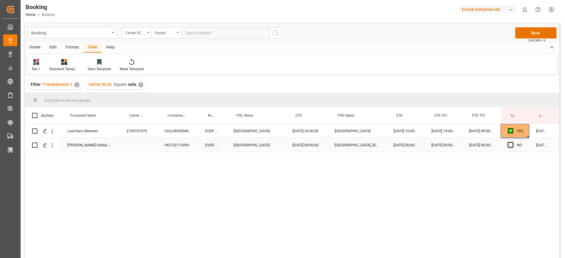
click at [512, 142] on input "Press SPACE to select this row." at bounding box center [512, 142] width 0 height 0
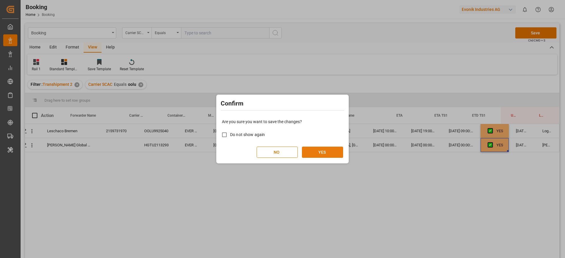
click at [342, 153] on button "YES" at bounding box center [322, 152] width 41 height 11
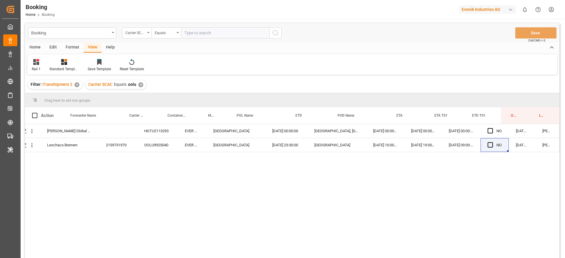
click at [137, 86] on div "Carrier SCAC Equals oolu ✕" at bounding box center [115, 84] width 61 height 9
click at [138, 84] on div "✕" at bounding box center [140, 84] width 5 height 5
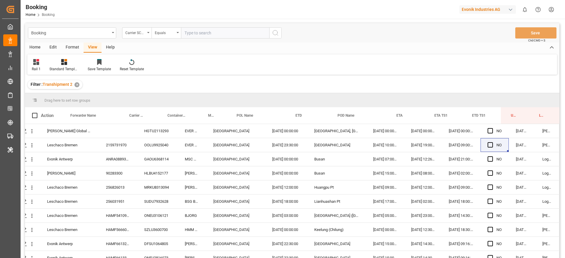
click at [204, 36] on input "text" at bounding box center [225, 32] width 88 height 11
type input "ymlu"
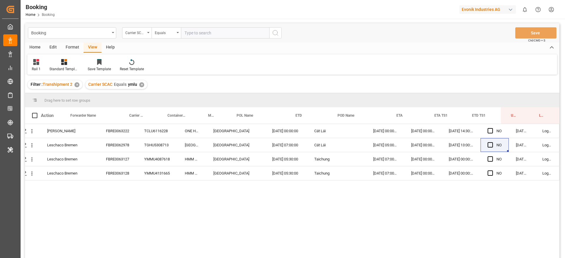
click at [294, 207] on div "Karl Gross FBRE0063222 TCLU6116228 ONE HUMBER Rotterdam 05.07.2025 00:00:00 Cát…" at bounding box center [292, 192] width 534 height 136
click at [488, 131] on span "Press SPACE to select this row." at bounding box center [489, 130] width 5 height 5
click at [492, 128] on input "Press SPACE to select this row." at bounding box center [492, 128] width 0 height 0
click at [490, 144] on span "Press SPACE to select this row." at bounding box center [489, 144] width 5 height 5
click at [492, 142] on input "Press SPACE to select this row." at bounding box center [492, 142] width 0 height 0
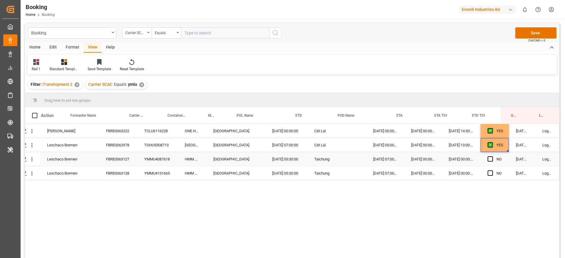
click at [491, 162] on div "Press SPACE to select this row." at bounding box center [491, 160] width 9 height 14
click at [488, 159] on span "Press SPACE to select this row." at bounding box center [489, 158] width 5 height 5
click at [492, 156] on input "Press SPACE to select this row." at bounding box center [492, 156] width 0 height 0
click at [488, 173] on span "Press SPACE to select this row." at bounding box center [489, 173] width 5 height 5
click at [492, 171] on input "Press SPACE to select this row." at bounding box center [492, 171] width 0 height 0
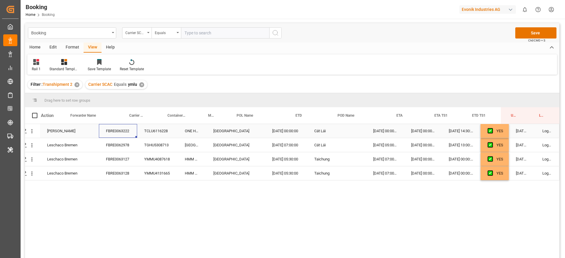
click at [114, 127] on div "FBRE0063222" at bounding box center [118, 131] width 38 height 14
click at [121, 149] on div "FBRE0062978" at bounding box center [118, 145] width 38 height 14
click at [123, 163] on div "FBRE0063127" at bounding box center [118, 159] width 38 height 14
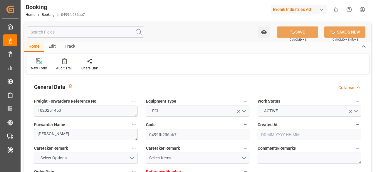
type input "7001208061"
type input "9778844"
type input "Hapag [PERSON_NAME]"
type input "Hapag [PERSON_NAME] Aktiengesellschaft"
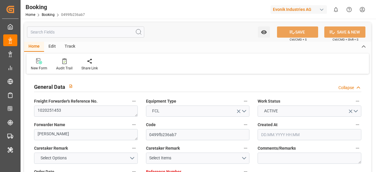
type input "NLRTM"
type input "THBKK"
type input "37"
type input "MYTPP"
type input "THLCH"
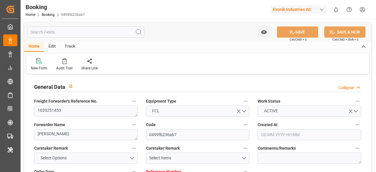
type input "0"
type input "NLRTM"
type input "THLCH"
type input "9351036"
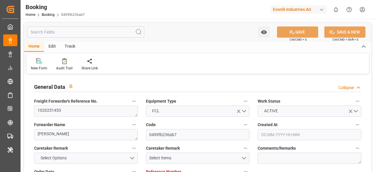
type input "[DATE] 06:33"
type input "[DATE]"
type input "[DATE] 14:00"
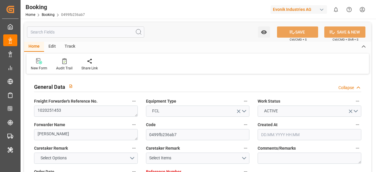
type input "[DATE] 00:00"
type input "[DATE] 16:42"
type input "[DATE] 15:50"
type input "[DATE] 12:00"
type input "[DATE] 00:00"
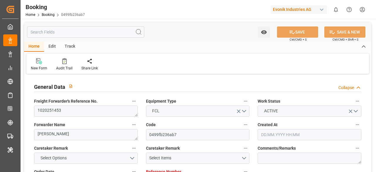
type input "[DATE] 12:00"
type input "[DATE] 06:30"
type input "[DATE] 00:00"
type input "[DATE] 06:30"
type input "[DATE] 01:00"
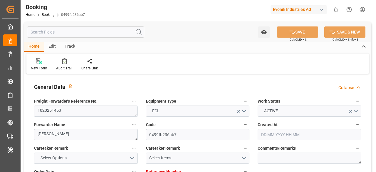
type input "[DATE] 00:00"
type input "[DATE] 07:12"
type input "[DATE] 00:00"
type input "20.08.2025 00:00"
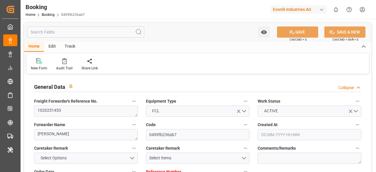
type input "23.08.2025 00:00"
type input "21.08.2025 20:40"
type input "19.08.2025"
type input "21.08.2025 21:38"
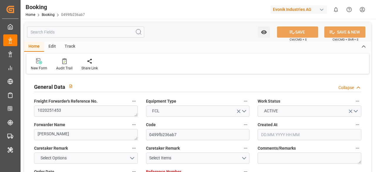
type input "21.08.2025"
type input "07.07.2025 08:13"
type input "07.07.2025 17:13"
type input "08.07.2025 22:00"
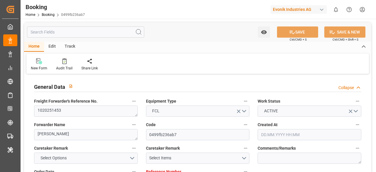
type input "12.07.2025 12:00"
type input "13.07.2025 23:13"
type input "14.07.2025 14:00"
type input "14.07.2025 18:06"
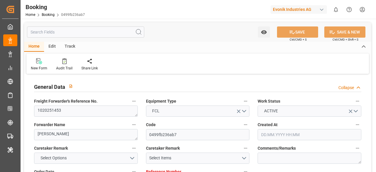
type input "14.08.2025 06:30"
type input "14.08.2025 06:11"
type input "14.08.2025 06:30"
type input "14.08.2025 23:23"
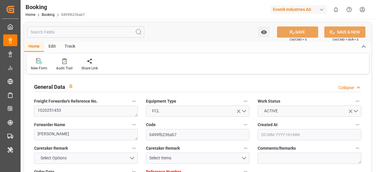
type input "15.08.2025 17:50"
type input "17.08.2025 06:44"
type input "18.08.2025 01:00"
type input "18.08.2025 07:25"
type input "20.08.2025 12:00"
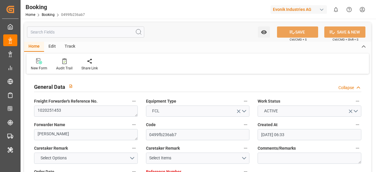
type input "21.08.2025 02:42"
type input "20.08.2025 12:00"
type input "21.08.2025 01:54"
type input "23.08.2025 12:00"
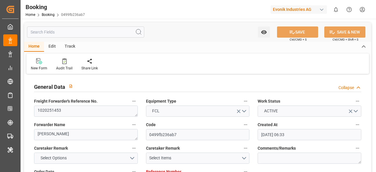
type input "23.08.2025 12:00"
type input "25.08.2025 01:54"
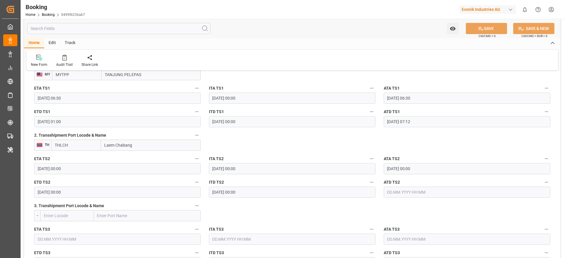
scroll to position [669, 0]
click at [376, 172] on input "text" at bounding box center [466, 191] width 166 height 11
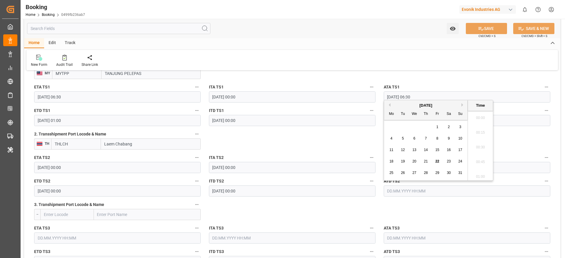
scroll to position [796, 0]
click at [376, 163] on span "21" at bounding box center [425, 161] width 4 height 4
type input "21.08.2025 00:00"
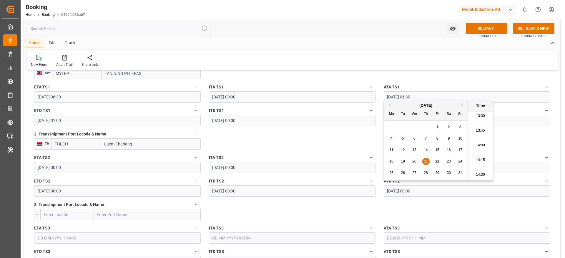
click at [366, 155] on label "ITA TS2" at bounding box center [292, 158] width 166 height 8
click at [368, 155] on button "ITA TS2" at bounding box center [372, 158] width 8 height 8
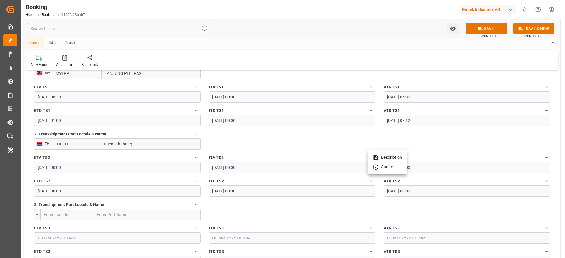
click at [363, 149] on div at bounding box center [282, 129] width 565 height 258
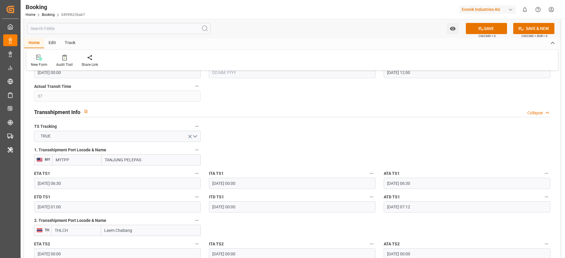
scroll to position [537, 0]
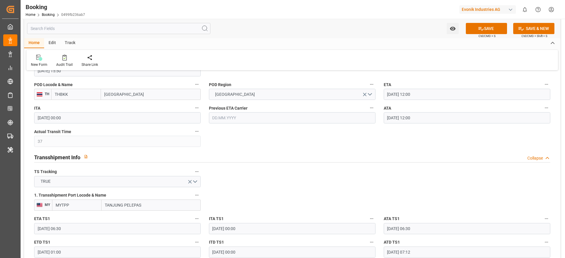
click at [376, 114] on input "20.08.2025 12:00" at bounding box center [466, 117] width 166 height 11
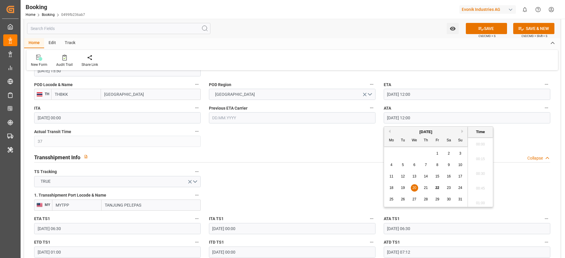
scroll to position [678, 0]
click at [376, 114] on input "20.08.2025 12:00" at bounding box center [466, 117] width 166 height 11
click at [376, 94] on input "20.08.2025 12:00" at bounding box center [466, 94] width 166 height 11
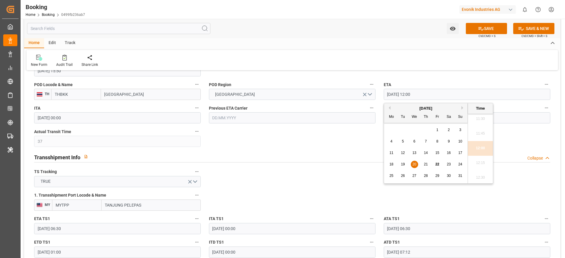
click at [376, 172] on div "25 26 27 28 29 30 31" at bounding box center [426, 175] width 80 height 11
click at [376, 172] on div "26" at bounding box center [402, 176] width 7 height 7
click at [376, 120] on li "00:00" at bounding box center [480, 121] width 25 height 15
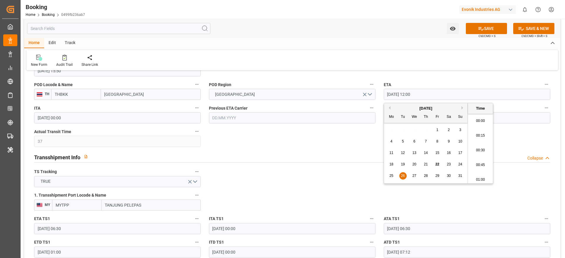
type input "26.08.2025 00:00"
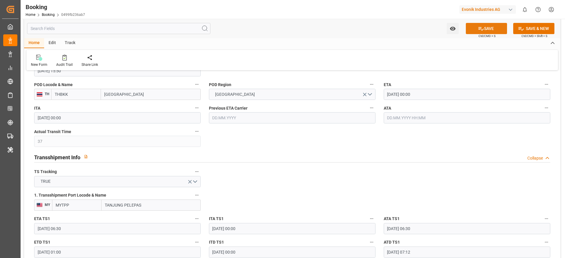
click at [376, 29] on button "SAVE" at bounding box center [486, 28] width 41 height 11
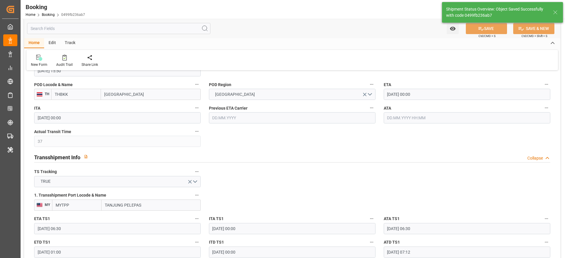
type textarea "[PERSON_NAME]"
type input "22.08.2025 08:41"
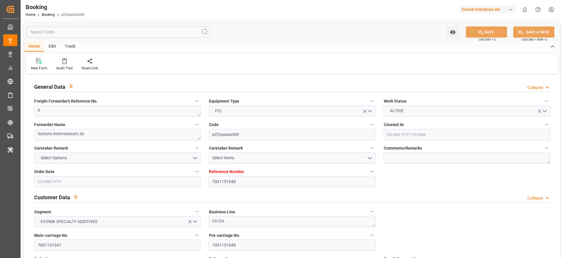
type input "7001151948"
type input "9275763"
type input "Hapag [PERSON_NAME]"
type input "Hapag [PERSON_NAME] Aktiengesellschaft"
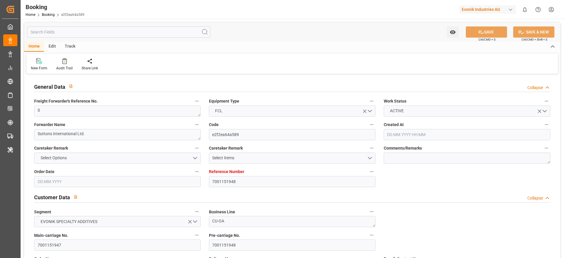
type input "BEANR"
type input "CNWHG"
type input "MAPTM"
type input "CNSGH"
type input "0"
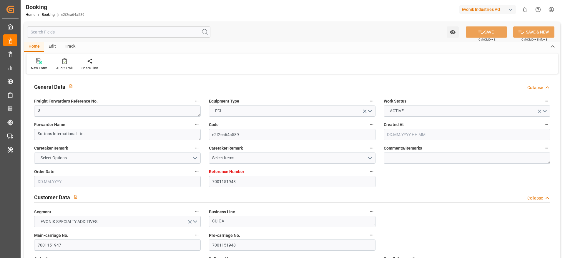
type input "-35"
type input "[DATE] 11:56"
type input "[DATE]"
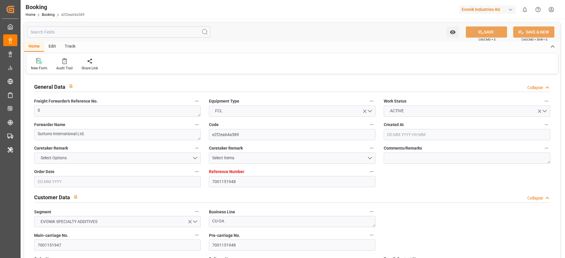
type input "[DATE] 00:00"
type input "28.05.2025 00:00"
type input "23.06.2025 00:00"
type input "14.06.2025 00:00"
type input "23.06.2025 17:30"
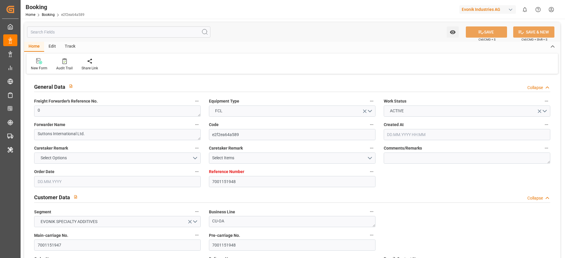
type input "20.06.2025 00:00"
type input "24.08.2025 00:00"
type input "28.07.2025 00:00"
type input "28.07.2025"
type input "27.06.2025 00:00"
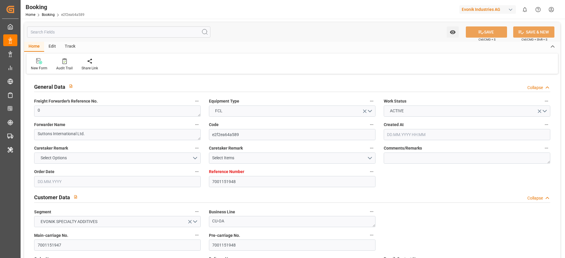
type input "02.07.2025 00:00"
type input "27.06.2025 00:00"
type input "02.07.2025 00:00"
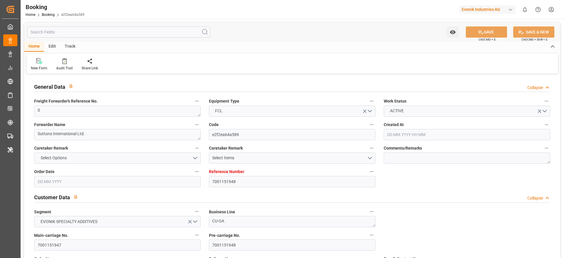
type input "10.08.2025 00:00"
type input "05.08.2025 00:00"
type input "10.08.2025 00:00"
type input "18.08.2025 00:00"
type input "07.08.2025 00:00"
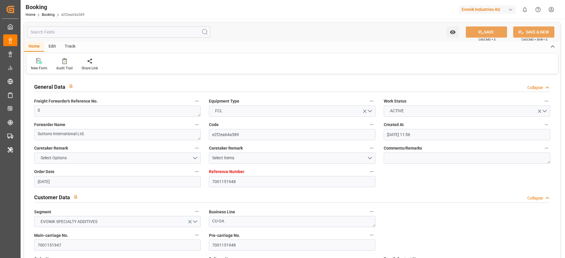
type input "04.07.2025"
type input "21.08.2025 11:28"
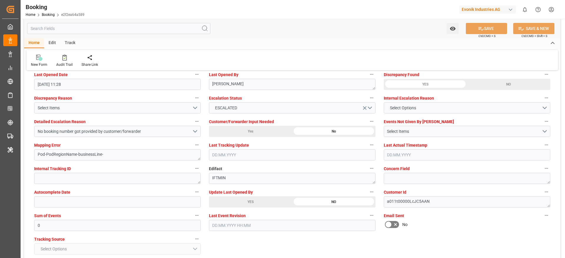
scroll to position [1084, 0]
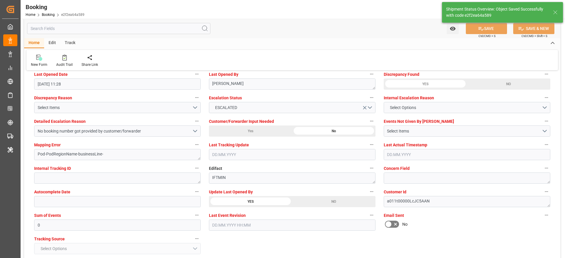
type textarea "[PERSON_NAME]"
type input "22.08.2025 08:44"
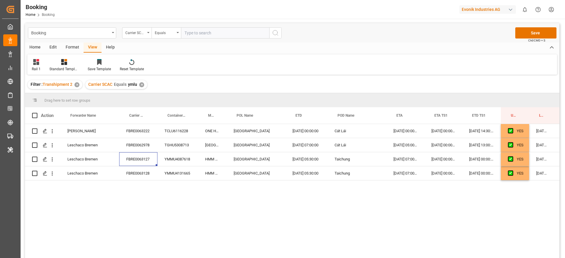
scroll to position [0, 22]
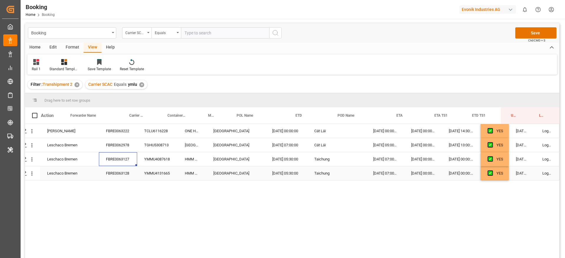
click at [130, 174] on div "FBRE0063128" at bounding box center [118, 173] width 38 height 14
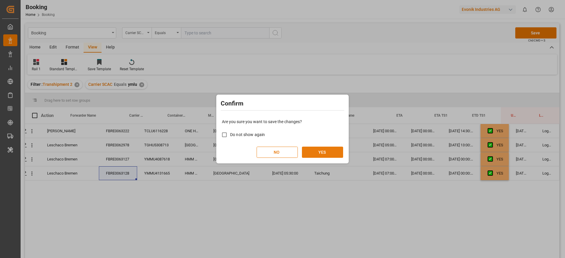
click at [313, 150] on button "YES" at bounding box center [322, 152] width 41 height 11
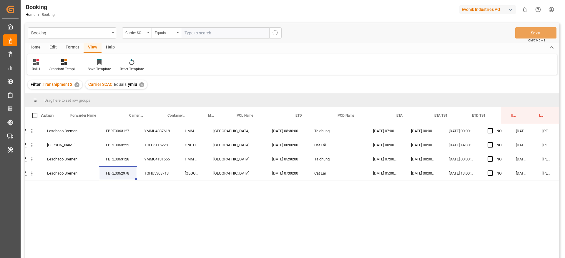
click at [139, 82] on div "Carrier SCAC Equals ymlu ✕" at bounding box center [116, 84] width 62 height 9
click at [141, 87] on div "✕" at bounding box center [141, 84] width 5 height 5
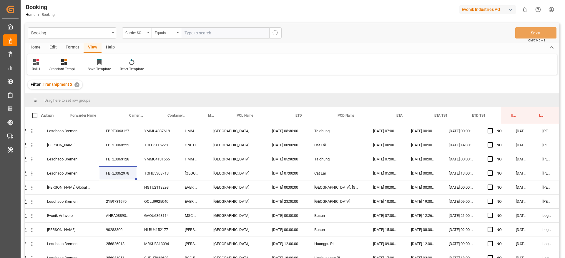
click at [218, 34] on input "text" at bounding box center [225, 32] width 88 height 11
type input "hmm"
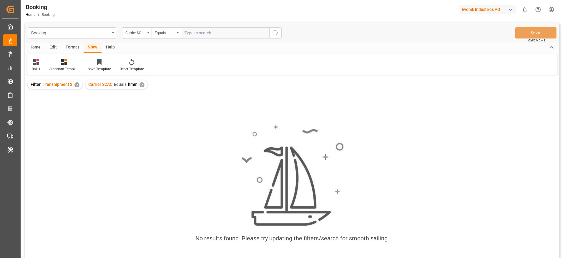
click at [143, 85] on div "✕" at bounding box center [141, 84] width 5 height 5
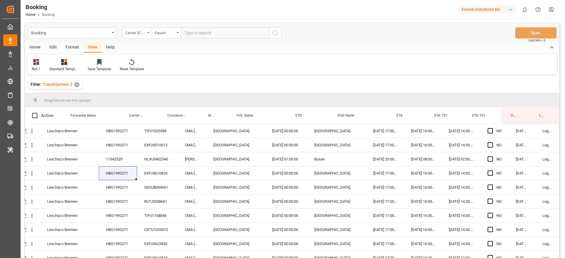
click at [77, 85] on div "✕" at bounding box center [76, 84] width 5 height 5
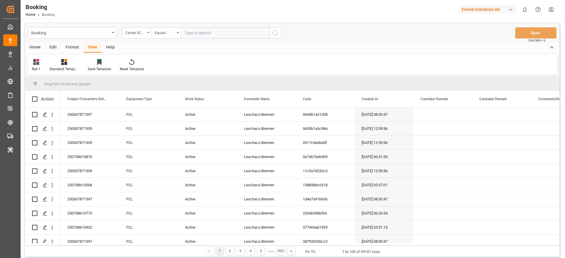
click at [188, 30] on input "text" at bounding box center [225, 32] width 88 height 11
click at [136, 32] on div "Carrier SCAC" at bounding box center [135, 32] width 20 height 7
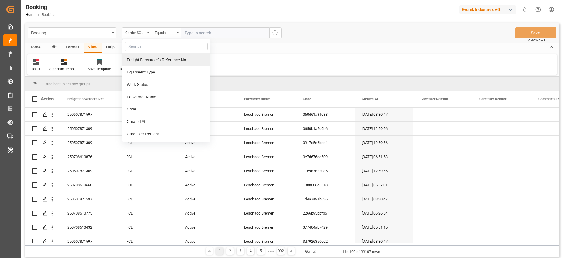
click at [156, 46] on input "text" at bounding box center [166, 46] width 83 height 9
type input "booki"
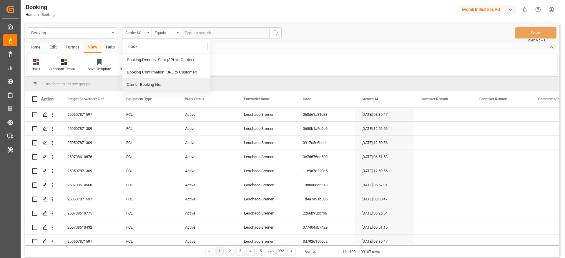
click at [185, 84] on div "Carrier Booking No." at bounding box center [166, 85] width 88 height 12
click at [198, 32] on input "text" at bounding box center [225, 32] width 88 height 11
paste input "252549264"
click at [198, 32] on input "252549264" at bounding box center [225, 32] width 88 height 11
type input "252549264"
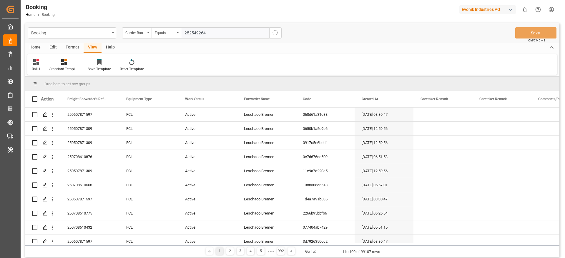
click at [276, 32] on icon "search button" at bounding box center [275, 32] width 7 height 7
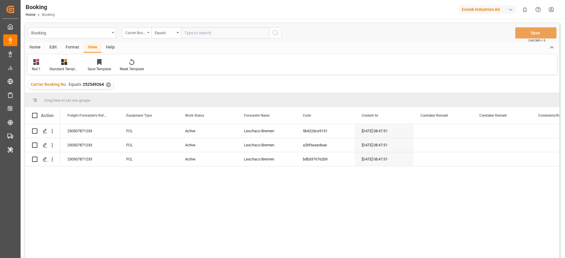
click at [146, 28] on div "Carrier Booking No." at bounding box center [136, 32] width 29 height 11
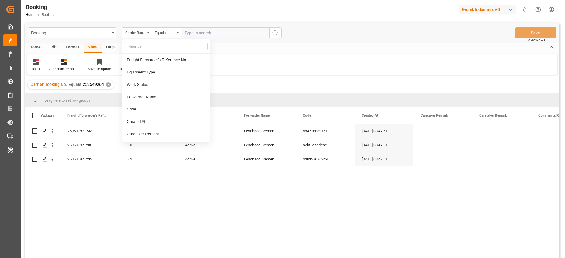
click at [151, 50] on input "text" at bounding box center [166, 46] width 83 height 9
type input "main"
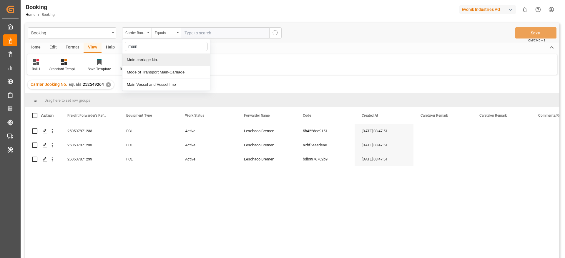
click at [160, 62] on div "Main-carriage No." at bounding box center [166, 60] width 88 height 12
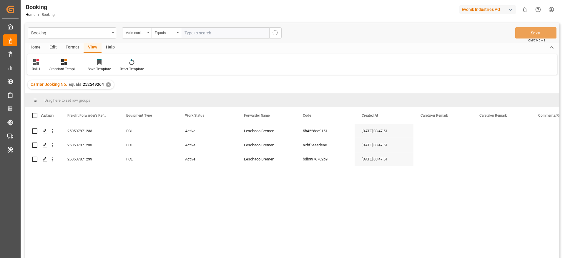
click at [213, 20] on div "Booking Main-carriage No. Equals Save Ctrl/CMD + S Home Edit Format View Help R…" at bounding box center [292, 182] width 543 height 326
click at [208, 29] on input "text" at bounding box center [225, 32] width 88 height 11
paste input "7001195249"
type input "7001195249"
click at [273, 33] on icon "search button" at bounding box center [275, 32] width 7 height 7
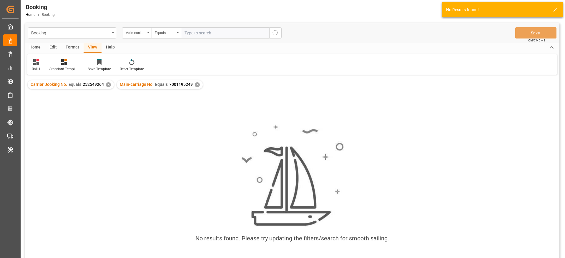
click at [106, 84] on div "✕" at bounding box center [108, 84] width 5 height 5
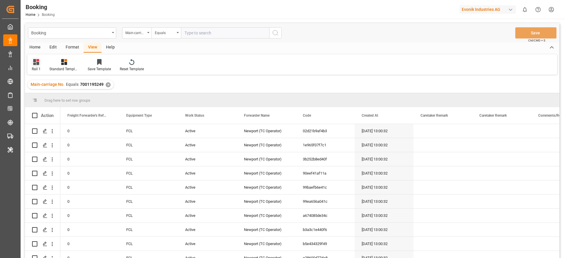
click at [36, 66] on div "Rail 1" at bounding box center [36, 65] width 18 height 13
click at [50, 143] on div "Rail 1" at bounding box center [59, 143] width 51 height 6
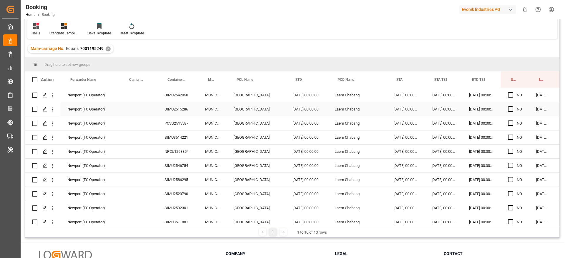
scroll to position [0, 22]
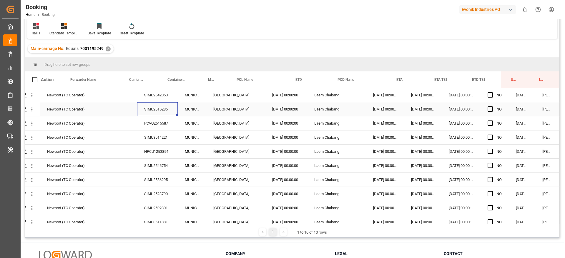
click at [162, 108] on div "SIMU2515286" at bounding box center [157, 109] width 41 height 14
click at [149, 126] on div "PCVU2515587" at bounding box center [157, 123] width 41 height 14
click at [166, 140] on div "SIMU3514221" at bounding box center [157, 138] width 41 height 14
click at [152, 146] on div "NPCU1253854" at bounding box center [157, 152] width 41 height 14
click at [167, 172] on div "SIMU2546754" at bounding box center [157, 166] width 41 height 14
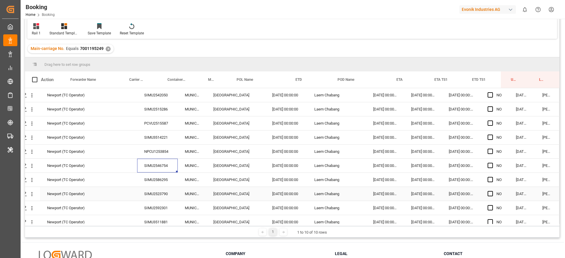
click at [152, 189] on div "SIMU2523790" at bounding box center [157, 194] width 41 height 14
click at [155, 179] on div "SIMU2586295" at bounding box center [157, 180] width 41 height 14
click at [151, 196] on div "SIMU2523790" at bounding box center [157, 194] width 41 height 14
click at [488, 109] on span "Press SPACE to select this row." at bounding box center [489, 108] width 5 height 5
click at [492, 106] on input "Press SPACE to select this row." at bounding box center [492, 106] width 0 height 0
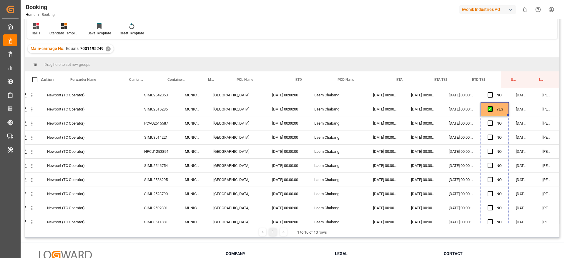
scroll to position [7, 22]
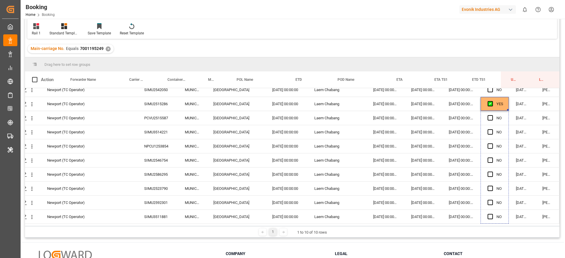
drag, startPoint x: 506, startPoint y: 114, endPoint x: 488, endPoint y: 236, distance: 122.5
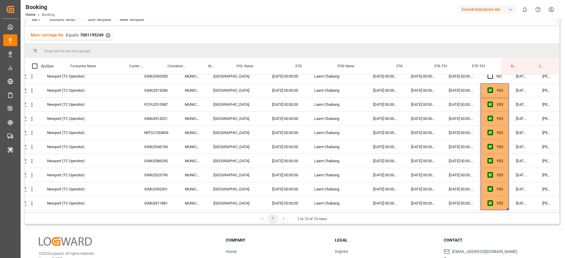
scroll to position [50, 0]
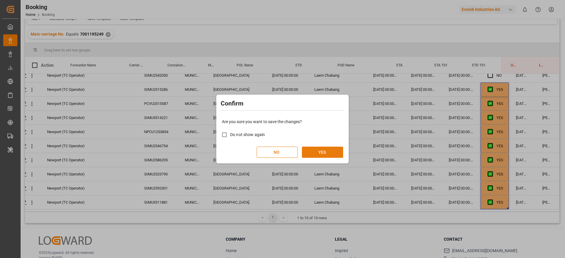
click at [321, 147] on button "YES" at bounding box center [322, 152] width 41 height 11
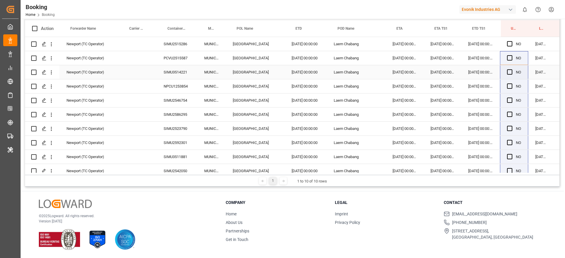
scroll to position [0, 0]
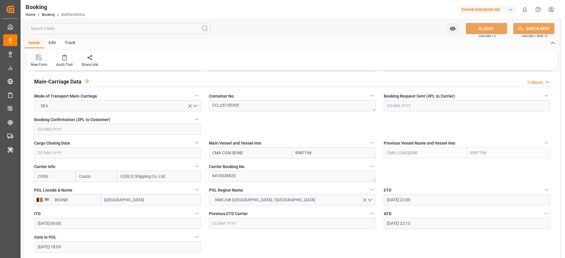
scroll to position [405, 0]
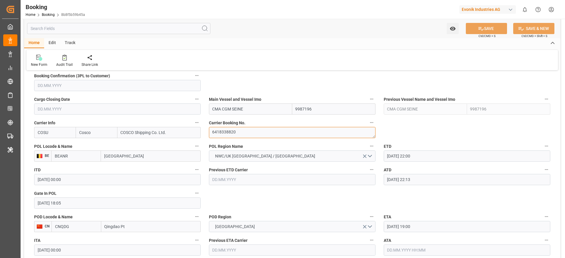
click at [239, 134] on textarea "6418338820" at bounding box center [292, 132] width 166 height 11
click at [239, 135] on textarea "6418338820" at bounding box center [292, 132] width 166 height 11
type textarea "6418338820"
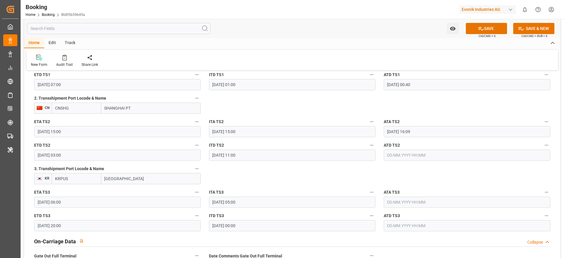
scroll to position [704, 0]
drag, startPoint x: 126, startPoint y: 110, endPoint x: 149, endPoint y: 109, distance: 23.0
click at [149, 109] on input "SHANGHAI PT" at bounding box center [150, 109] width 99 height 11
type input "SHANGHAI"
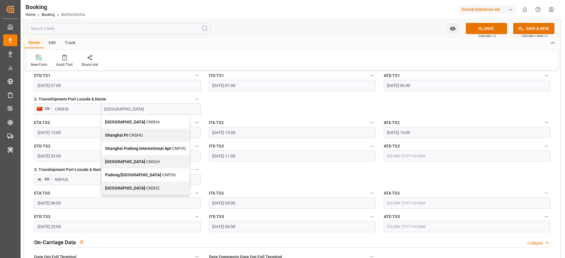
click at [127, 161] on span "Shanghai - CNSGH" at bounding box center [132, 161] width 55 height 5
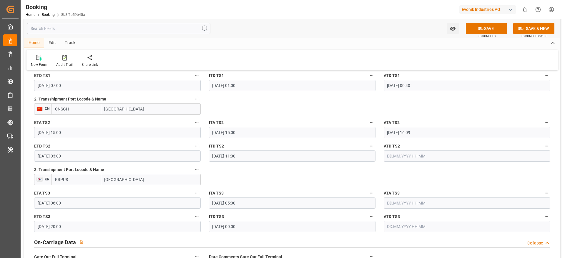
type input "CNSGH"
type input "Shanghai"
click at [87, 172] on input "KRPUS" at bounding box center [76, 179] width 50 height 11
click at [78, 172] on div "KRPUS - Busan" at bounding box center [68, 192] width 33 height 13
type input "KRPUS"
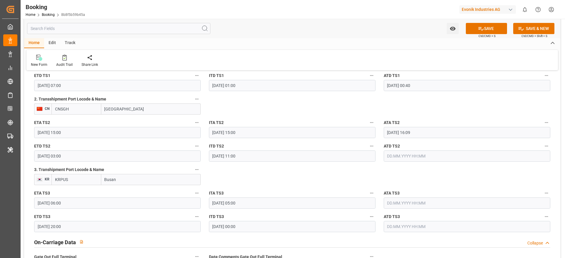
type input "Busan"
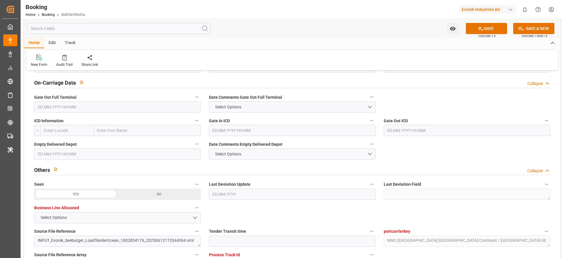
scroll to position [865, 0]
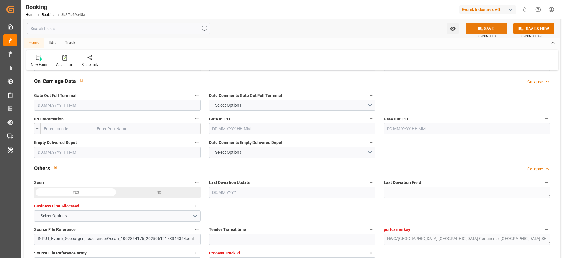
click at [376, 27] on icon at bounding box center [481, 29] width 6 height 6
click at [212, 0] on html "Created by potrace 1.15, written by Peter Selinger 2001-2017 Created by potrace…" at bounding box center [282, 129] width 565 height 258
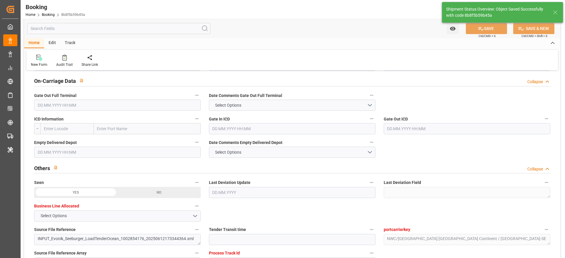
type textarea "Likitha devaraj"
type input "22.08.2025 09:26"
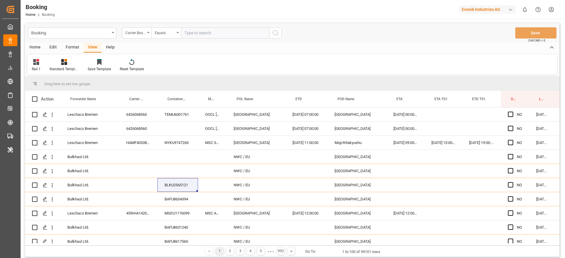
scroll to position [0, 22]
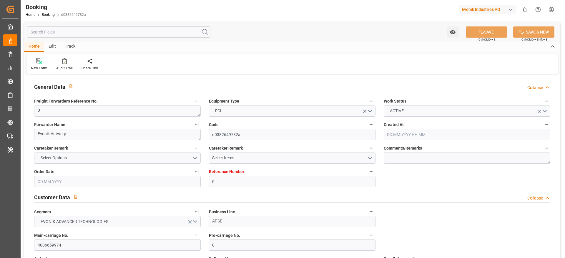
type input "0"
type input "9932892"
type input "Hyundai"
type input "Hyundai Merchant Marine [DOMAIN_NAME]."
type input "BEANR"
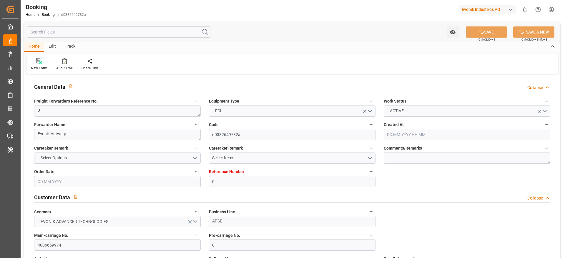
type input "KRPUS"
type input "CNNBG"
type input "0"
type input "BEANR"
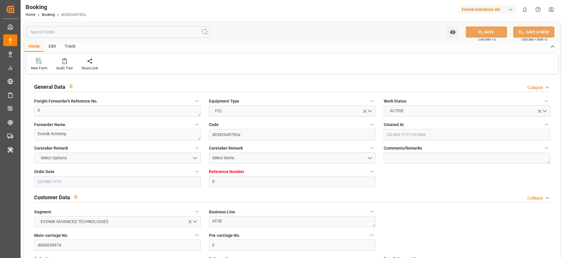
type input "KRPUS"
type input "9725160"
type input "[DATE] 07:39"
type input "[DATE]"
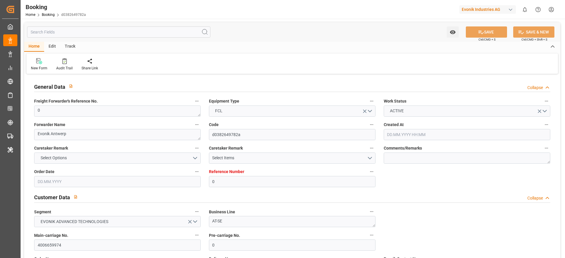
type input "[DATE]"
type input "[DATE] 00:00"
type input "[DATE] 03:26"
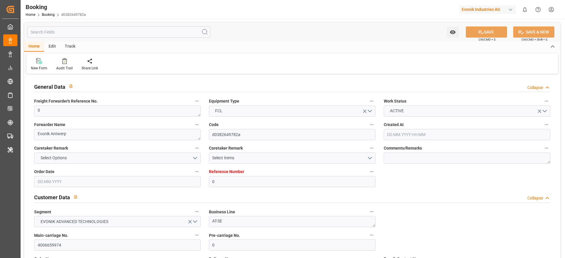
type input "[DATE] 12:08"
type input "[DATE] 07:00"
type input "[DATE] 00:00"
type input "[DATE] 12:26"
type input "[DATE] 00:00"
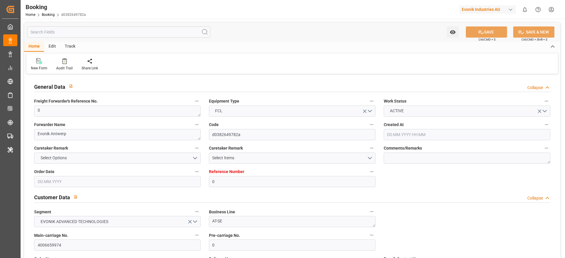
type input "[DATE] 21:00"
type input "[DATE] 00:00"
type input "[DATE] 12:26"
type input "[DATE] 09:01"
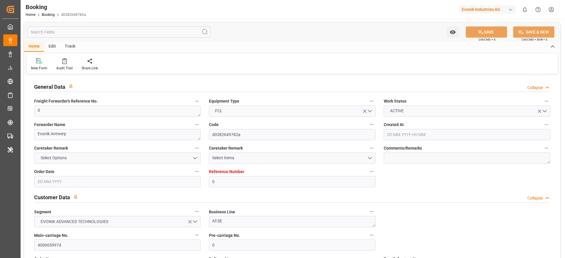
type input "[DATE]"
type input "[DATE] 18:15"
type input "[DATE] 20:09"
type input "[DATE] 05:04"
type input "[DATE] 12:26"
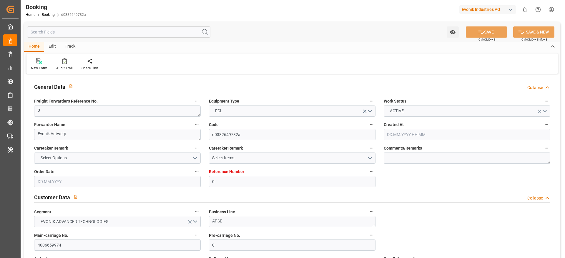
type input "[DATE] 15:26"
type input "[DATE] 02:51"
type input "[DATE] 21:18"
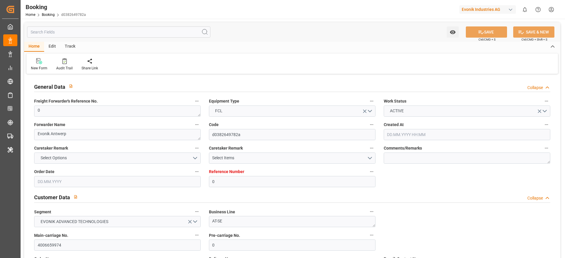
type input "[DATE] 21:00"
type input "[DATE] 07:00"
type input "[DATE] 20:33"
type input "[DATE] 15:07"
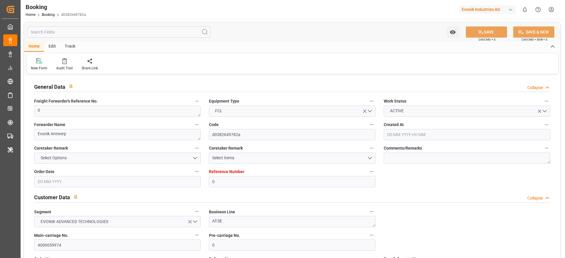
type input "[DATE] 18:07"
type input "[DATE] 20:33"
type input "[DATE] 03:07"
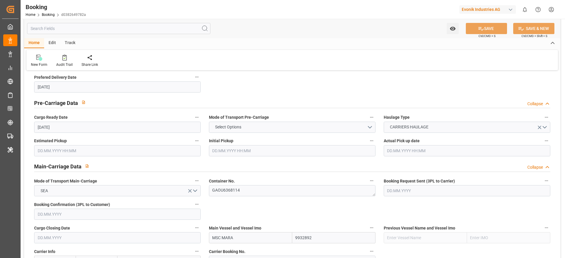
scroll to position [389, 0]
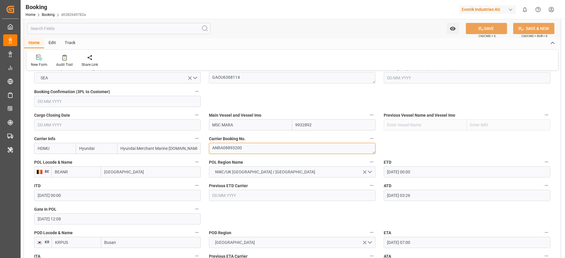
click at [257, 150] on textarea "ANRA08893200" at bounding box center [292, 148] width 166 height 11
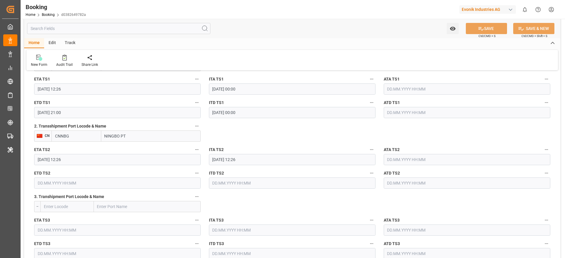
scroll to position [679, 0]
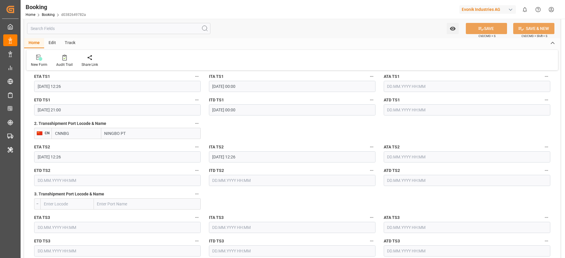
click at [127, 129] on input "NINGBO PT" at bounding box center [150, 133] width 99 height 11
click at [70, 138] on input "CNNBG" at bounding box center [76, 133] width 50 height 11
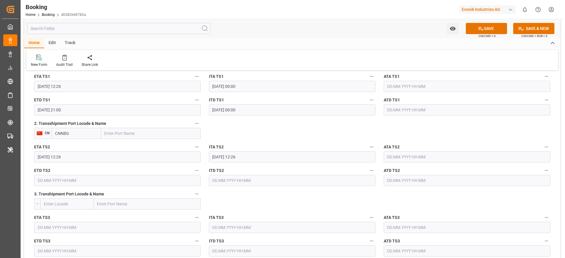
click at [70, 138] on input "CNNBG" at bounding box center [76, 133] width 50 height 11
click at [79, 159] on input "17.10.2025 12:26" at bounding box center [117, 156] width 166 height 11
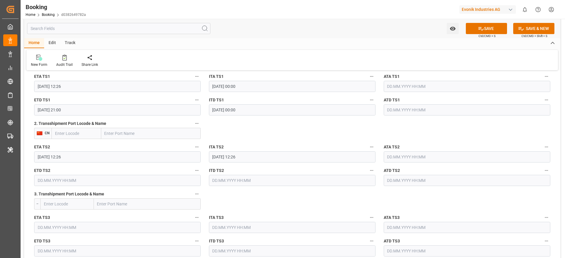
click at [79, 159] on input "17.10.2025 12:26" at bounding box center [117, 156] width 166 height 11
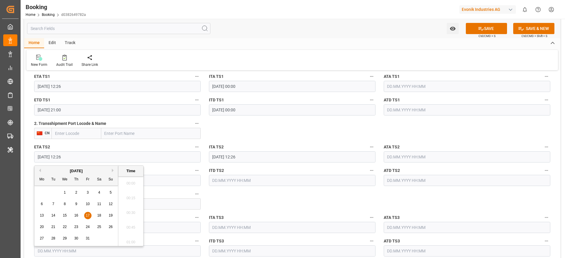
click at [79, 159] on input "17.10.2025 12:26" at bounding box center [117, 156] width 166 height 11
click at [489, 28] on button "SAVE" at bounding box center [486, 28] width 41 height 11
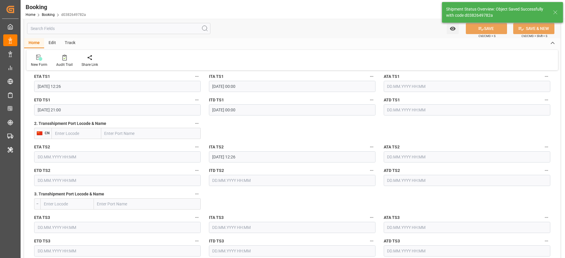
type textarea "[PERSON_NAME]"
type input "22.08.2025 09:27"
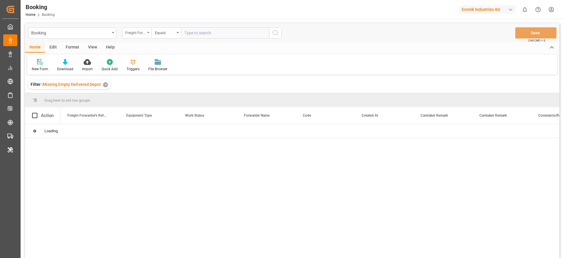
click at [136, 30] on div "Freight Forwarder's Reference No." at bounding box center [135, 32] width 20 height 7
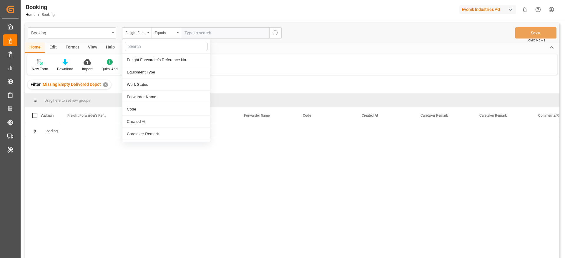
click at [134, 45] on input "text" at bounding box center [166, 46] width 83 height 9
type input "[PERSON_NAME]"
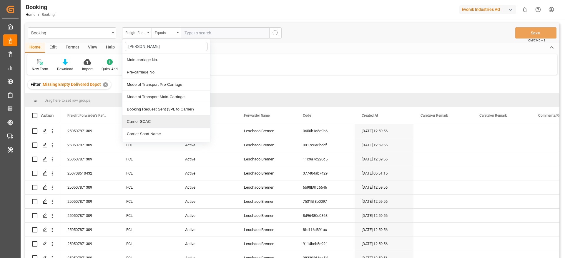
click at [154, 121] on div "Carrier SCAC" at bounding box center [166, 122] width 88 height 12
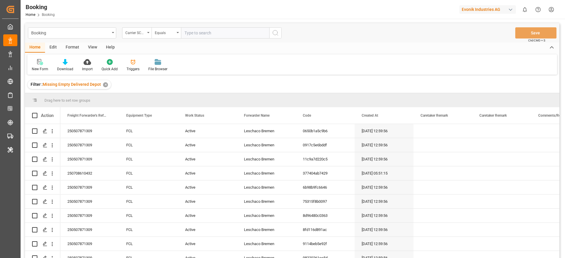
click at [196, 33] on input "text" at bounding box center [225, 32] width 88 height 11
type input "h"
type input "maeu"
click at [91, 48] on div "View" at bounding box center [93, 48] width 18 height 10
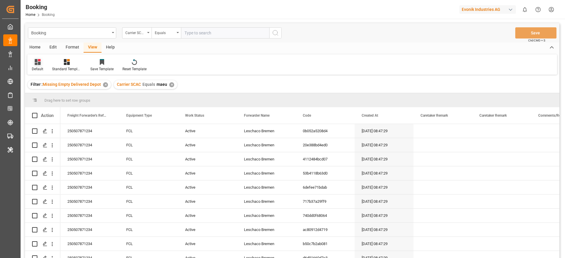
click at [43, 66] on div "Default" at bounding box center [37, 65] width 20 height 13
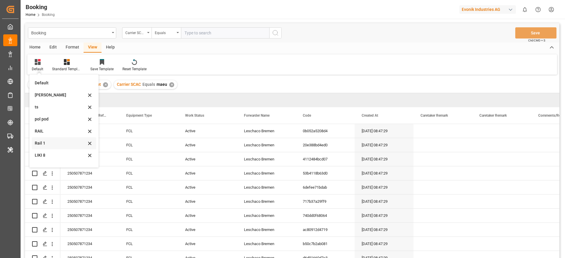
click at [63, 143] on div "Rail 1" at bounding box center [60, 143] width 51 height 6
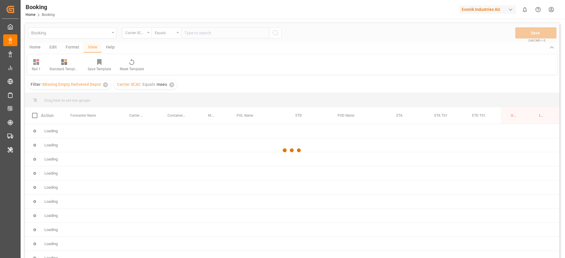
click at [62, 143] on div at bounding box center [292, 150] width 534 height 255
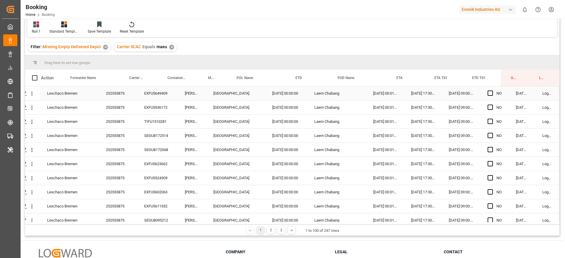
scroll to position [37, 0]
click at [122, 93] on div "252555875" at bounding box center [118, 94] width 38 height 14
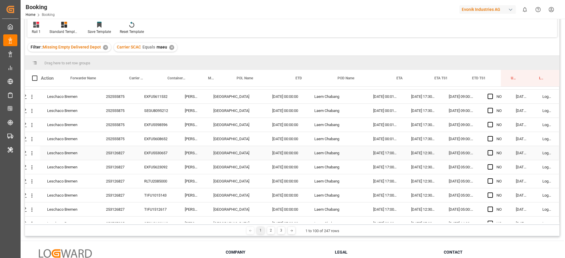
scroll to position [110, 22]
click at [126, 154] on div "253126827" at bounding box center [118, 153] width 38 height 14
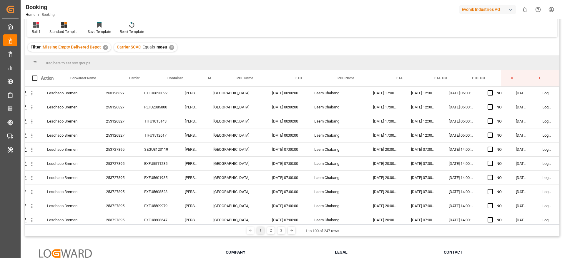
scroll to position [184, 22]
click at [489, 134] on span "Press SPACE to select this row." at bounding box center [489, 134] width 5 height 5
click at [492, 132] on input "Press SPACE to select this row." at bounding box center [492, 132] width 0 height 0
click at [111, 152] on div "253727895" at bounding box center [118, 149] width 38 height 14
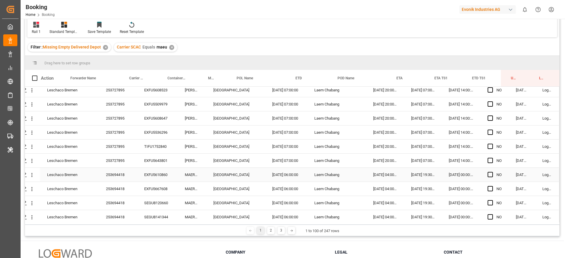
click at [128, 176] on div "253694418" at bounding box center [118, 175] width 38 height 14
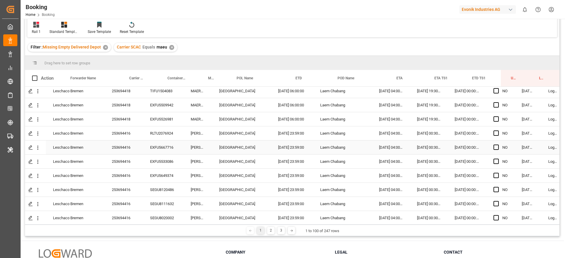
scroll to position [426, 14]
click at [137, 132] on div "253694416" at bounding box center [124, 134] width 38 height 14
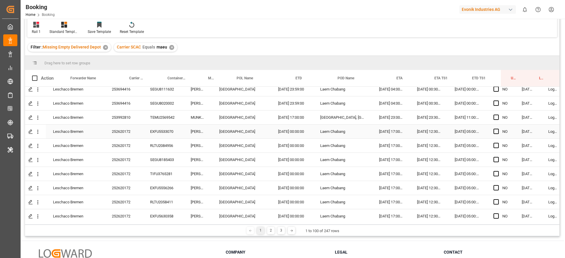
click at [138, 116] on div "253992810" at bounding box center [124, 118] width 38 height 14
click at [120, 135] on div "252620172" at bounding box center [124, 132] width 38 height 14
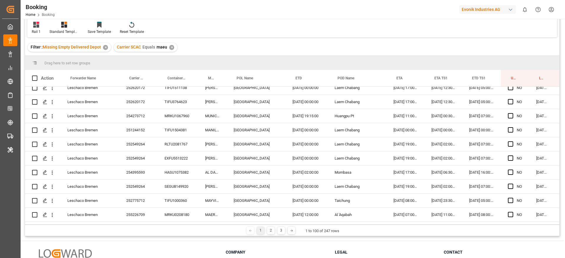
scroll to position [698, 0]
click at [139, 131] on div "251244152" at bounding box center [138, 130] width 38 height 14
click at [139, 119] on div "254273712" at bounding box center [138, 116] width 38 height 14
click at [146, 134] on div "251244152" at bounding box center [138, 130] width 38 height 14
click at [151, 148] on div "252549264" at bounding box center [138, 144] width 38 height 14
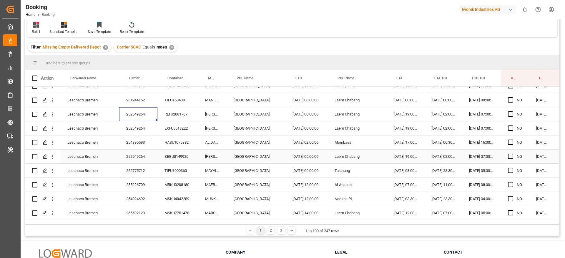
scroll to position [727, 0]
click at [144, 144] on div "254395593" at bounding box center [138, 143] width 38 height 14
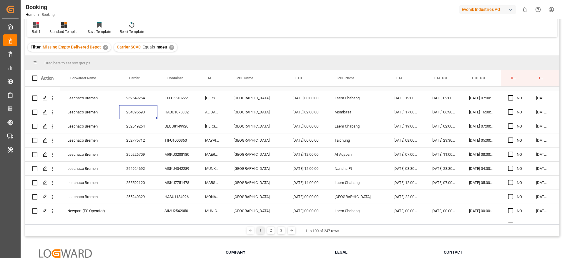
scroll to position [758, 0]
click at [149, 137] on div "252775712" at bounding box center [138, 140] width 38 height 14
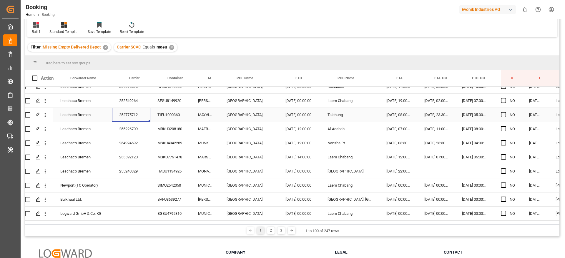
scroll to position [784, 7]
click at [142, 133] on div "255226709" at bounding box center [131, 128] width 38 height 14
click at [139, 140] on div "254924692" at bounding box center [131, 142] width 38 height 14
click at [138, 155] on div "255592120" at bounding box center [131, 156] width 38 height 14
click at [116, 164] on div "255240329" at bounding box center [131, 170] width 38 height 14
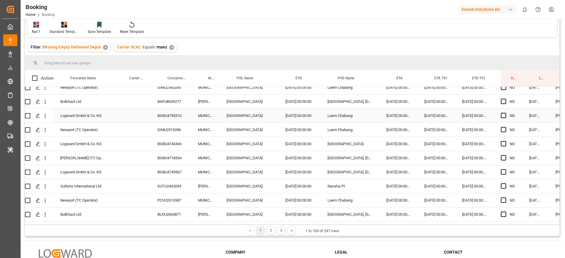
scroll to position [842, 0]
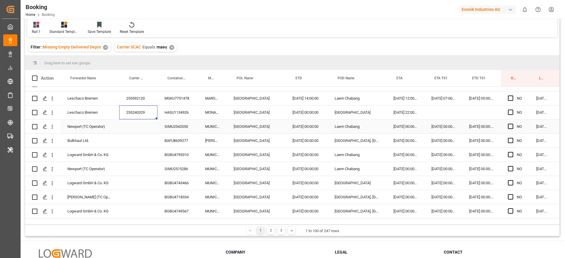
click at [173, 122] on div "SIMU2542050" at bounding box center [177, 127] width 41 height 14
drag, startPoint x: 53, startPoint y: 129, endPoint x: 72, endPoint y: 140, distance: 21.9
click at [53, 128] on icon "open menu" at bounding box center [52, 127] width 6 height 6
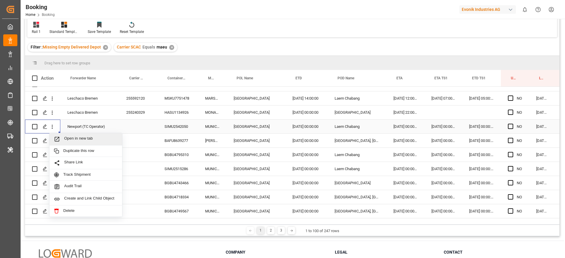
click at [74, 139] on span "Open in new tab" at bounding box center [91, 139] width 54 height 6
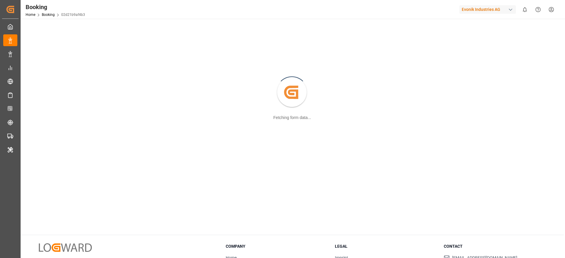
scroll to position [26, 0]
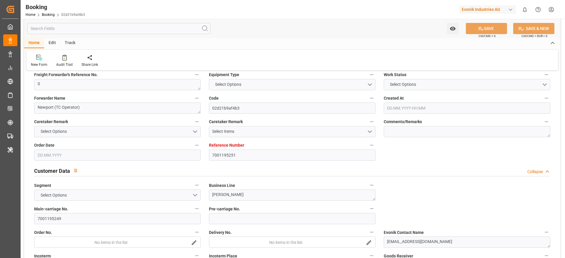
type textarea "0"
type textarea "Newport (TC Operator)"
type input "02d21b9af4b3"
type input "7001195251"
type textarea "[PERSON_NAME]"
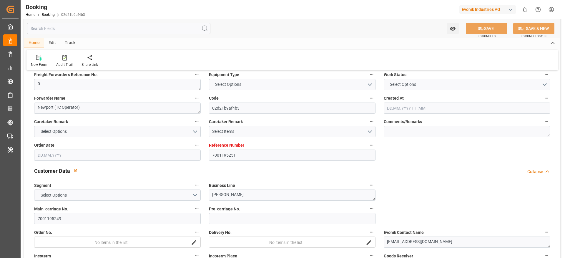
type input "7001195249"
type textarea "[EMAIL_ADDRESS][DOMAIN_NAME]"
type textarea "CIF"
type textarea "LAEM CHABANG"
type textarea "3"
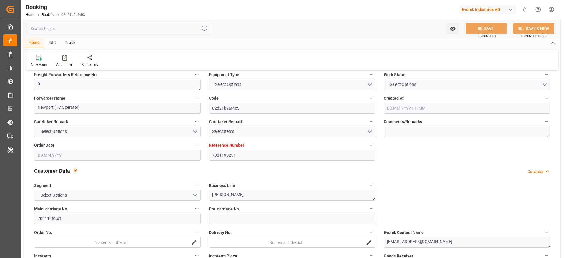
type textarea "Niederkassel"
type textarea "SIMU2542050"
type input "MUNICH MAERSK"
type input "MAEU"
type input "[GEOGRAPHIC_DATA]"
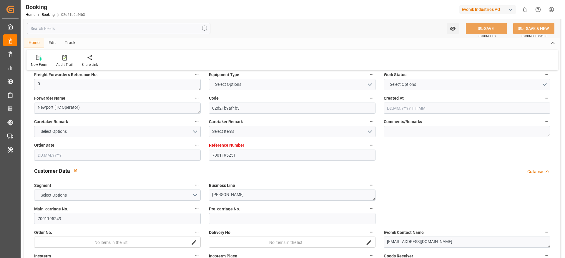
type input "Laem Chabang"
type input "Tanjung Pelepas"
type textarea "eta"
type textarea "INPUT_Evonik_Seeburger_IFTMIN_1002898100_20250626152637983.edi"
type textarea "NWC/[GEOGRAPHIC_DATA] [GEOGRAPHIC_DATA] / [GEOGRAPHIC_DATA]-KA"
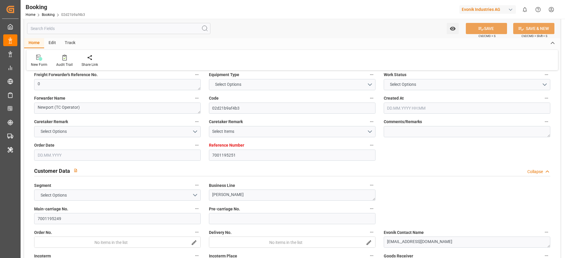
type textarea "INPUT_Evonik_Seeburger_IFTMIN_1002858151_20250613145906388.edi,INPUT_Evonik_See…"
type textarea "1002898100"
type textarea "[PERSON_NAME]"
type textarea "IFTMIN"
type textarea "a016N000000wbCAQAY"
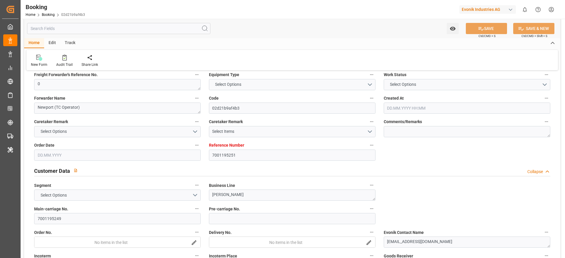
type textarea "Yes"
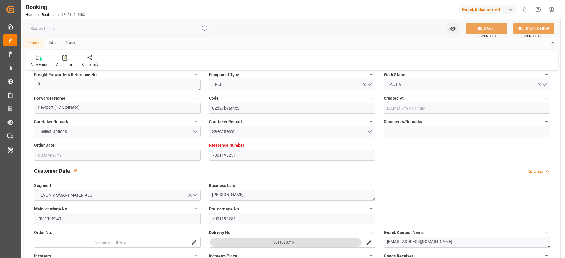
type input "7001195251"
type input "9778806"
type input "Maersk"
type input "Maersk Line AS"
type input "NLRTM"
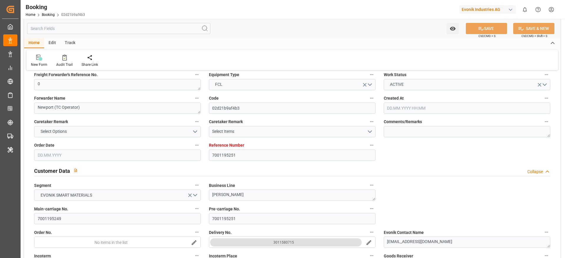
type input "THLCH"
type input "46"
type input "MYTPP"
type input "0"
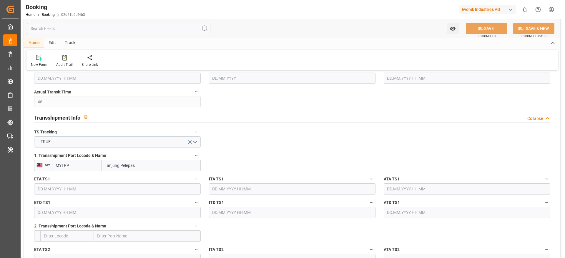
type input "[DATE] 13:00"
type input "[DATE]"
type input "27.06.2025"
type input "30.06.2025 00:00"
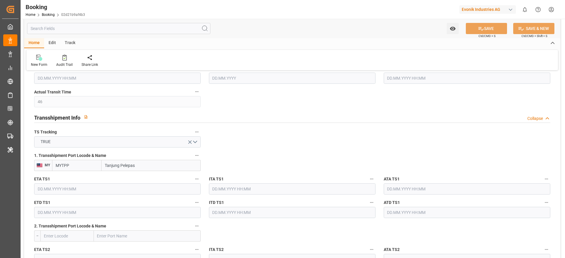
type input "30.06.2025 00:00"
type input "27.06.2025 00:00"
type input "15.08.2025 00:00"
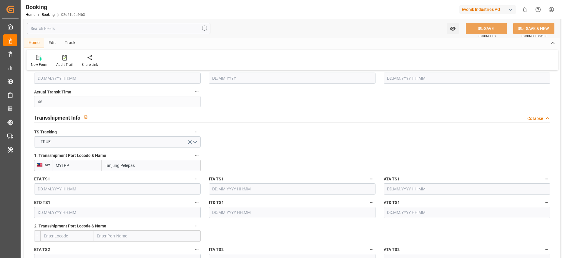
type input "15.08.2025 00:00"
type input "03.08.2025 00:00"
type input "07.08.2025 00:00"
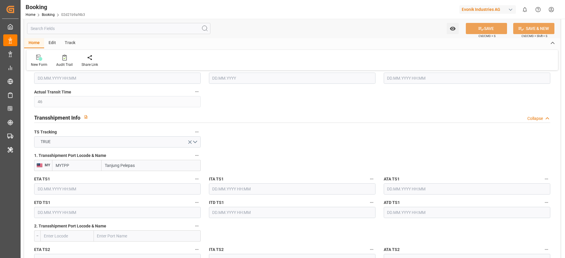
type input "07.08.2025 00:00"
type input "16.08.2025 00:00"
type input "26.06.2025"
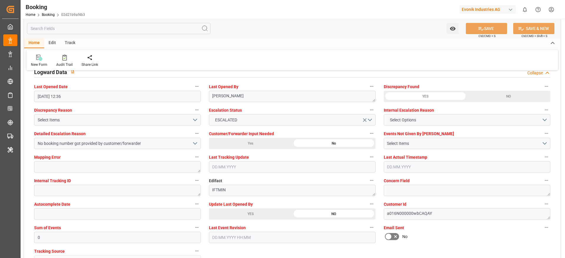
scroll to position [1072, 0]
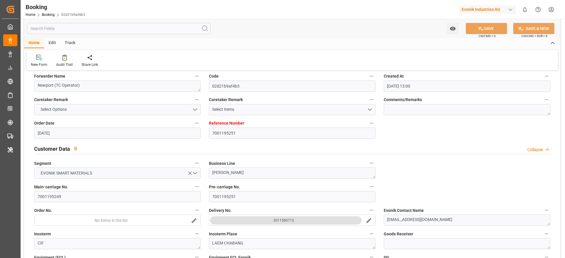
scroll to position [48, 0]
click at [111, 198] on input "7001195249" at bounding box center [117, 196] width 166 height 11
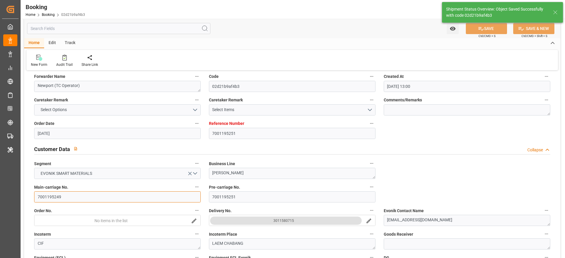
click at [103, 197] on input "7001195249" at bounding box center [117, 196] width 166 height 11
type input "22.08.2025 09:36"
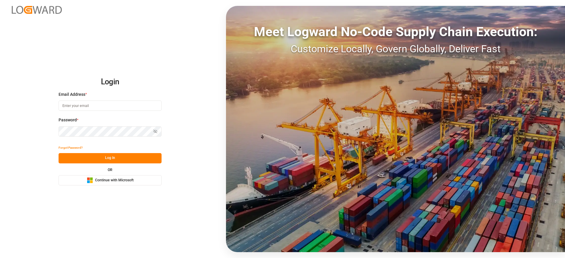
click at [116, 182] on span "Continue with Microsoft" at bounding box center [114, 180] width 39 height 5
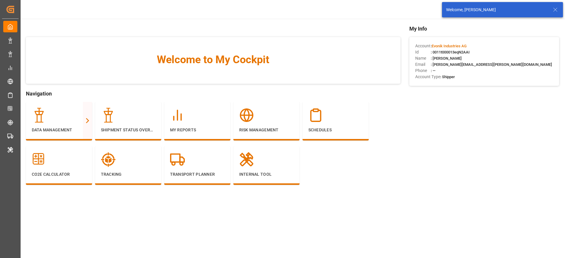
click at [555, 7] on icon at bounding box center [554, 9] width 7 height 7
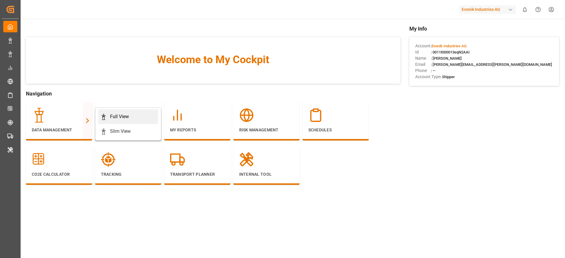
click at [108, 115] on div "Full View" at bounding box center [128, 116] width 55 height 7
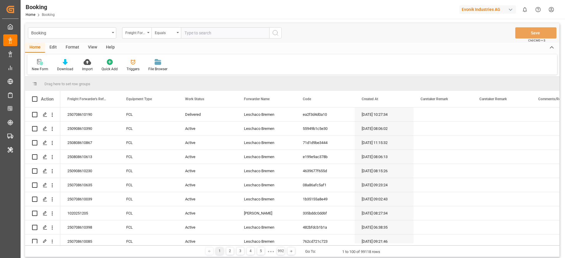
click at [95, 46] on div "View" at bounding box center [93, 48] width 18 height 10
click at [131, 28] on div "Freight Forwarder's Reference No." at bounding box center [136, 32] width 29 height 11
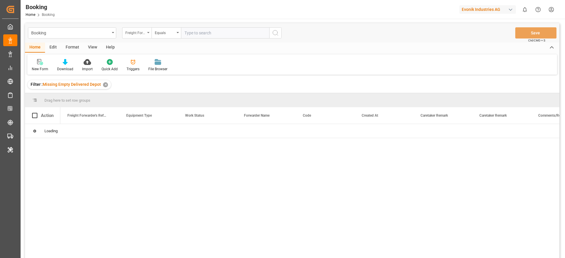
click at [150, 34] on div "Freight Forwarder's Reference No." at bounding box center [136, 32] width 29 height 11
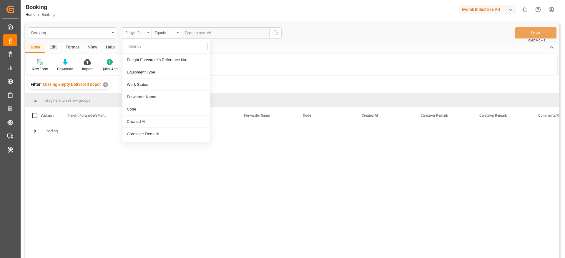
drag, startPoint x: 150, startPoint y: 34, endPoint x: 153, endPoint y: 46, distance: 12.6
click at [151, 39] on div "Freight Forwarder's Reference No. Freight Forwarder's Reference No. Equipment T…" at bounding box center [136, 32] width 29 height 11
click at [153, 46] on input "text" at bounding box center [166, 46] width 83 height 9
type input "carr"
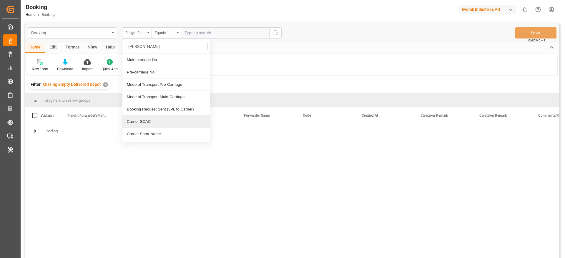
click at [139, 118] on div "Carrier SCAC" at bounding box center [166, 122] width 88 height 12
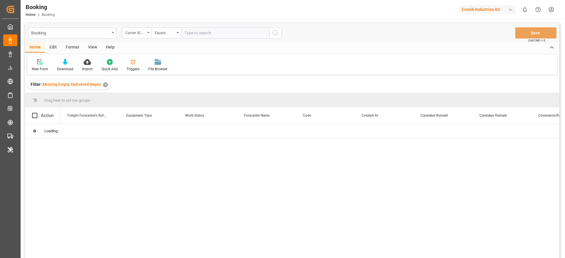
drag, startPoint x: 210, startPoint y: 24, endPoint x: 210, endPoint y: 31, distance: 6.8
click at [210, 26] on div "Booking Carrier SCAC Equals Save Ctrl/CMD + S" at bounding box center [292, 32] width 534 height 19
click at [208, 32] on input "text" at bounding box center [225, 32] width 88 height 11
type input "maeu"
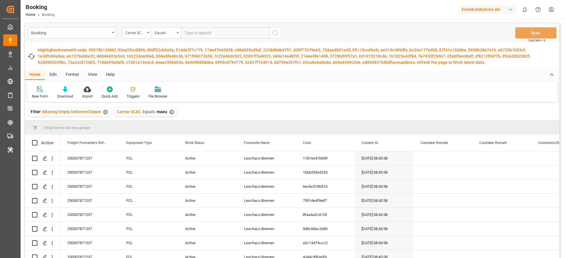
click at [93, 71] on div "View" at bounding box center [93, 75] width 18 height 10
click at [44, 96] on div "Default" at bounding box center [37, 92] width 20 height 13
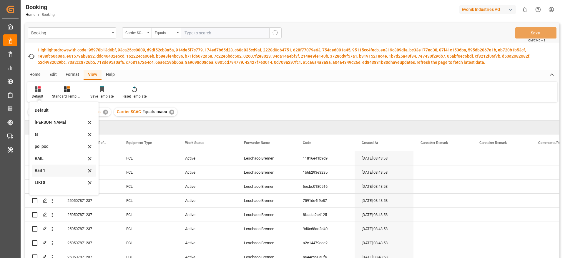
click at [63, 170] on div "Rail 1" at bounding box center [60, 171] width 51 height 6
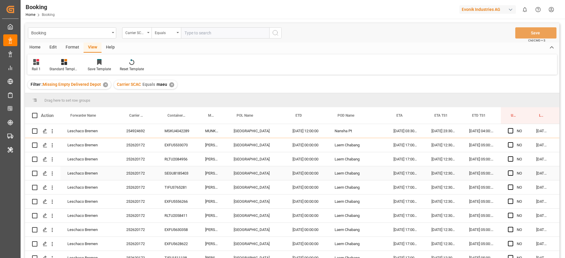
scroll to position [0, 22]
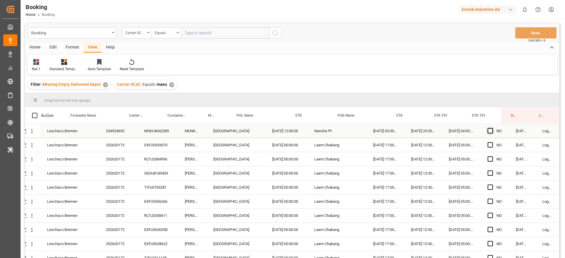
click at [489, 129] on span "Press SPACE to select this row." at bounding box center [489, 130] width 5 height 5
click at [492, 128] on input "Press SPACE to select this row." at bounding box center [492, 128] width 0 height 0
click at [488, 130] on span "Press SPACE to select this row." at bounding box center [489, 130] width 5 height 5
click at [492, 128] on input "Press SPACE to select this row." at bounding box center [492, 128] width 0 height 0
click at [488, 132] on span "Press SPACE to select this row." at bounding box center [489, 130] width 5 height 5
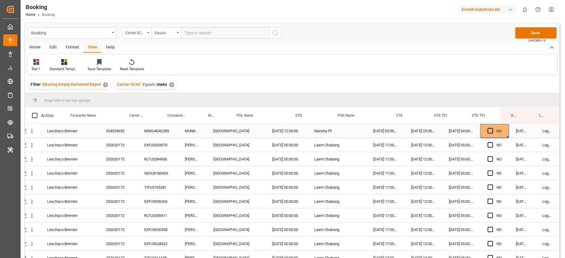
click at [492, 128] on input "Press SPACE to select this row." at bounding box center [492, 128] width 0 height 0
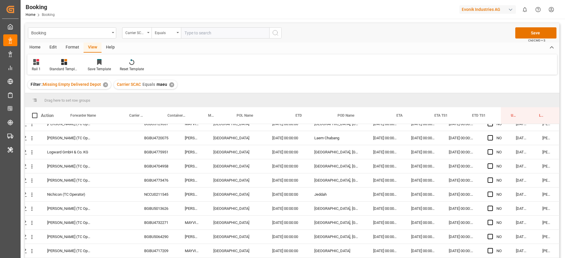
scroll to position [1278, 22]
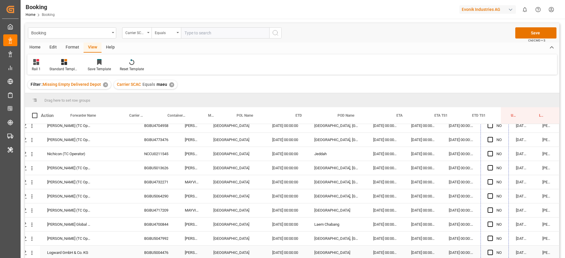
drag, startPoint x: 505, startPoint y: 136, endPoint x: 492, endPoint y: 253, distance: 116.9
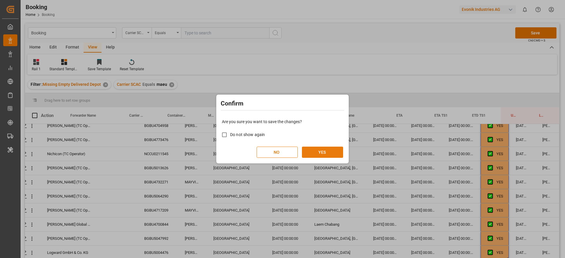
click at [333, 149] on button "YES" at bounding box center [322, 152] width 41 height 11
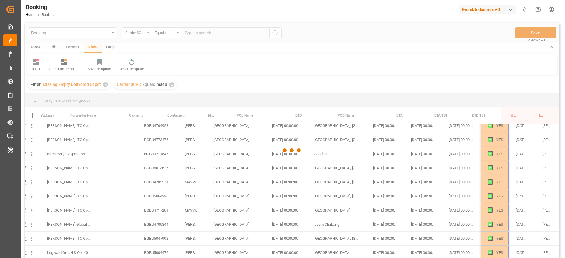
scroll to position [0, 22]
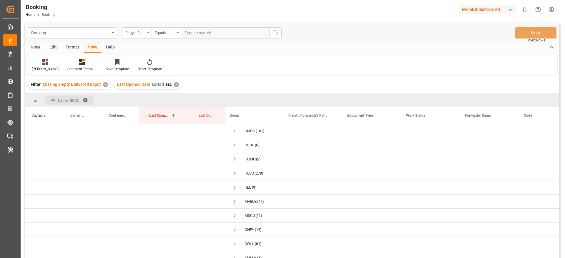
scroll to position [0, 3]
